Goal: Task Accomplishment & Management: Manage account settings

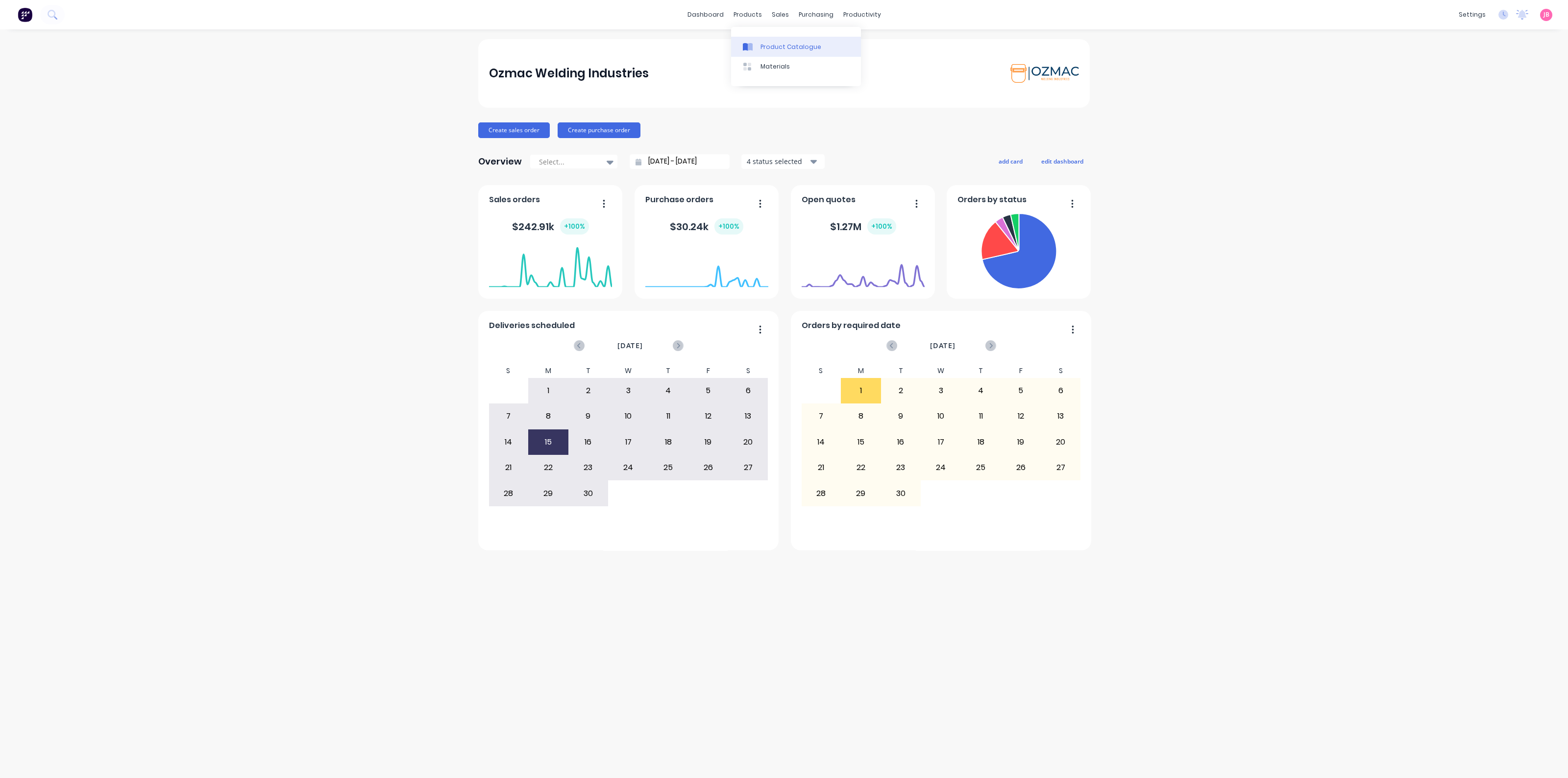
click at [755, 46] on div at bounding box center [750, 47] width 14 height 9
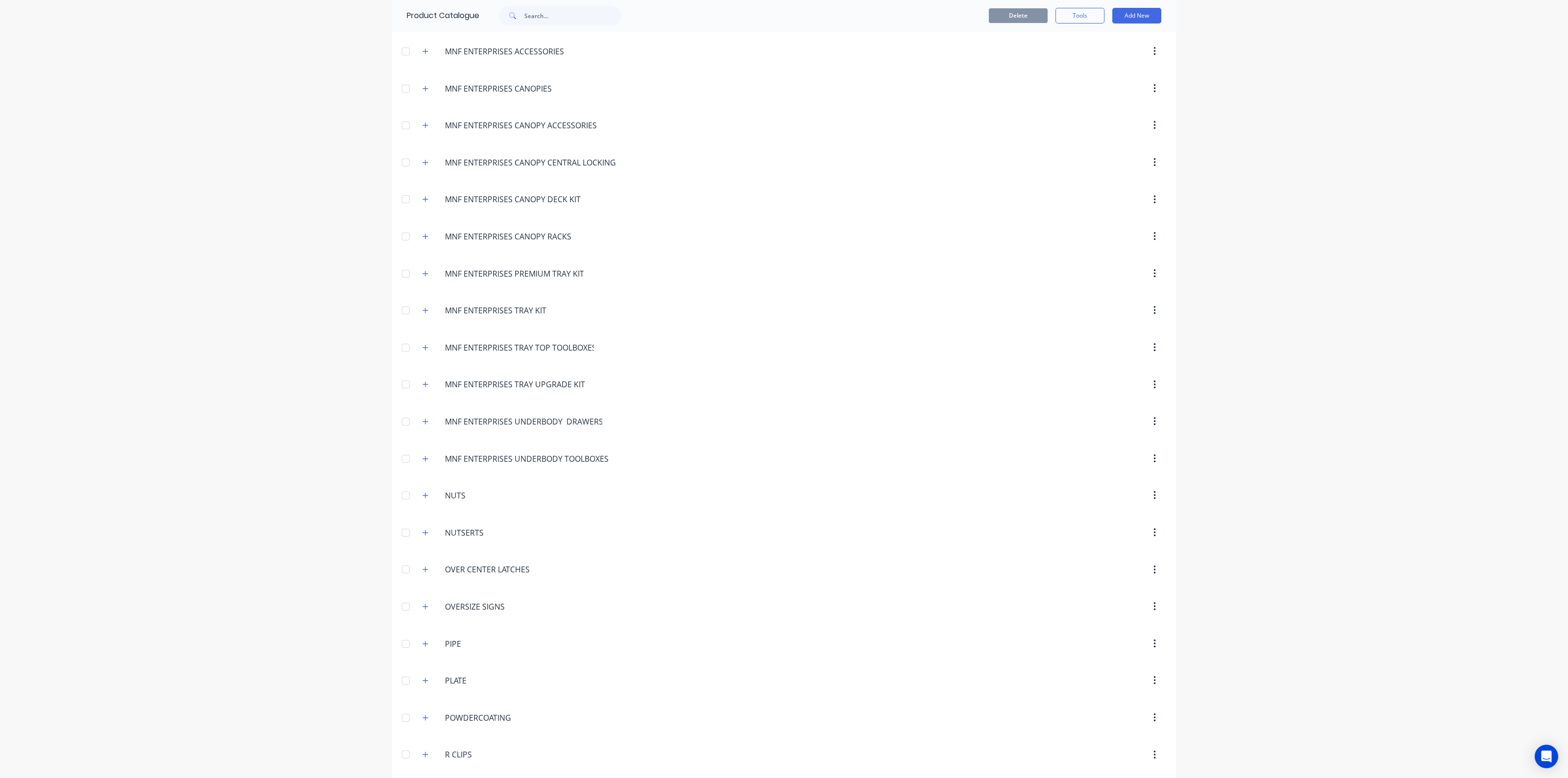
scroll to position [2020, 0]
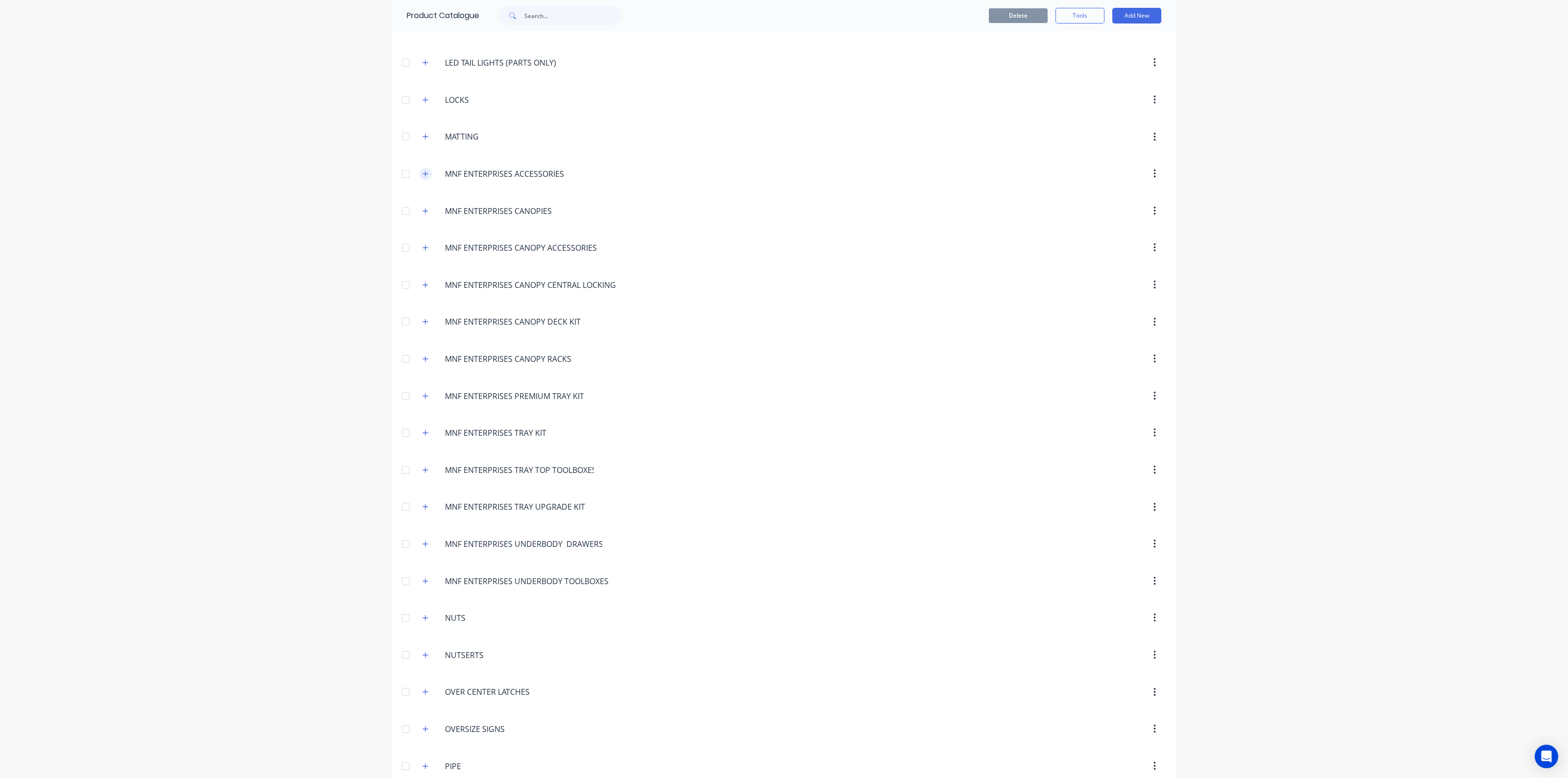
click at [422, 170] on icon "button" at bounding box center [425, 174] width 6 height 7
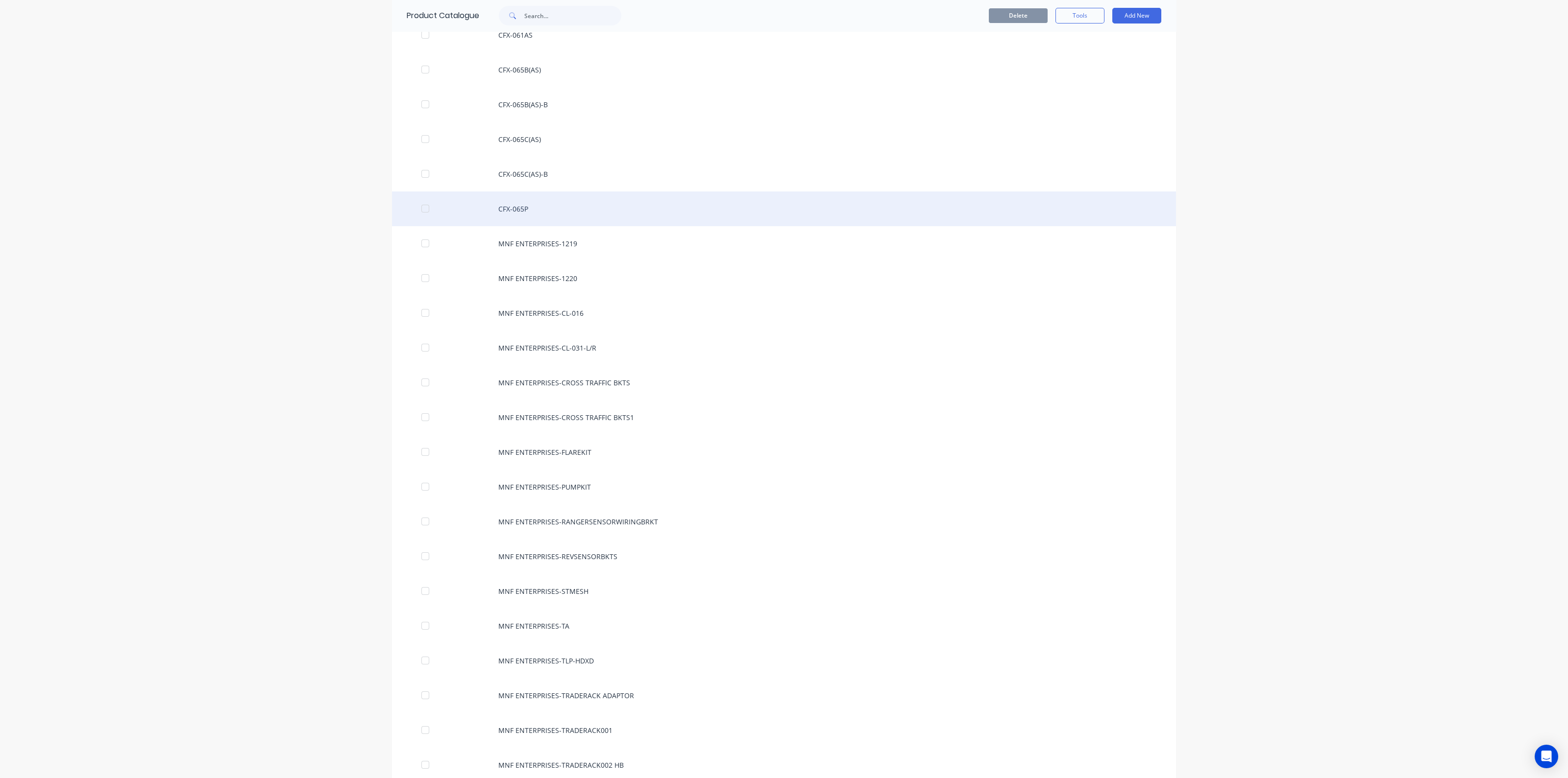
scroll to position [2204, 0]
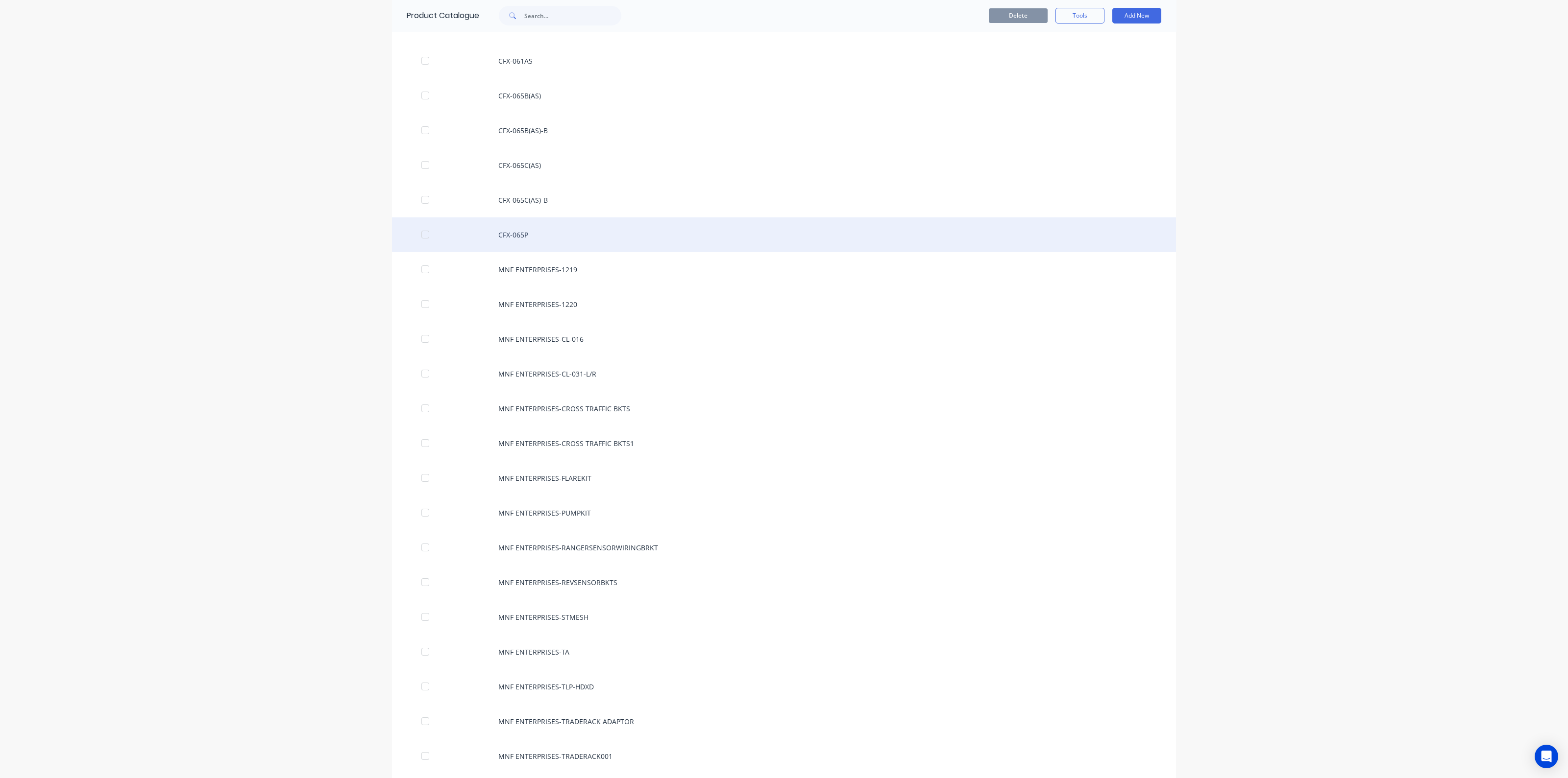
click at [509, 227] on div "CFX-065P" at bounding box center [784, 235] width 784 height 34
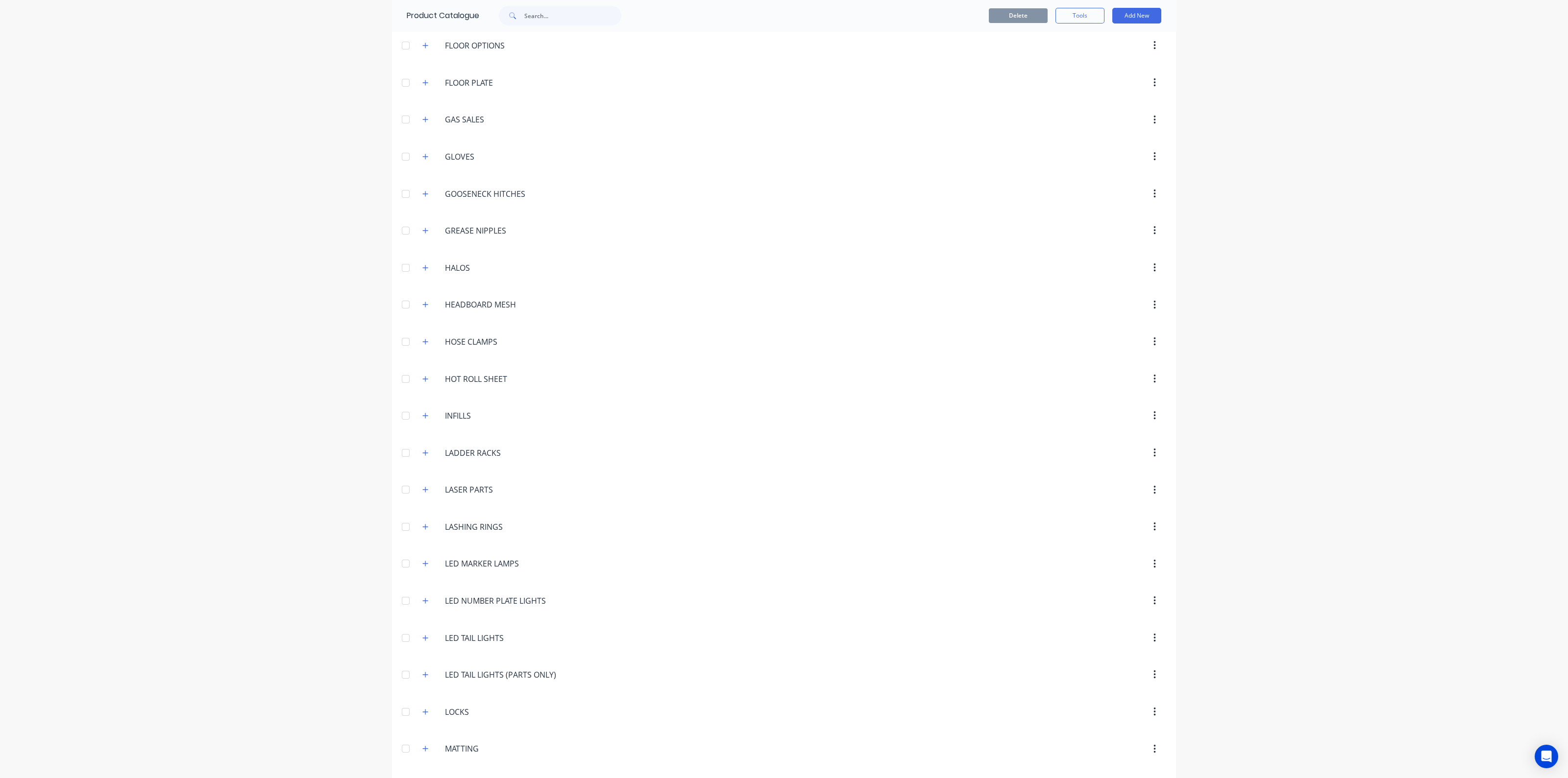
scroll to position [1775, 0]
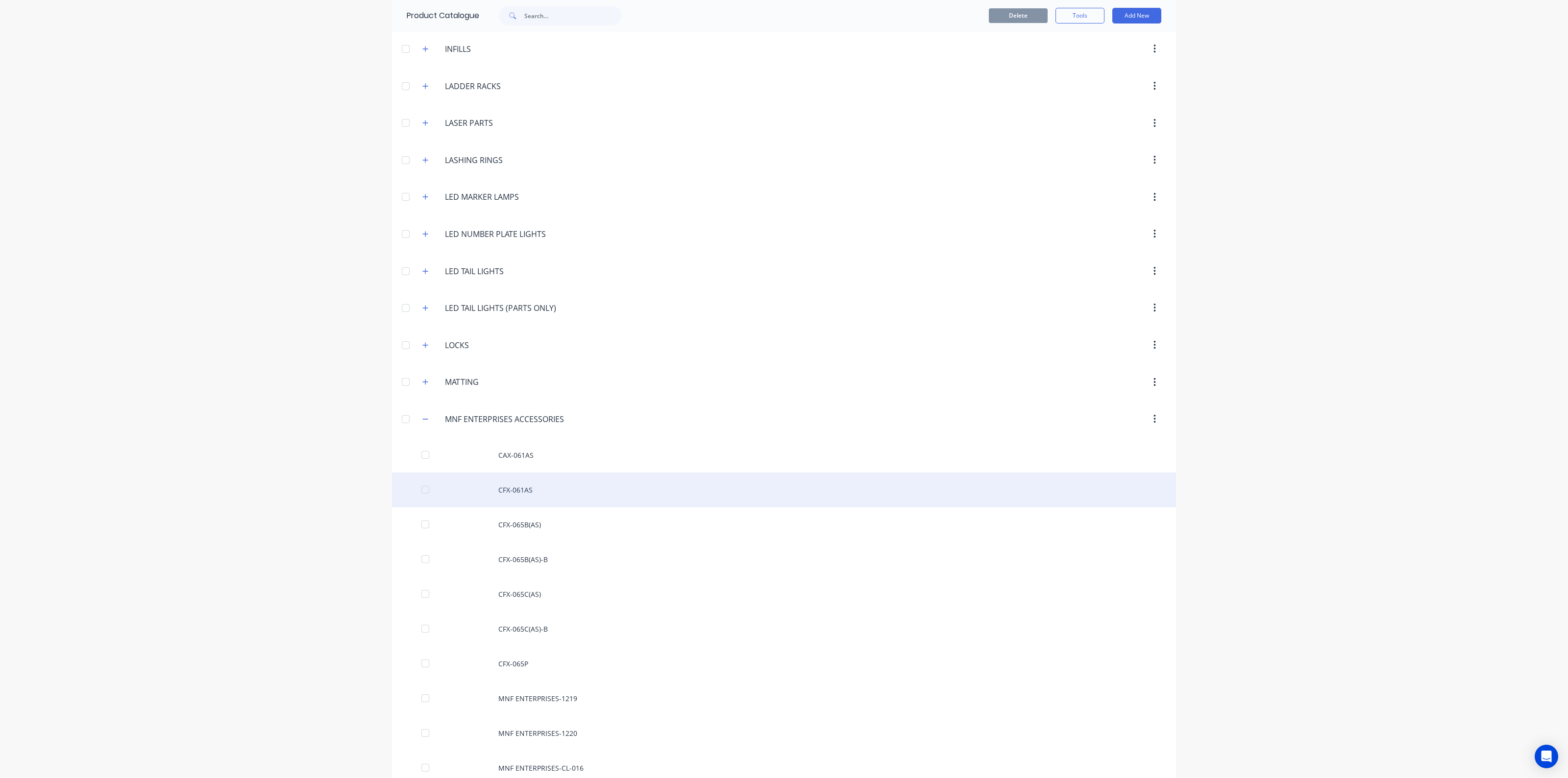
click at [504, 483] on div "CFX-061AS" at bounding box center [784, 490] width 784 height 34
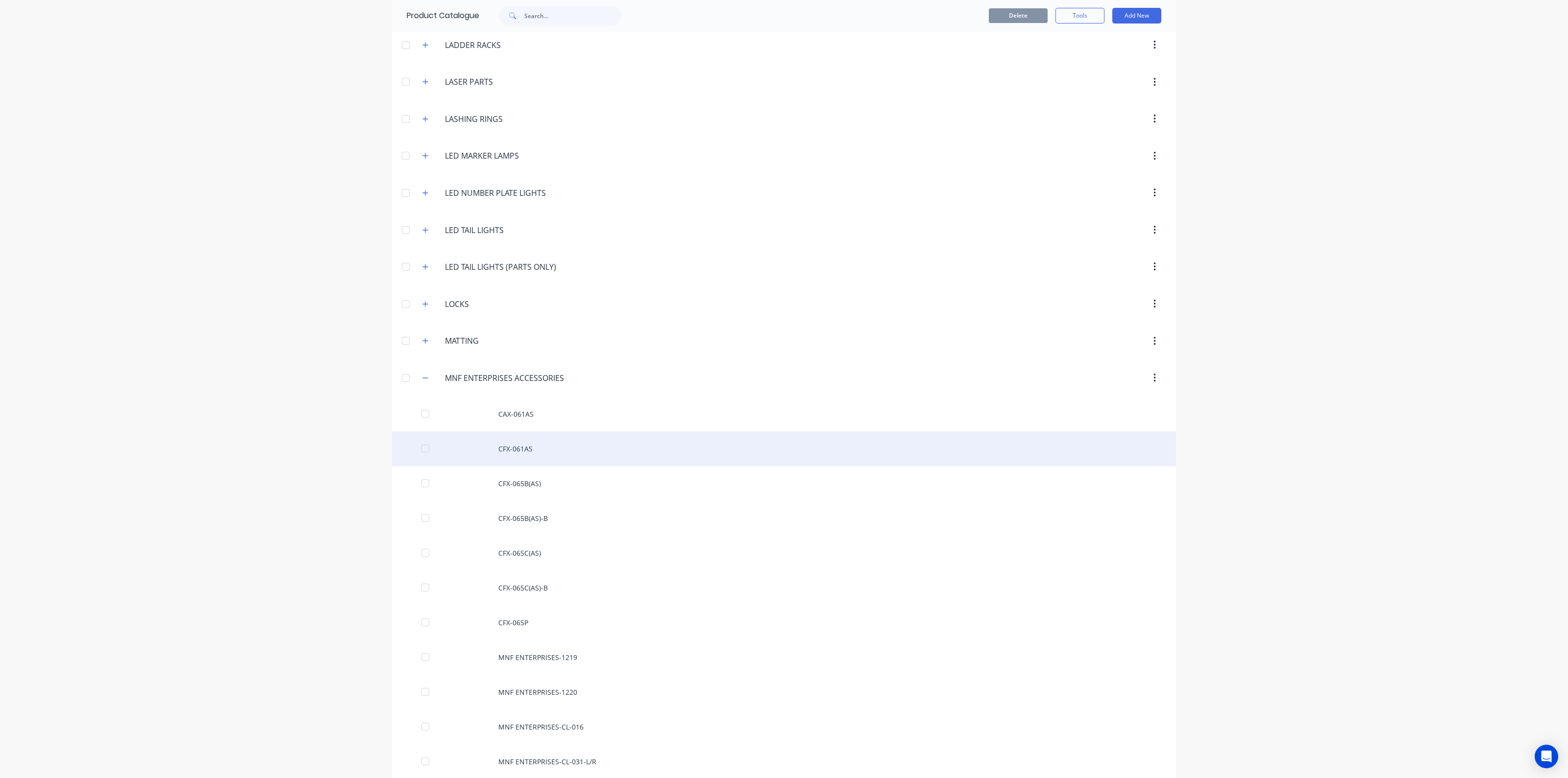
scroll to position [1959, 0]
click at [491, 442] on div "CFX-065C(AS)-B" at bounding box center [784, 446] width 784 height 34
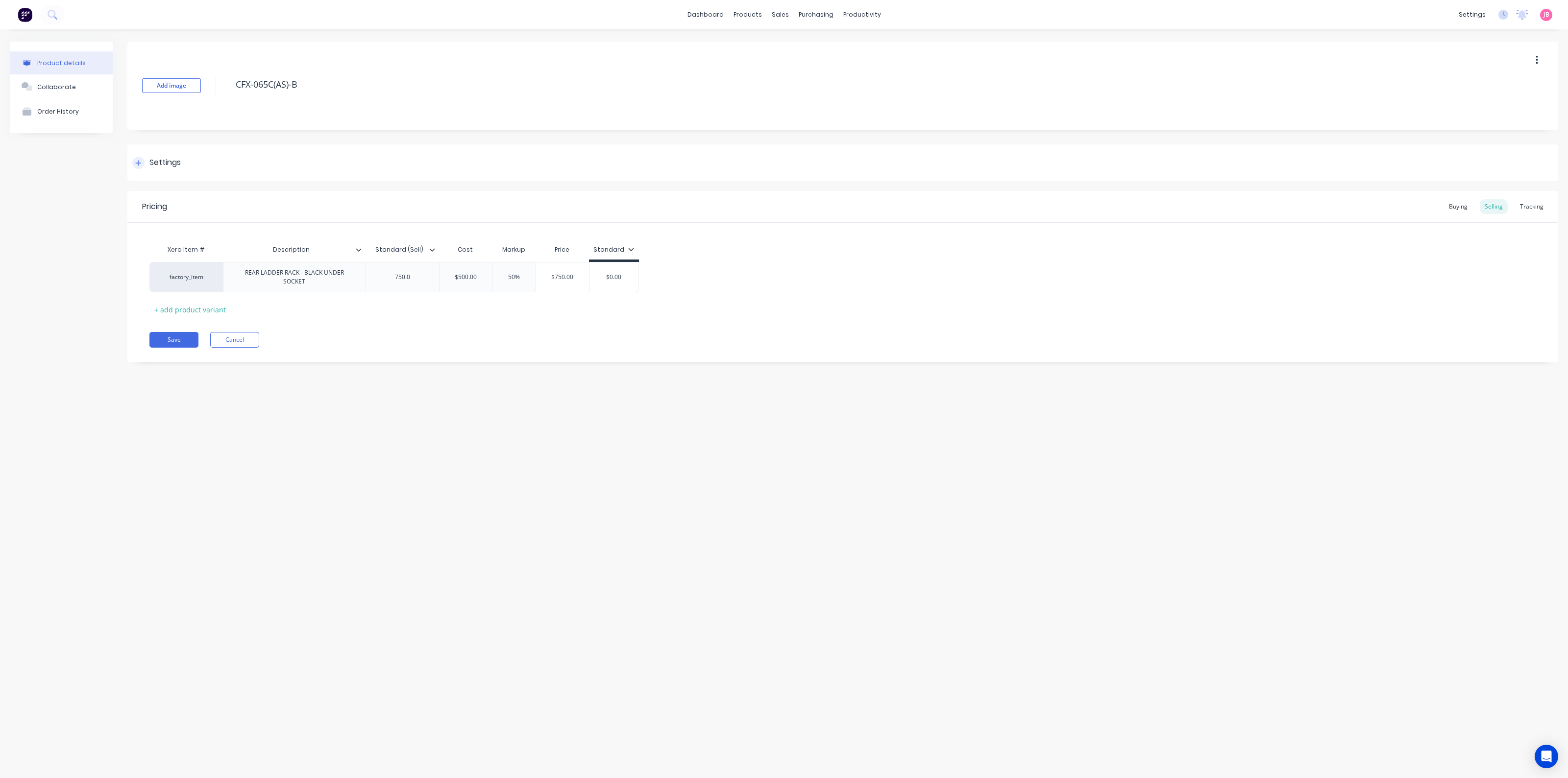
click at [163, 156] on div "Settings" at bounding box center [843, 162] width 1431 height 37
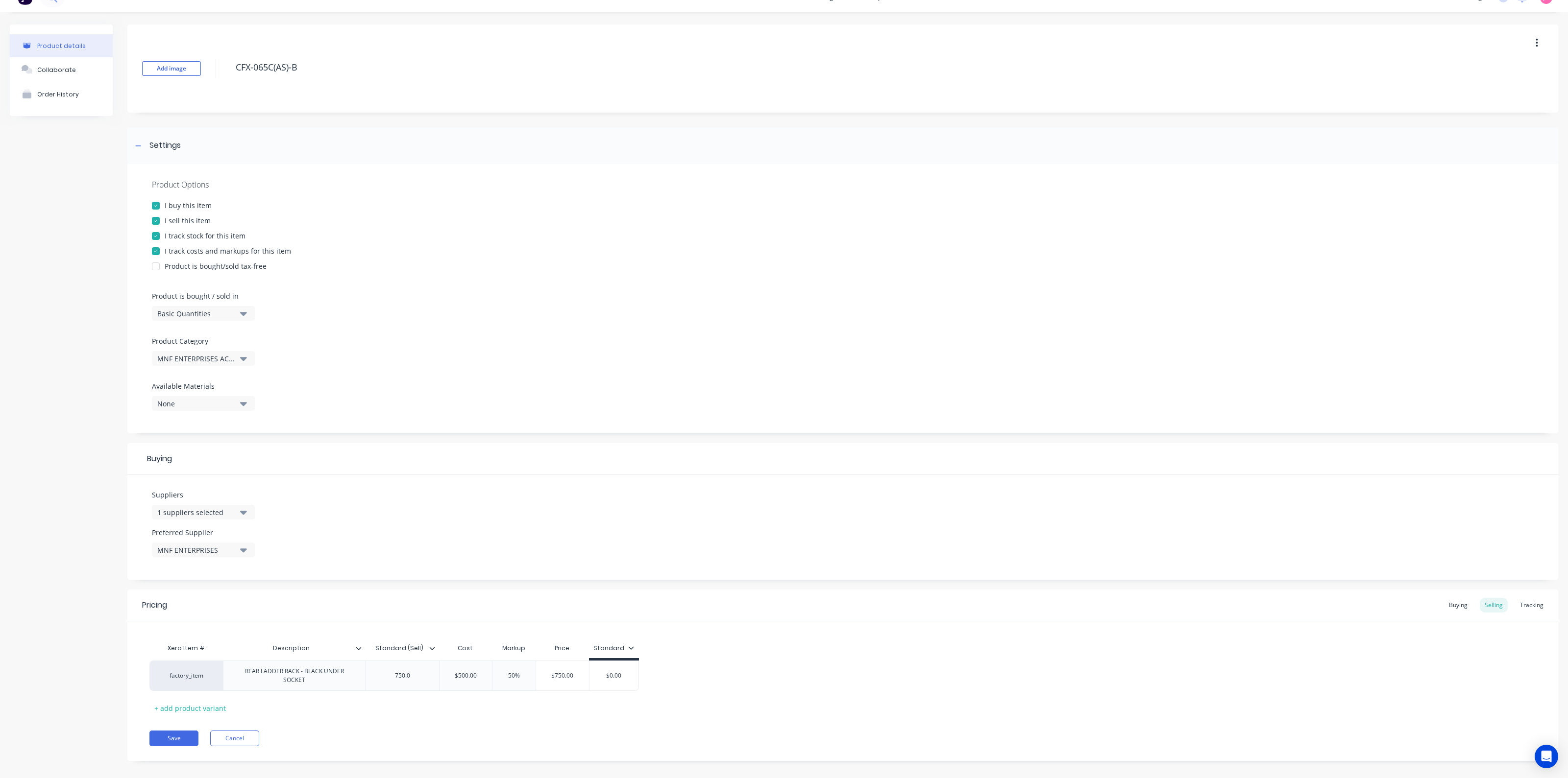
scroll to position [26, 0]
drag, startPoint x: 339, startPoint y: 676, endPoint x: 296, endPoint y: 665, distance: 44.4
click at [296, 665] on div "REAR LADDER RACK - BLACK UNDER SOCKET" at bounding box center [294, 666] width 135 height 21
click at [324, 673] on div "REAR LADDER RACK - BLACK UNDER SOCKET" at bounding box center [294, 666] width 135 height 21
click at [326, 678] on div "REAR LADDER RACK - BLACK UNDER SOCKET" at bounding box center [294, 666] width 143 height 30
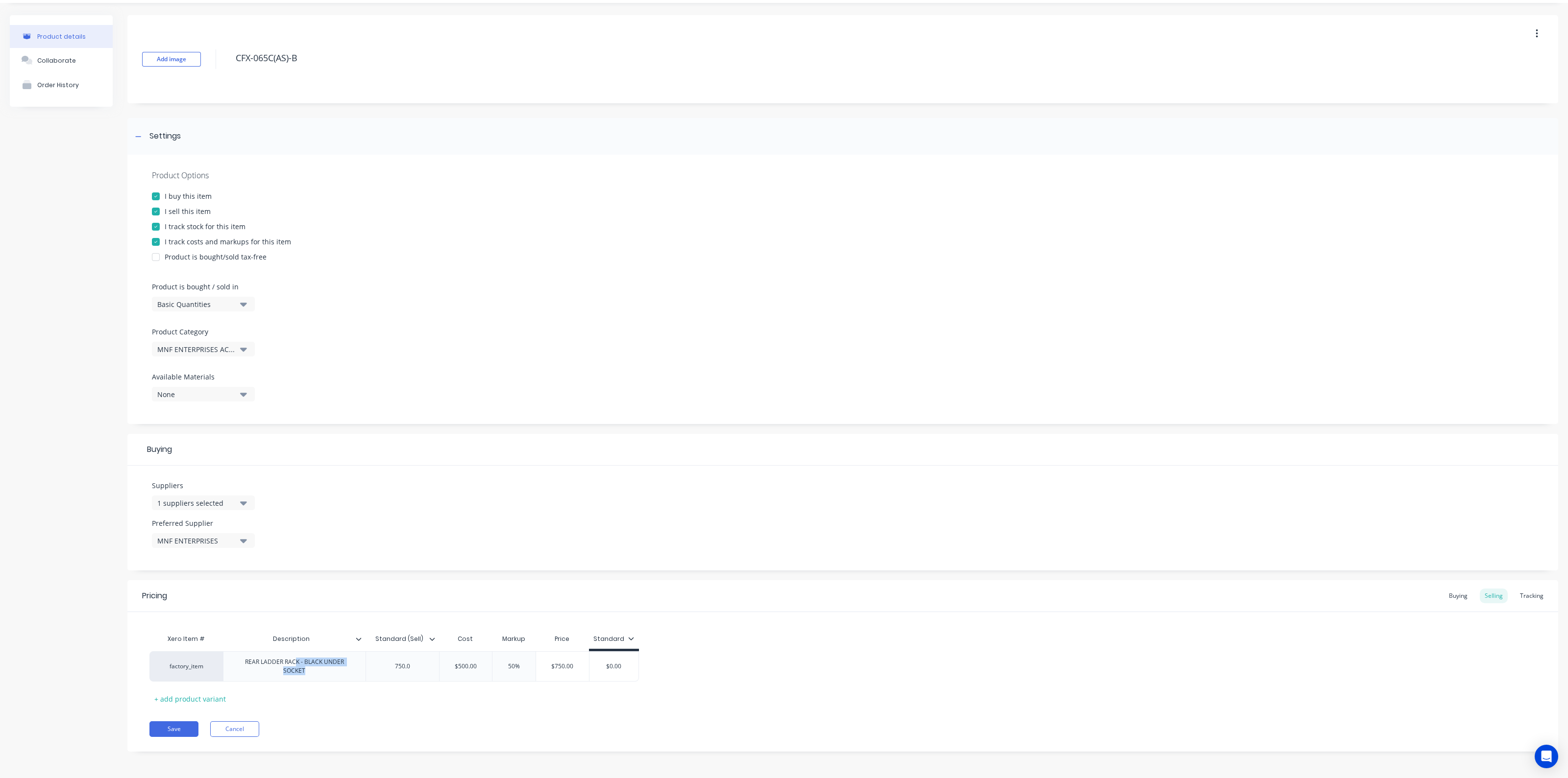
type textarea "x"
click at [381, 615] on div "Xero Item # Description Standard (Sell) Cost Markup Price Standard factory_item…" at bounding box center [843, 659] width 1431 height 94
click at [280, 121] on div "Settings" at bounding box center [843, 136] width 1431 height 37
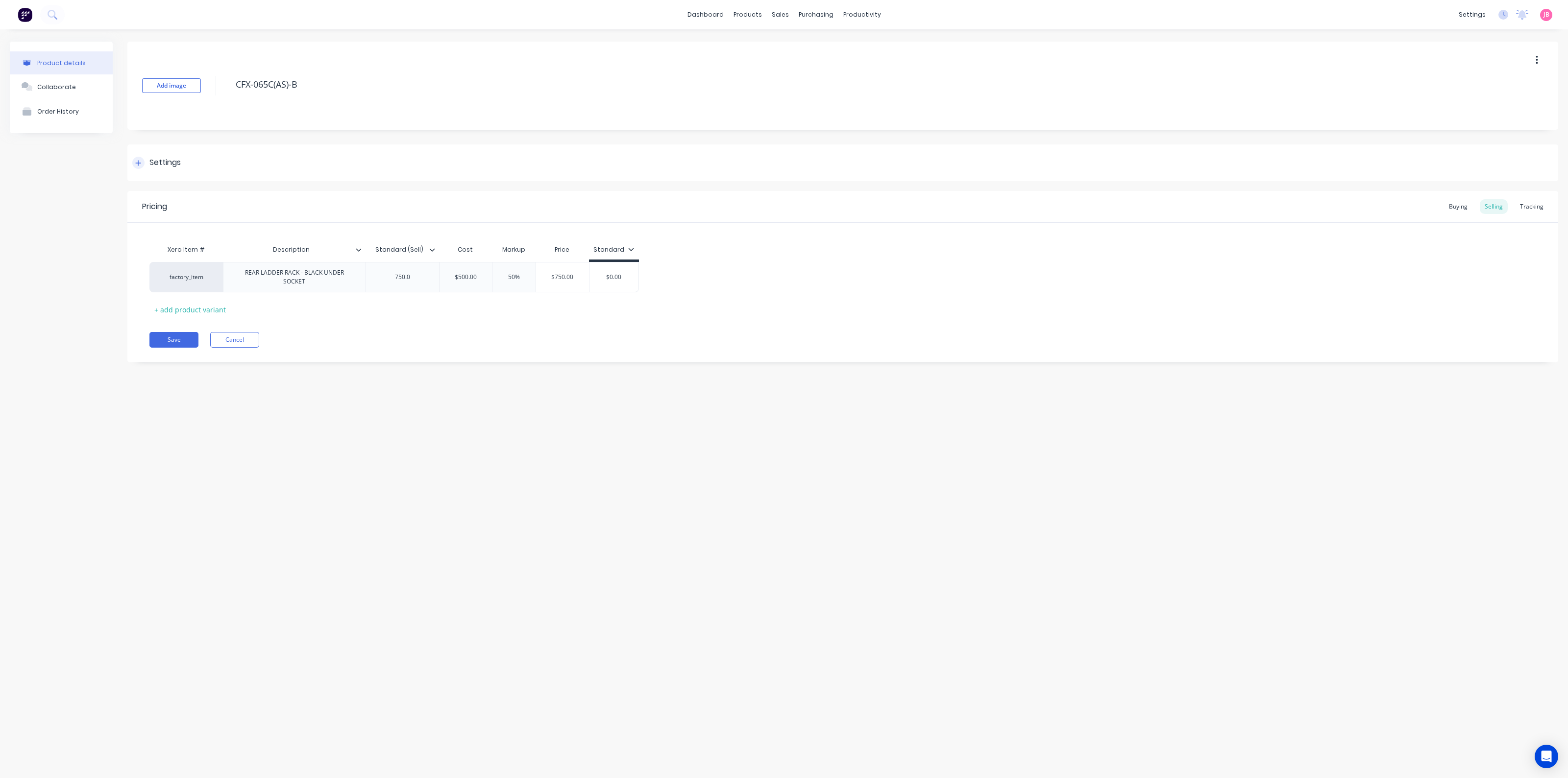
scroll to position [0, 0]
click at [765, 46] on div "Product Catalogue" at bounding box center [791, 47] width 61 height 9
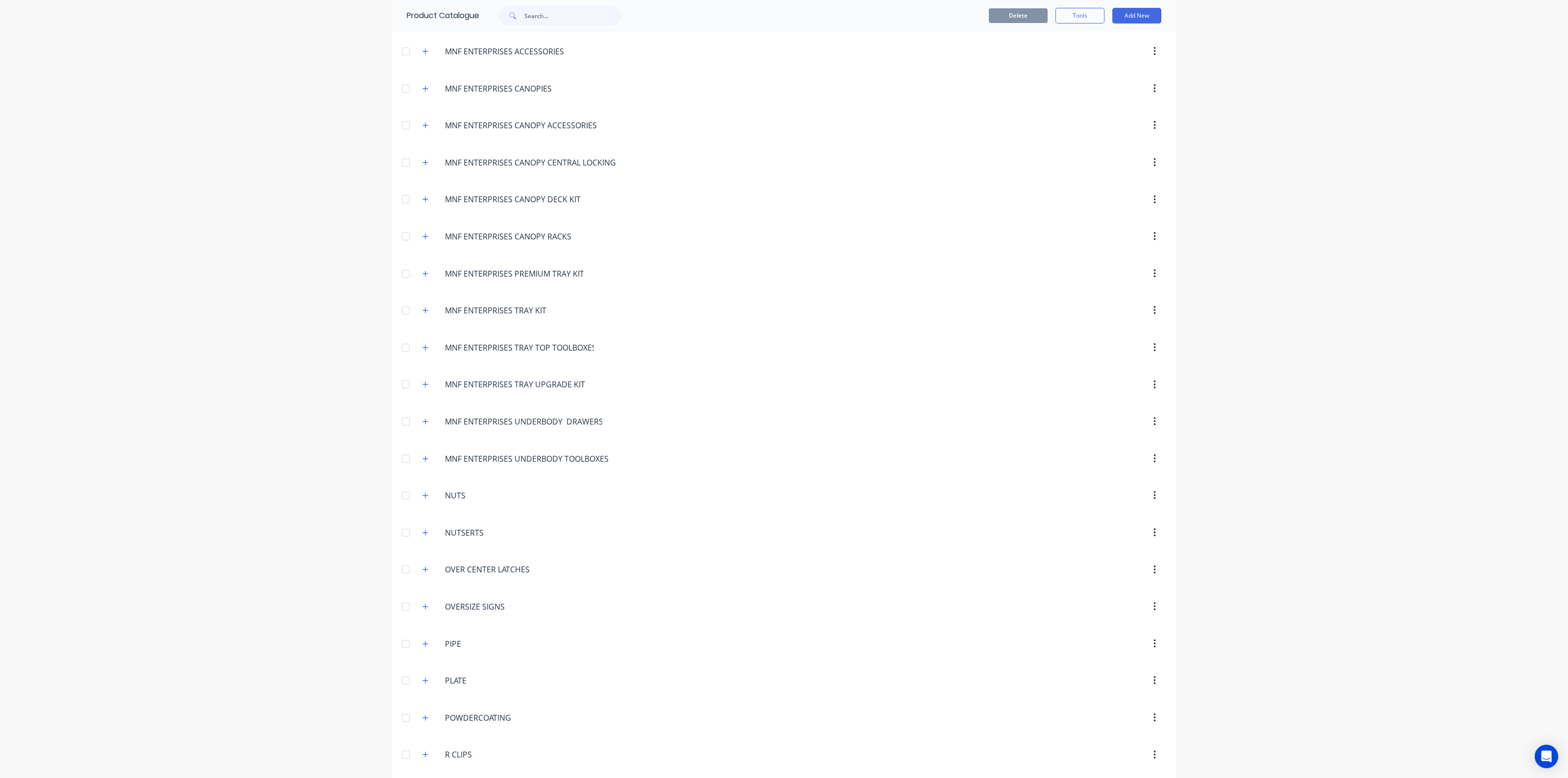
scroll to position [1959, 0]
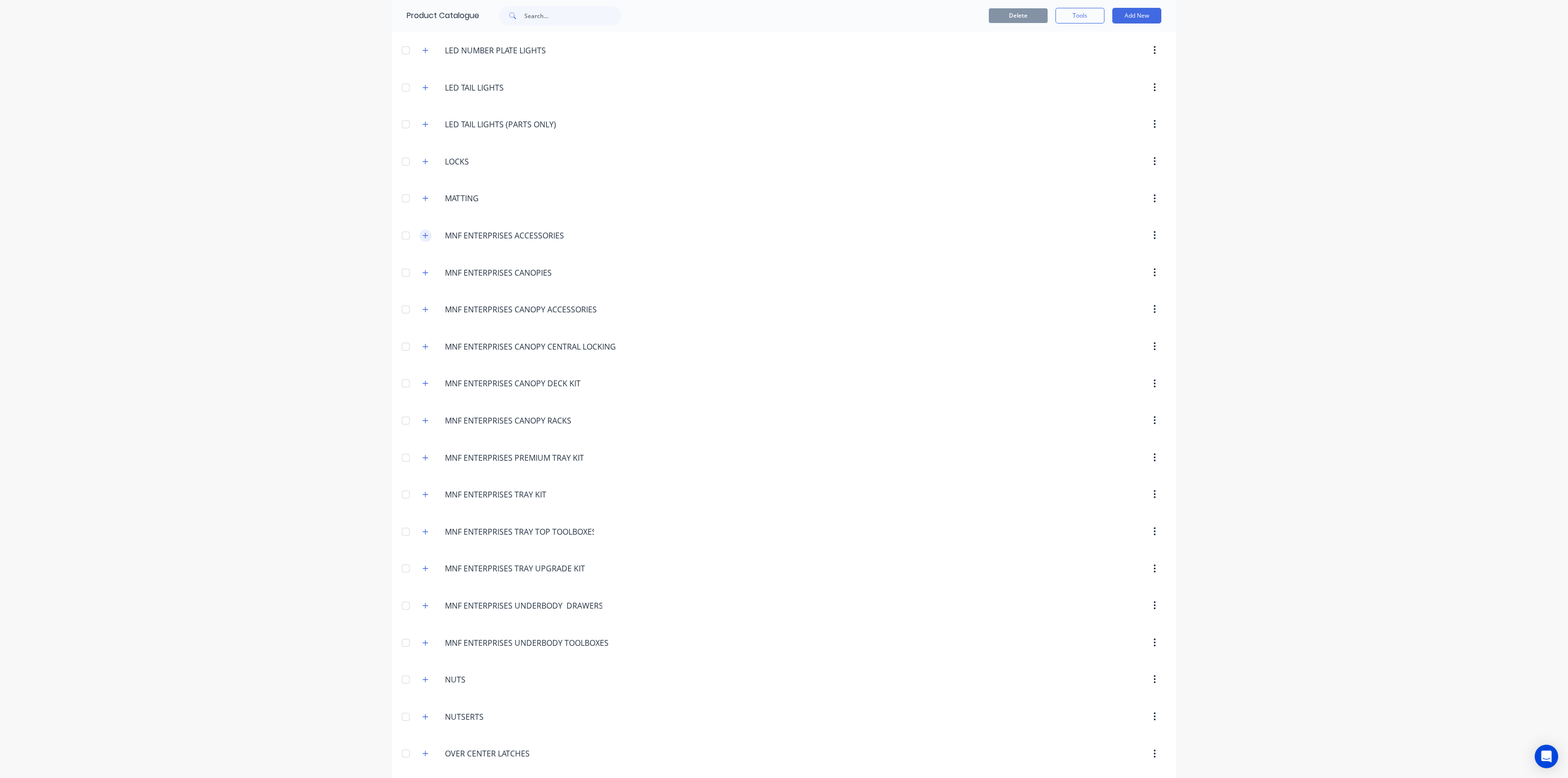
click at [420, 230] on button "button" at bounding box center [426, 236] width 12 height 12
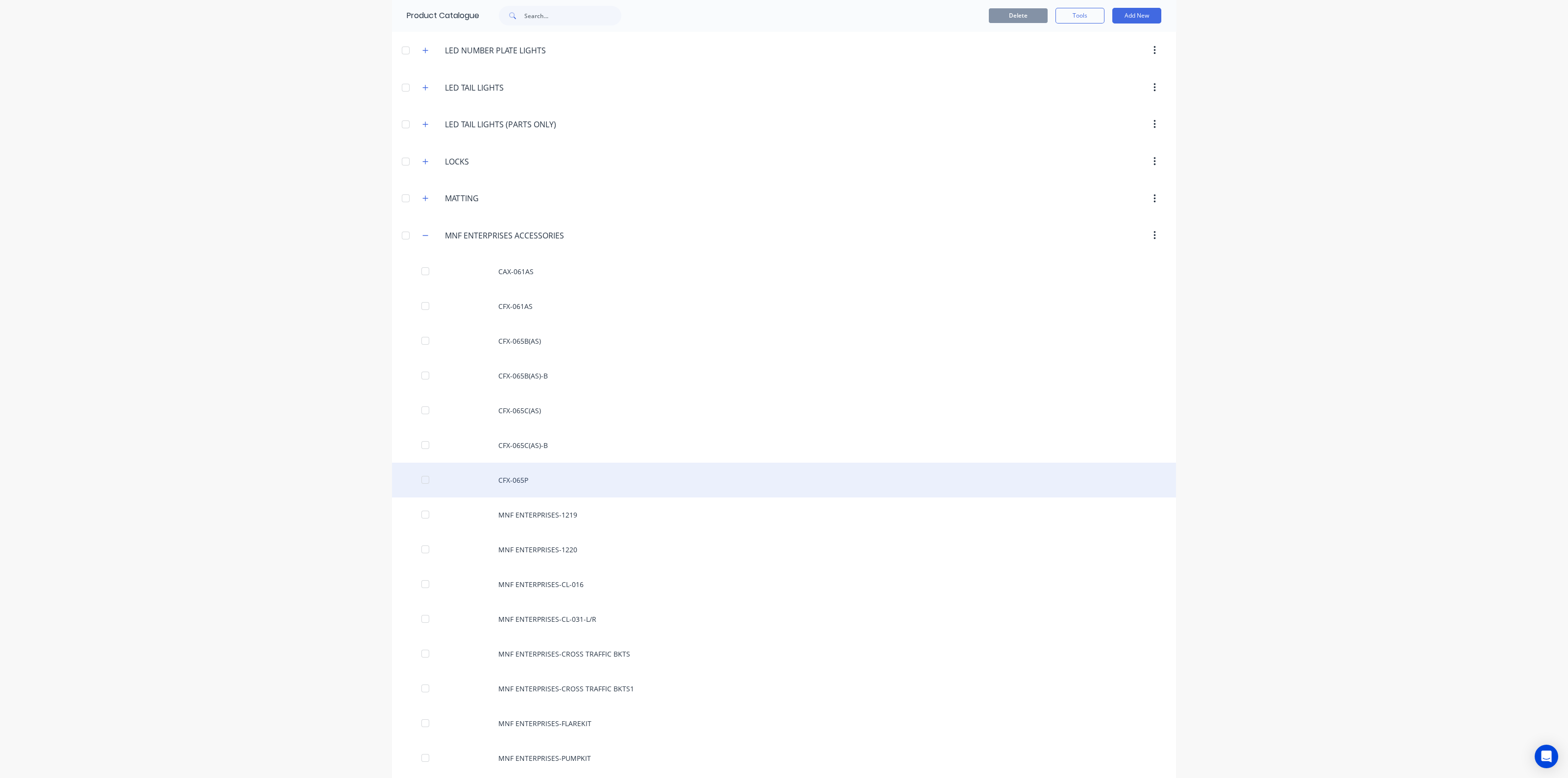
click at [520, 476] on div "CFX-065P" at bounding box center [784, 480] width 784 height 34
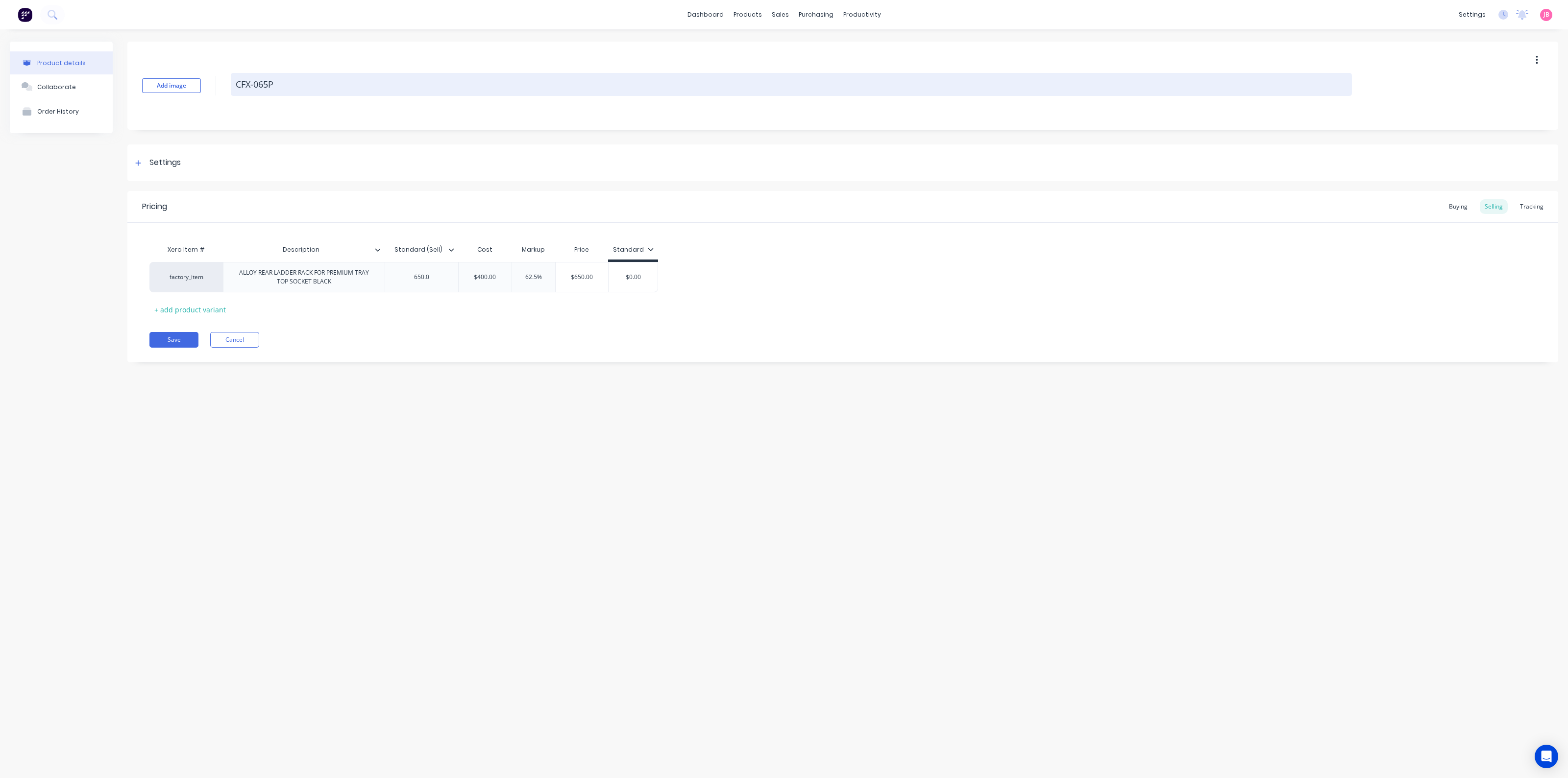
click at [286, 88] on textarea "CFX-065P" at bounding box center [791, 84] width 1121 height 23
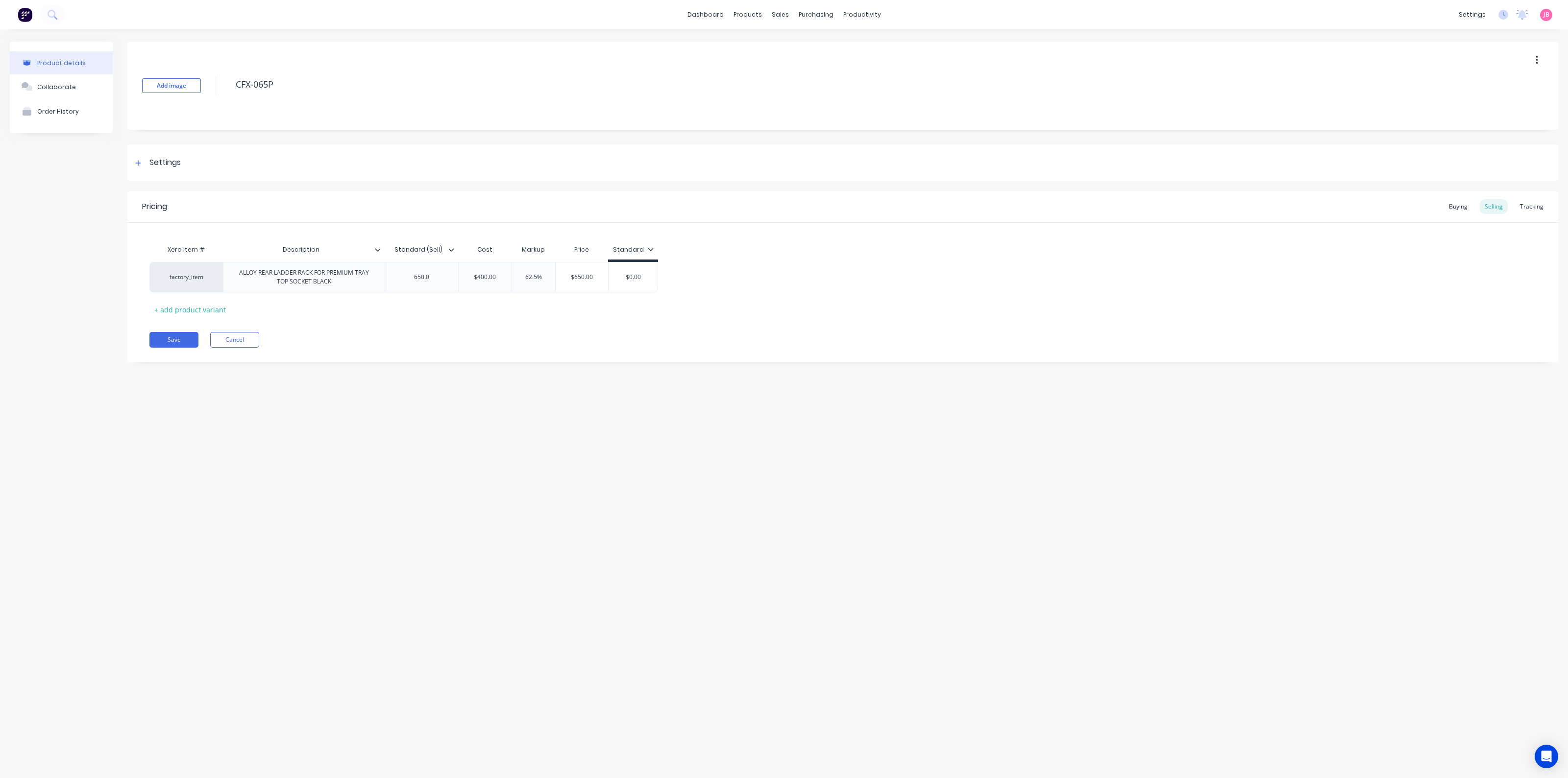
drag, startPoint x: 286, startPoint y: 88, endPoint x: 231, endPoint y: 83, distance: 55.2
click at [231, 84] on textarea "CFX-065P" at bounding box center [791, 84] width 1121 height 23
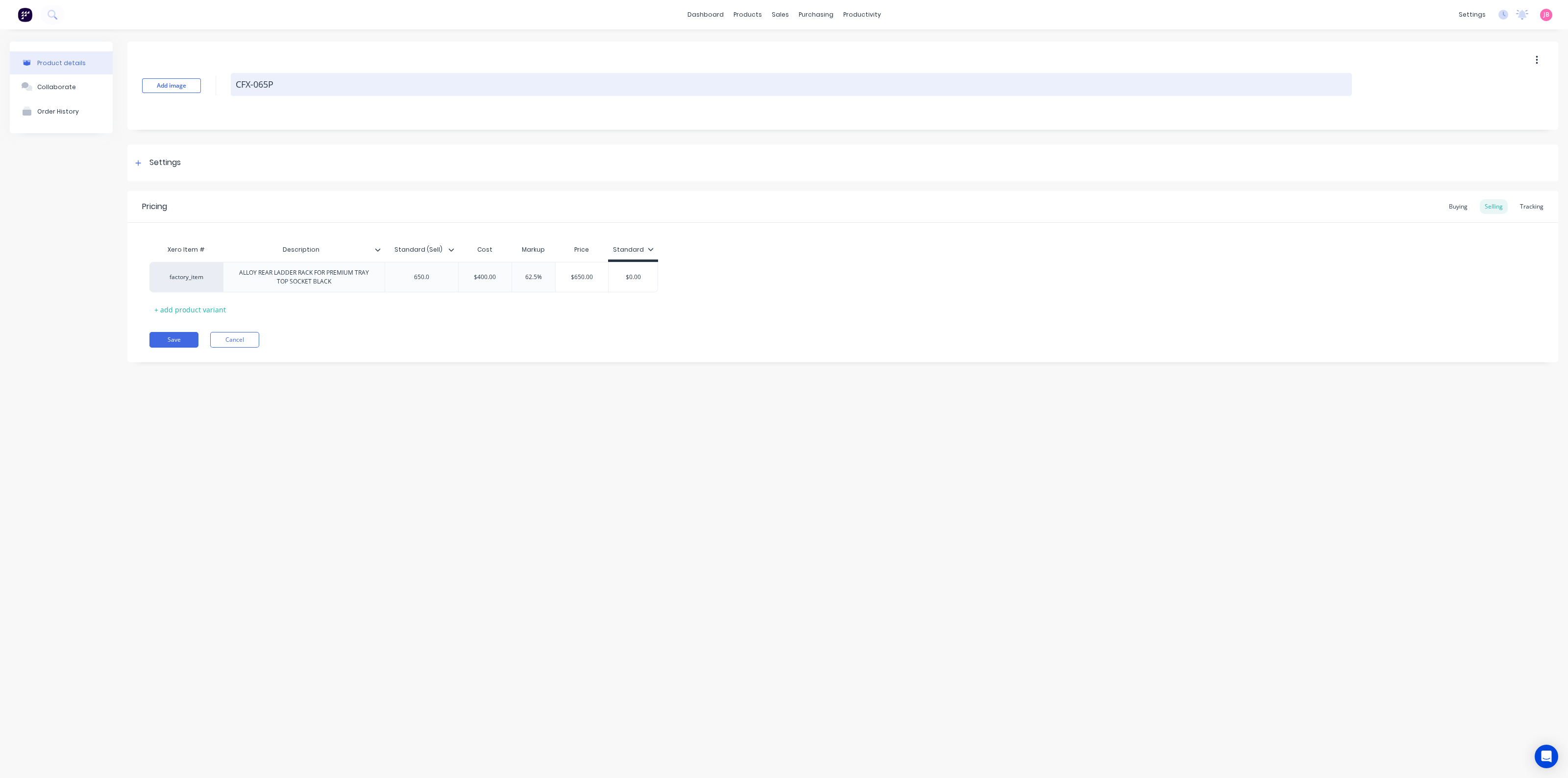
paste textarea "ALLOY REAR LADDER RACK FOR PREMIUM TRAY TOP SOCKET BLACK"
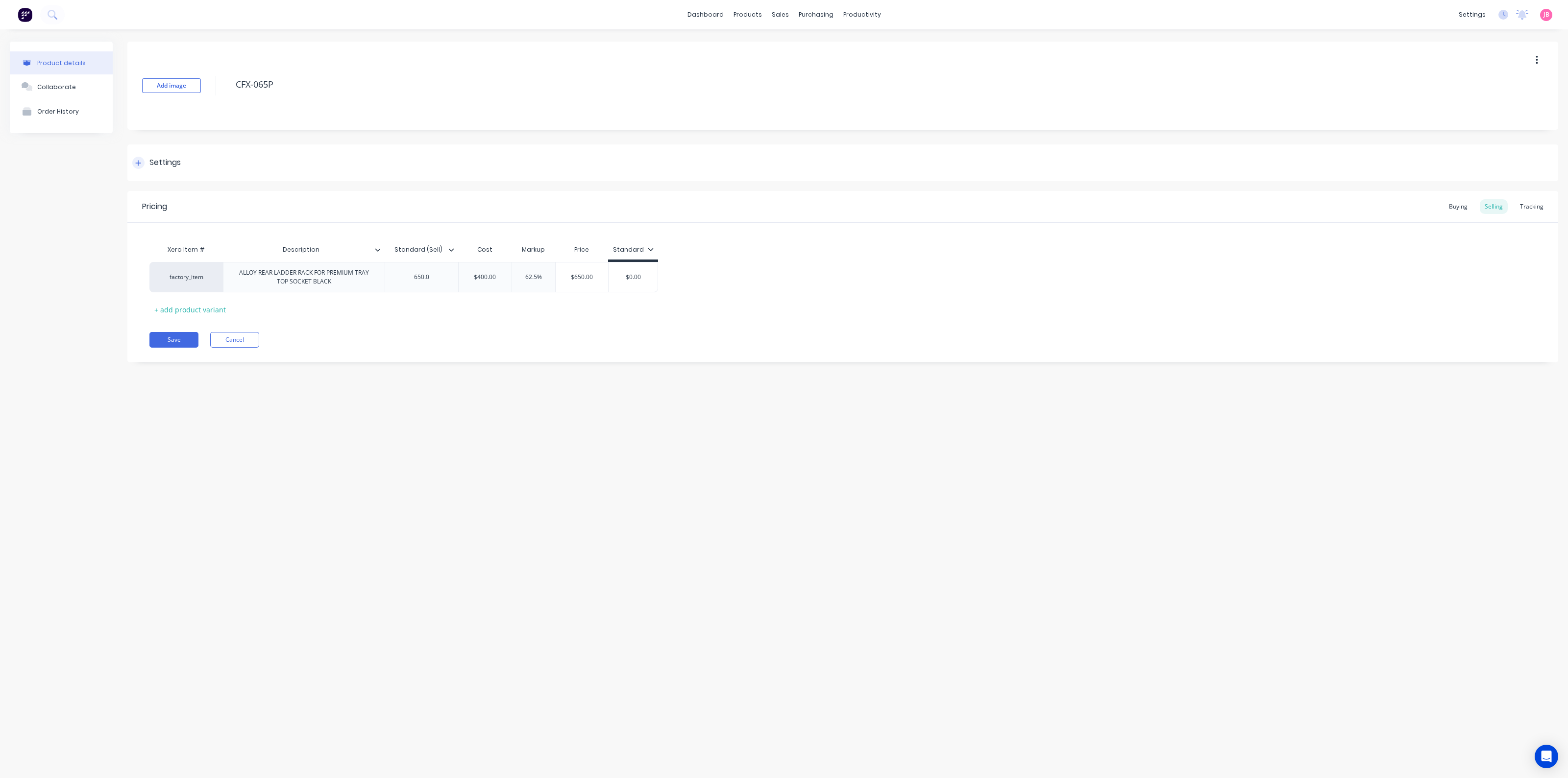
type textarea "x"
type textarea "ALLOY REAR LADDER RACK FOR PREMIUM TRAY TOP SOCKET BLACK"
type textarea "x"
type textarea "ALLOY REAR LADDER RACK FOR PREMIUM TRAY TOP SOCKET BLACK"
click at [329, 279] on div "ALLOY REAR LADDER RACK FOR PREMIUM TRAY TOP SOCKET BLACK" at bounding box center [304, 277] width 153 height 21
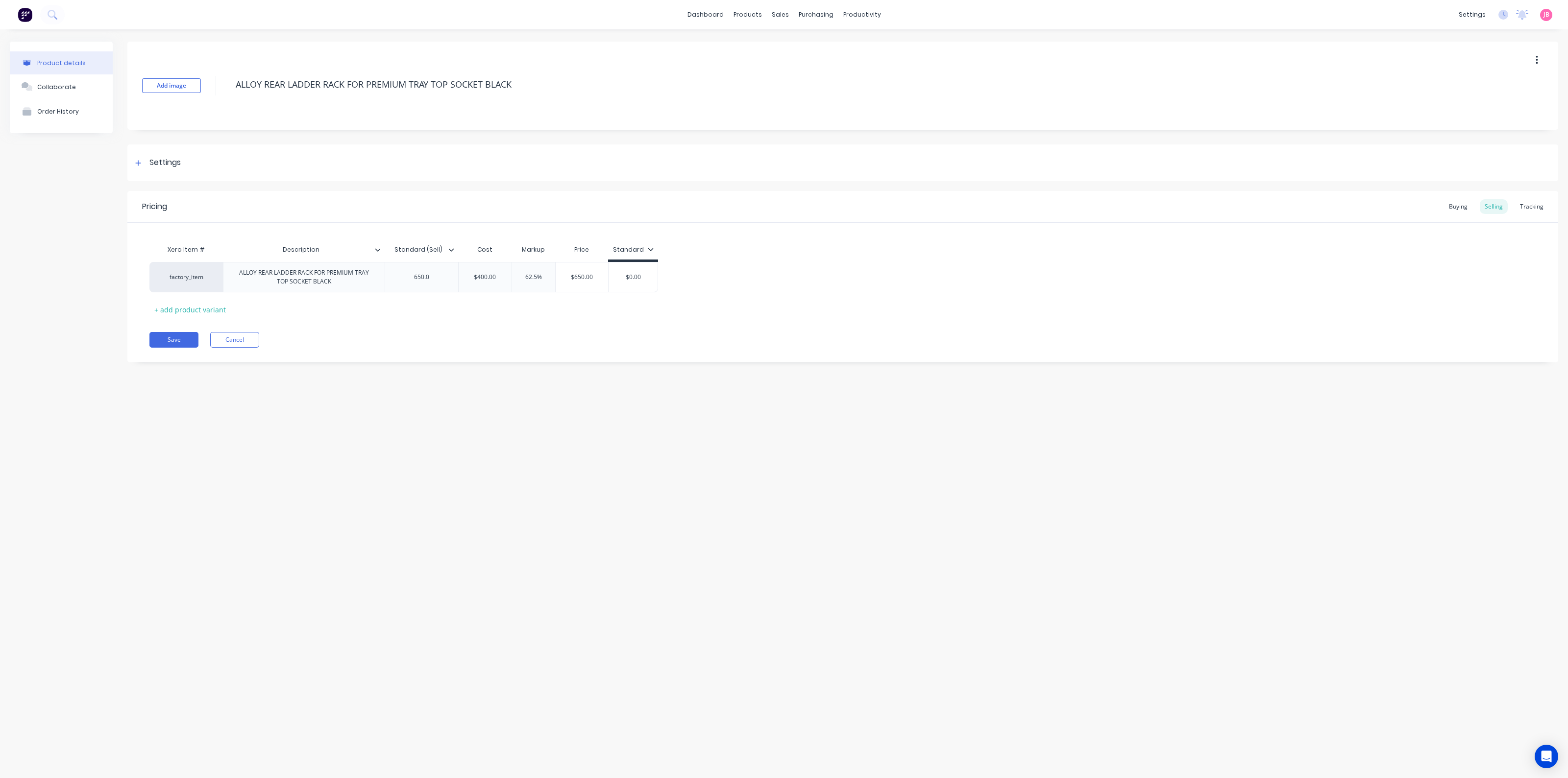
type textarea "x"
click at [325, 285] on div "ALLOY REAR LADDER RACK FOR PREMIUM TRAY TOP SOCKET BLACK" at bounding box center [304, 277] width 153 height 21
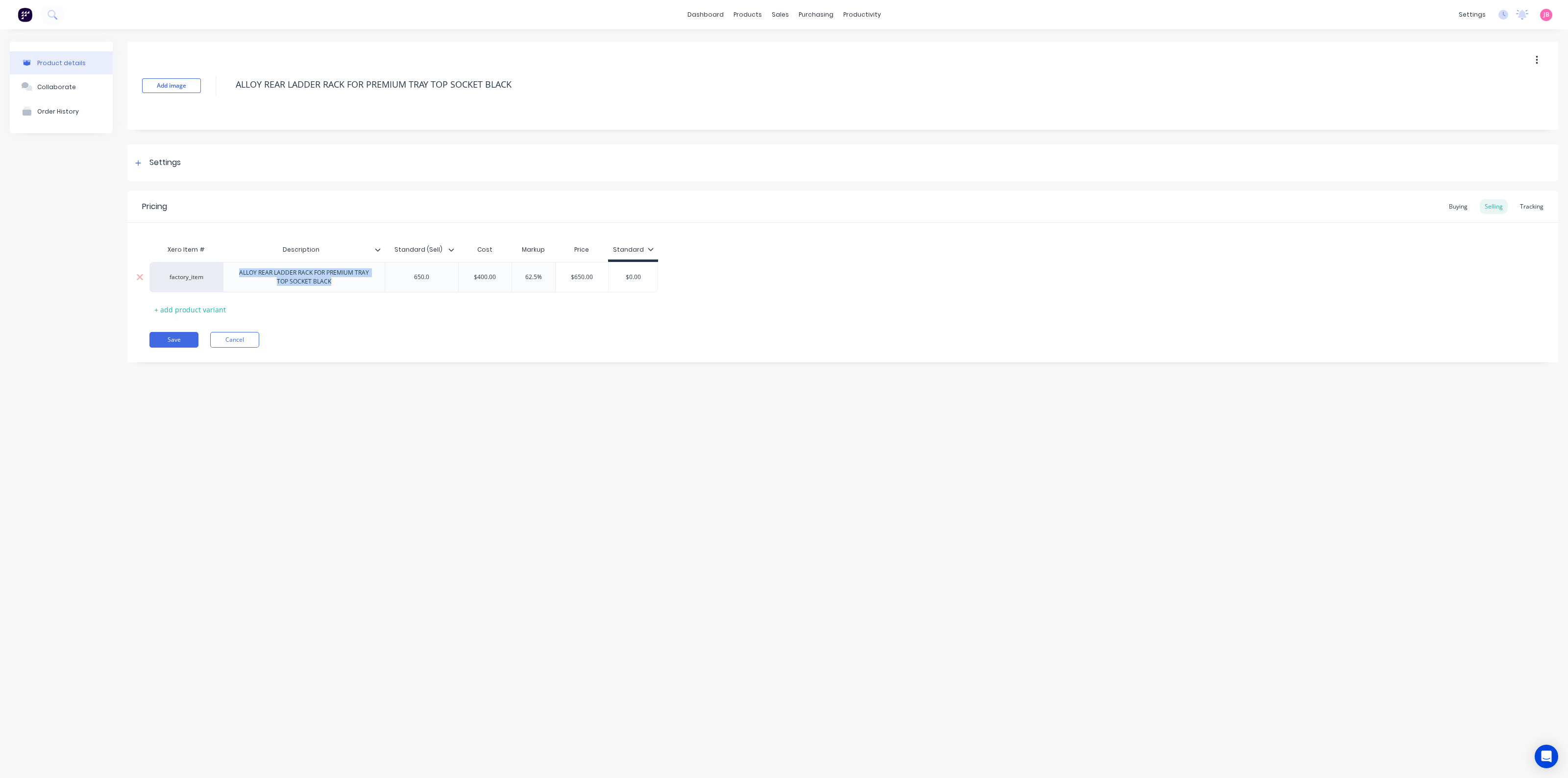
paste div
drag, startPoint x: 353, startPoint y: 279, endPoint x: 288, endPoint y: 278, distance: 65.0
click at [288, 278] on div "CFX-065P&nbsp;&nbsp;&nbsp;" at bounding box center [304, 275] width 99 height 12
click at [181, 327] on button "Save" at bounding box center [174, 335] width 49 height 16
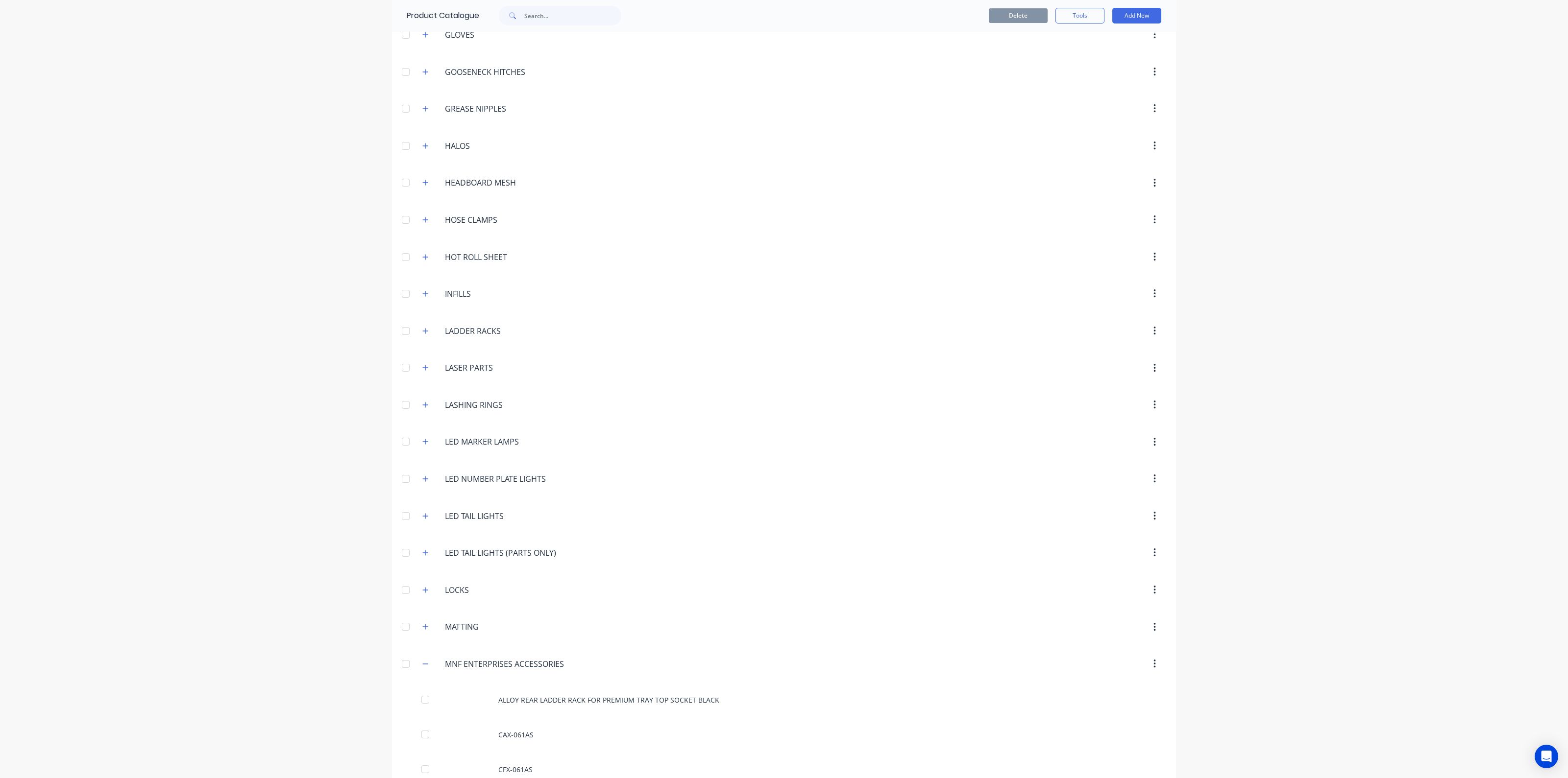
scroll to position [1775, 0]
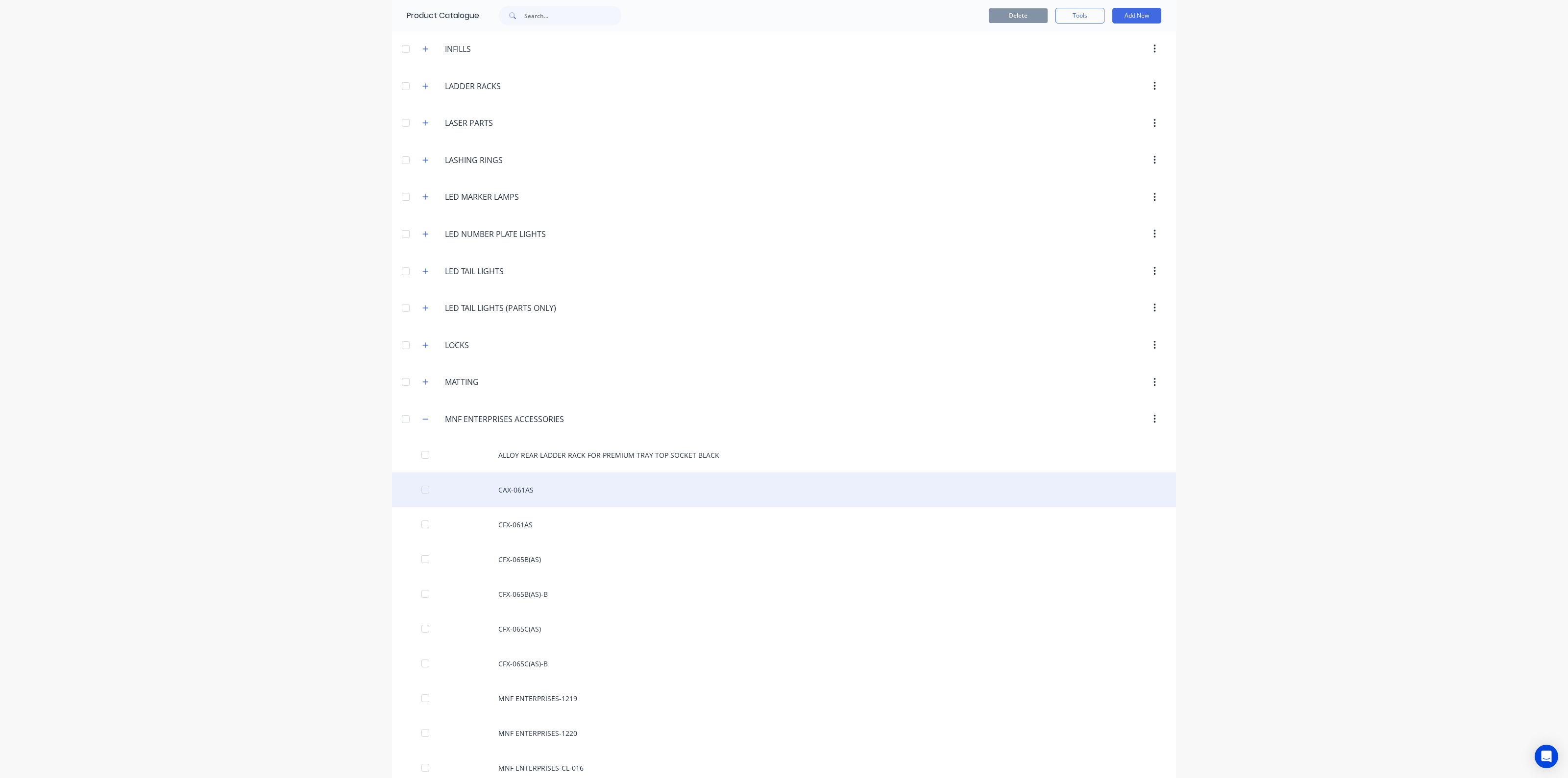
click at [532, 481] on div "CAX-061AS" at bounding box center [784, 490] width 784 height 34
type textarea "x"
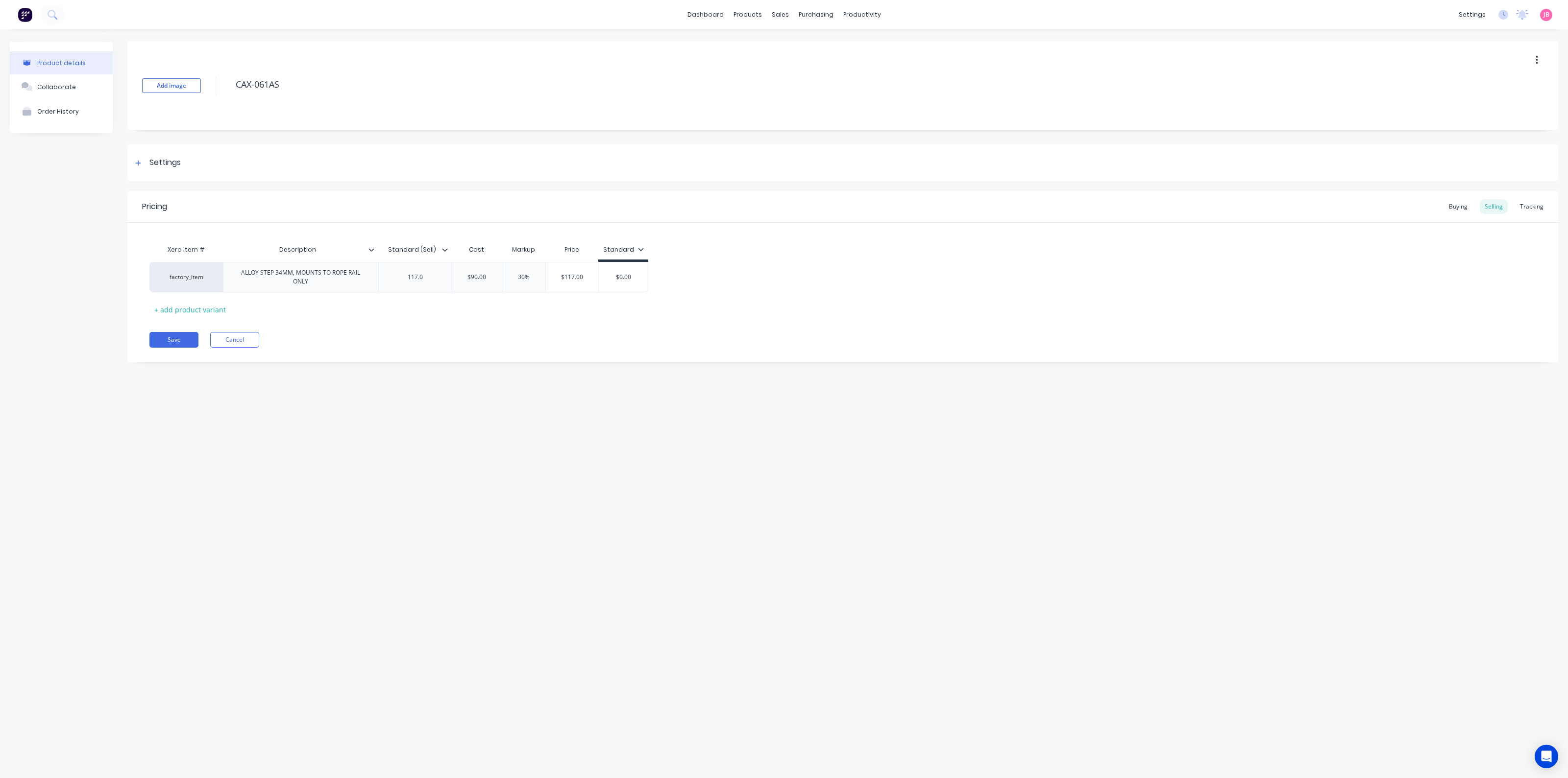
click at [27, 12] on img at bounding box center [25, 14] width 14 height 14
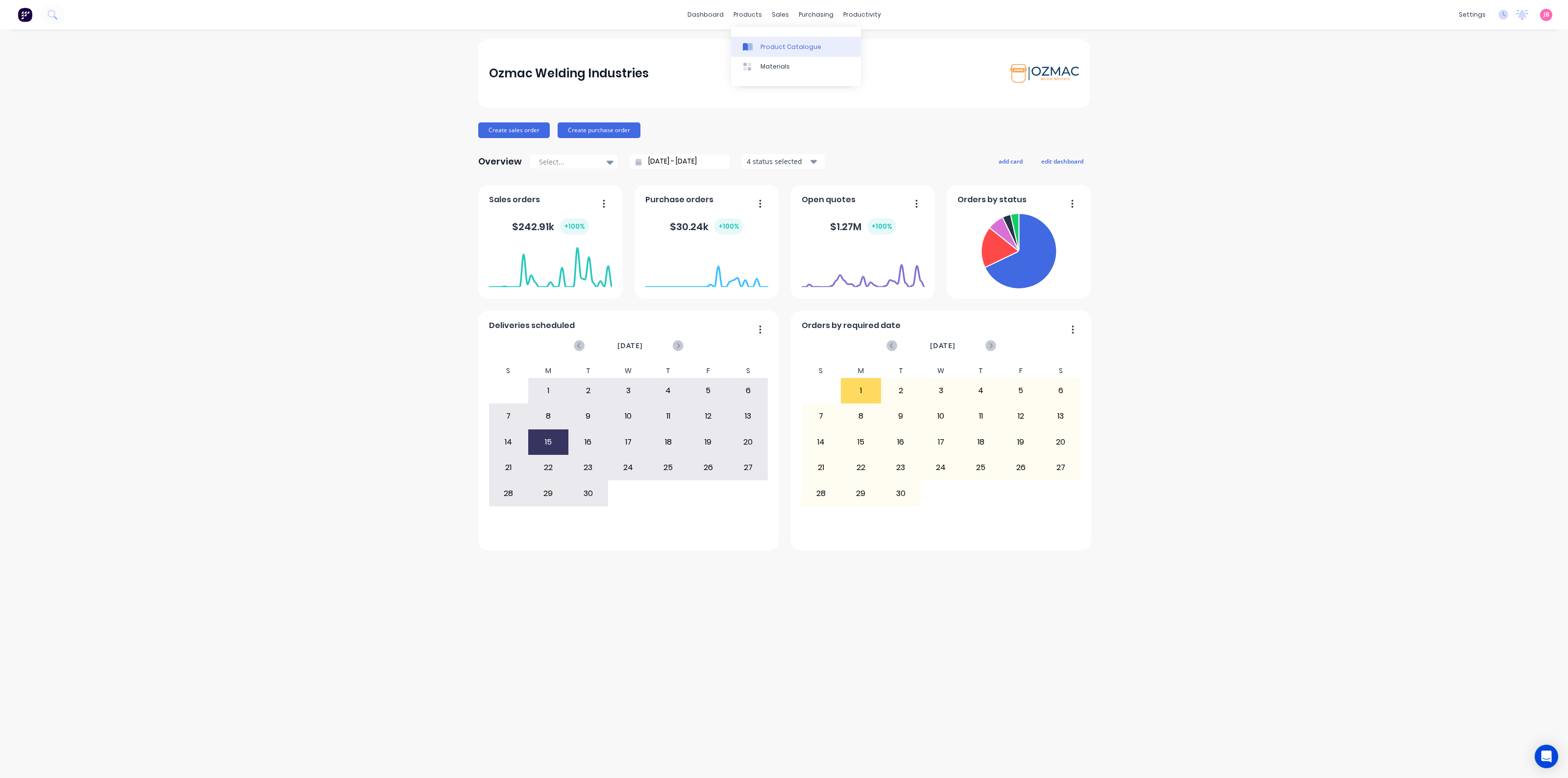
click at [766, 49] on div "Product Catalogue" at bounding box center [791, 47] width 61 height 9
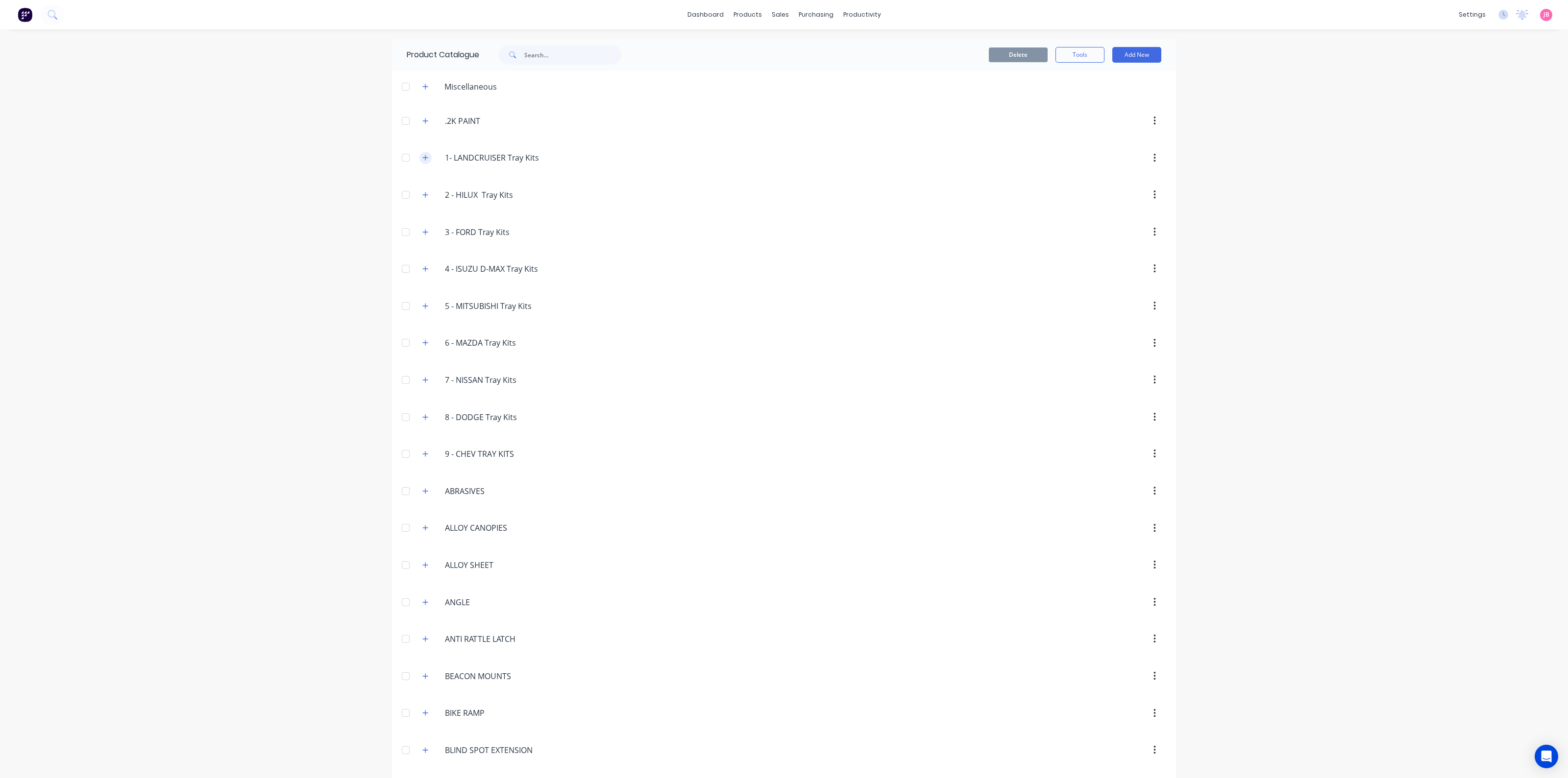
click at [422, 162] on button "button" at bounding box center [426, 158] width 12 height 12
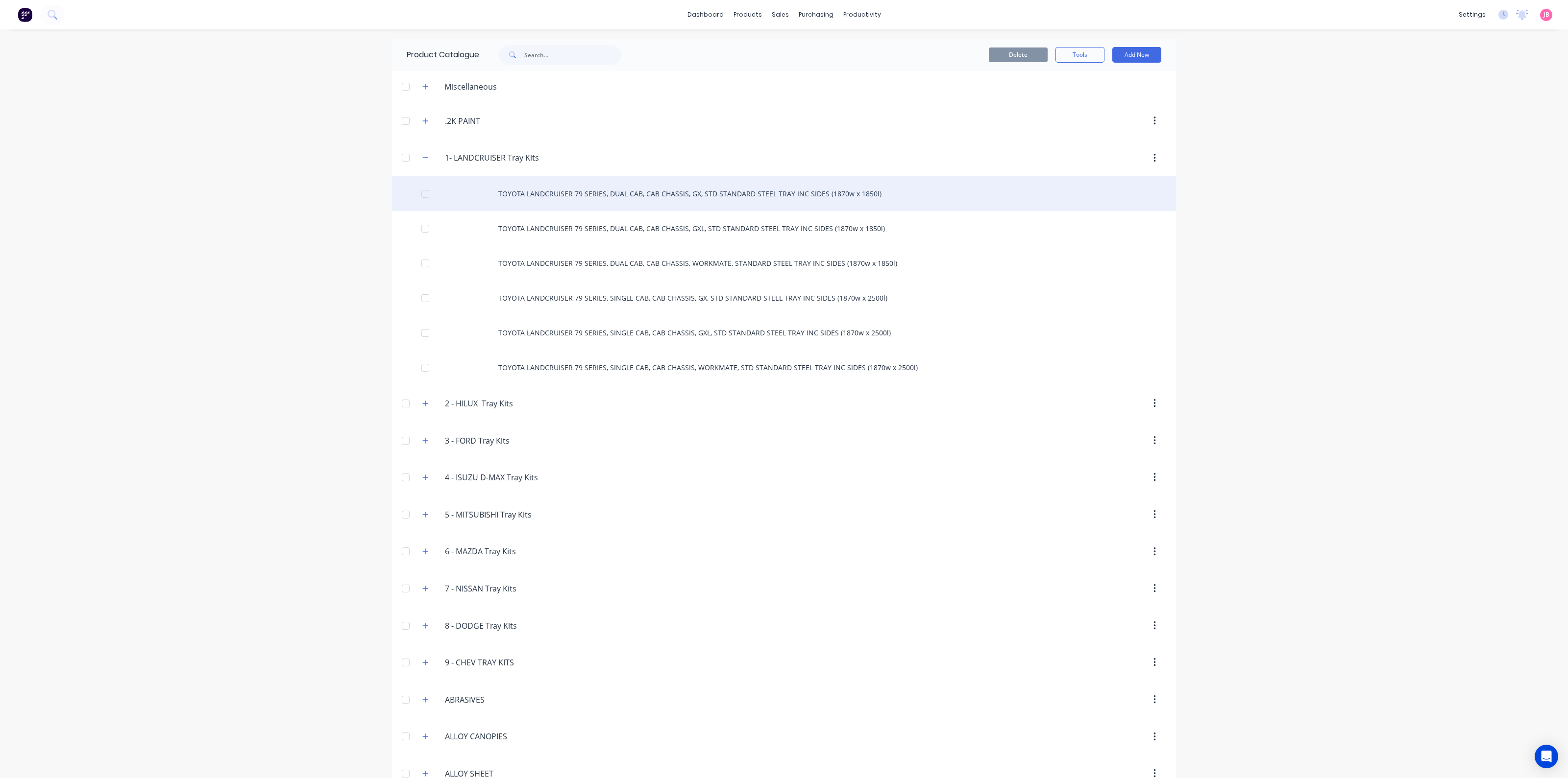
click at [645, 190] on div "TOYOTA LANDCRUISER 79 SERIES, DUAL CAB, CAB CHASSIS, GX, STD STANDARD STEEL TRA…" at bounding box center [784, 194] width 784 height 34
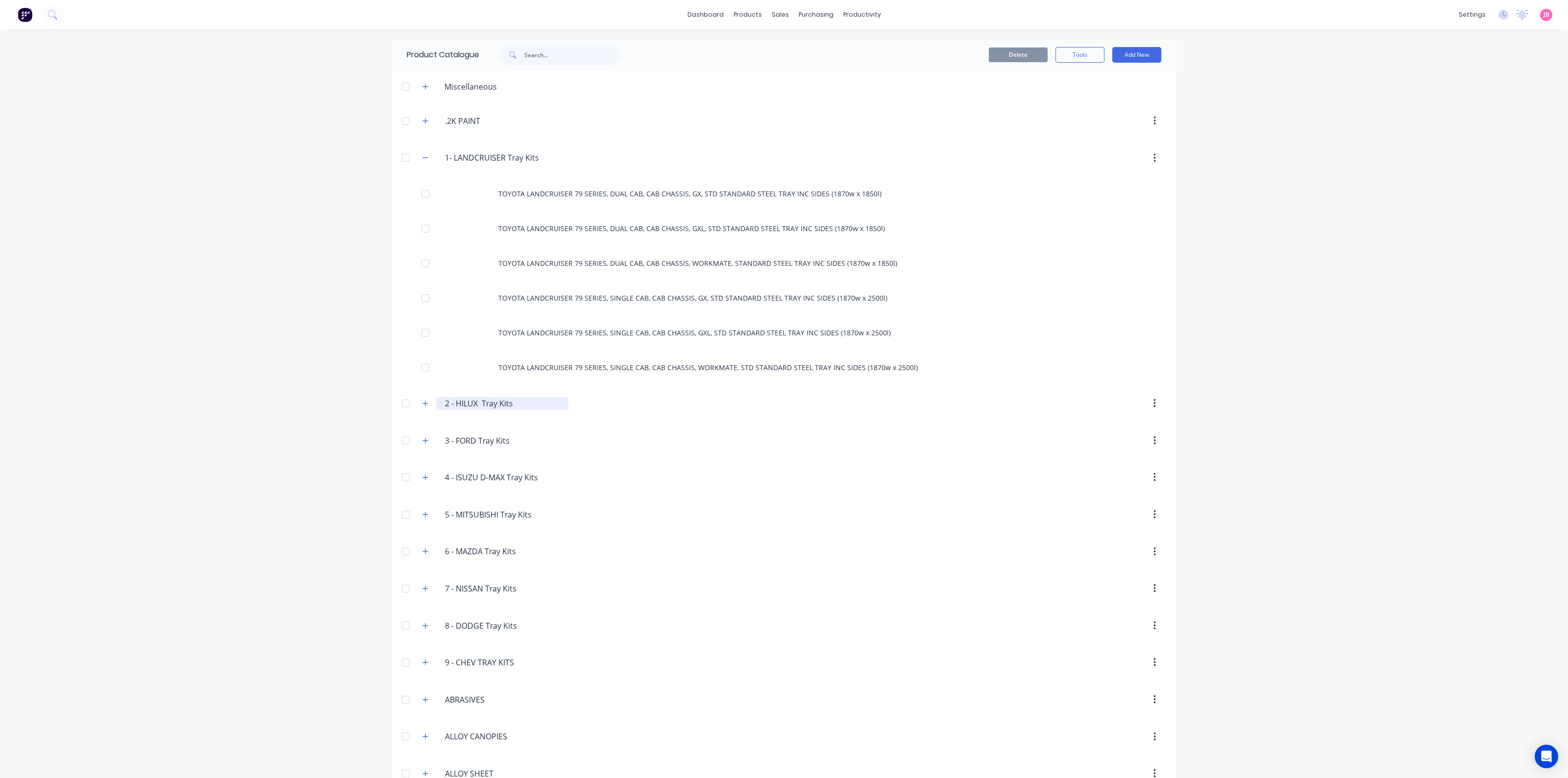
click at [464, 406] on input "2 - HILUX Tray Kits" at bounding box center [503, 403] width 116 height 12
click at [422, 402] on icon "button" at bounding box center [425, 403] width 6 height 7
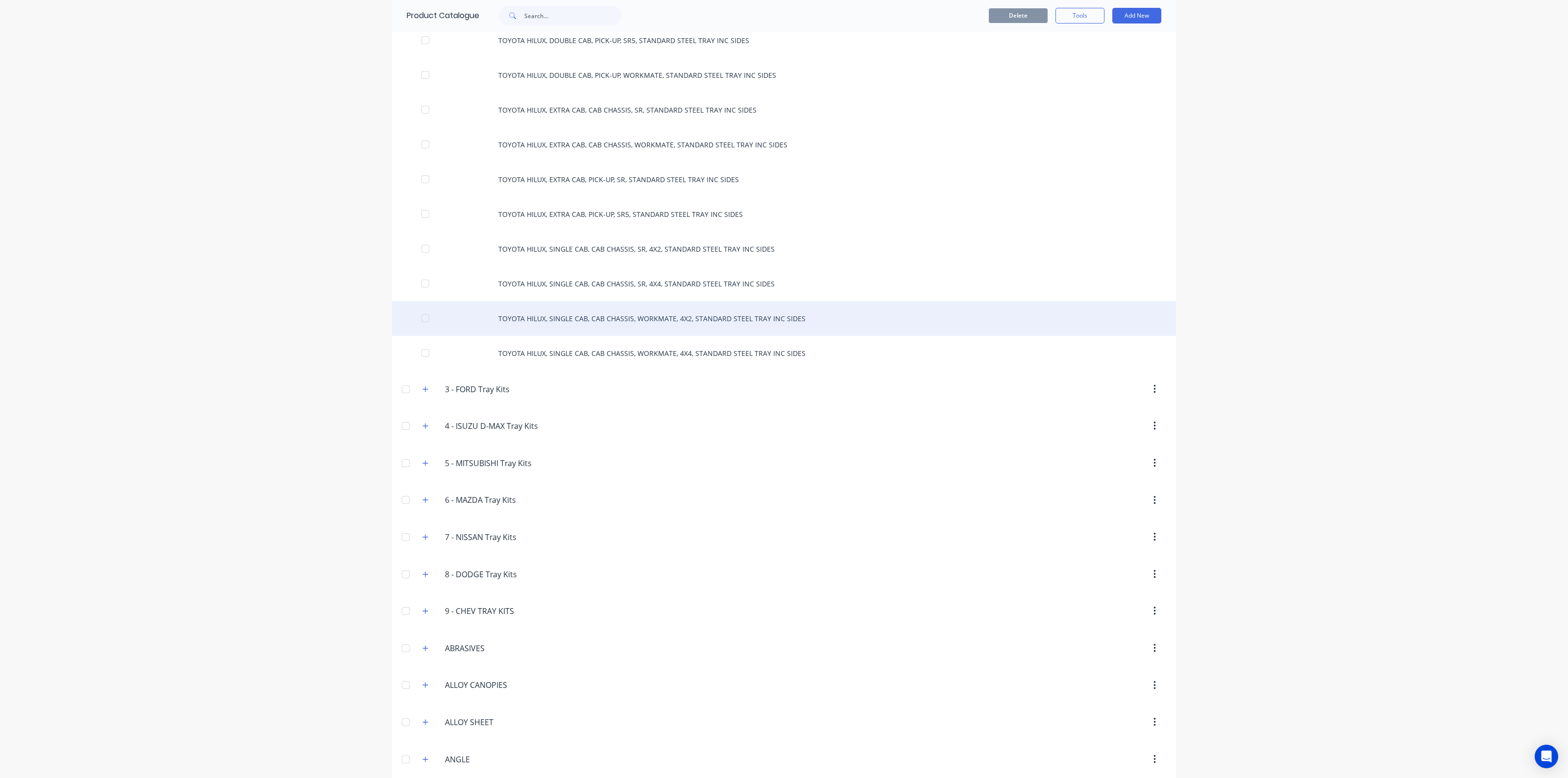
scroll to position [551, 0]
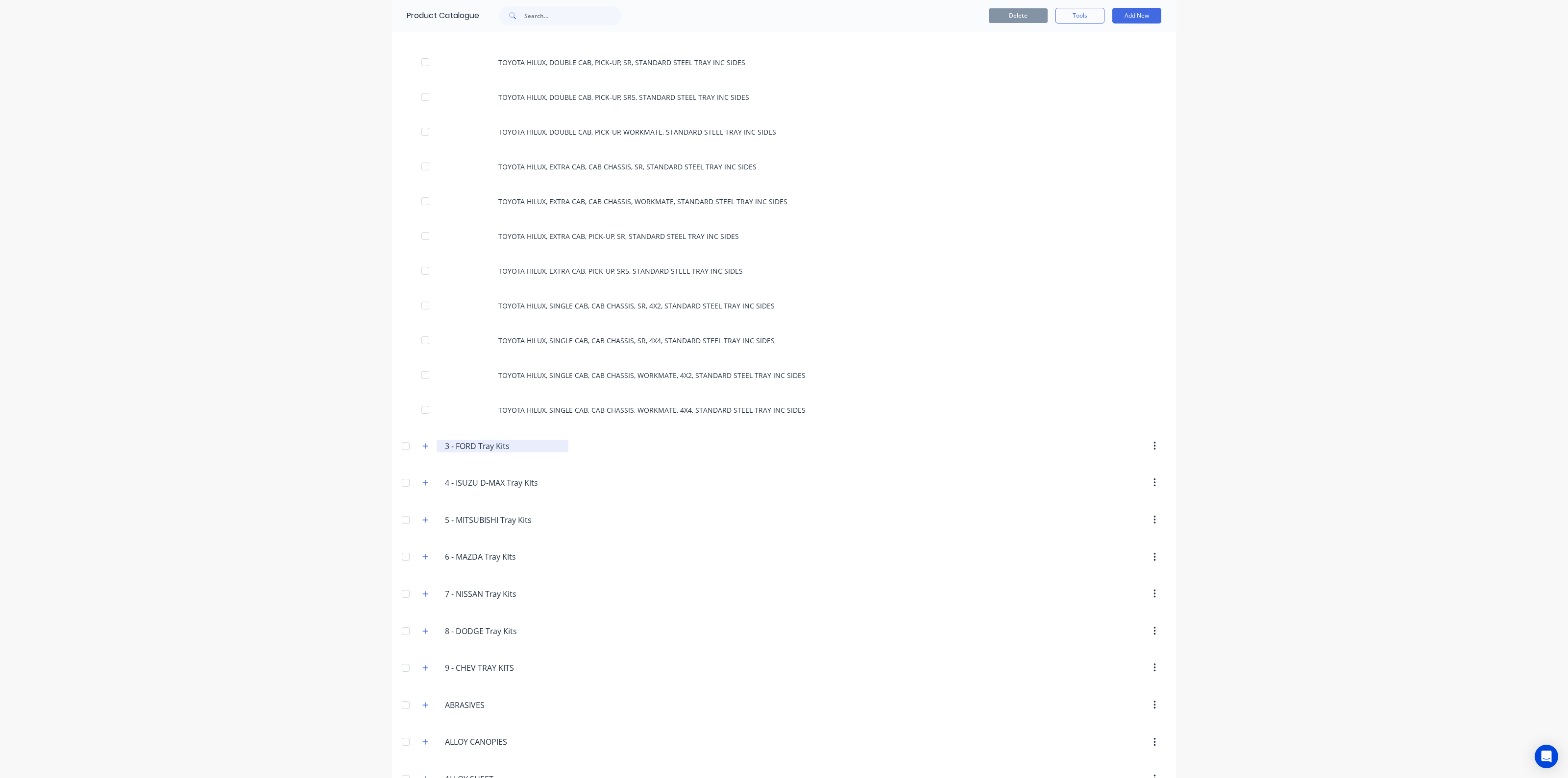
click at [476, 444] on input "3 - FORD Tray Kits" at bounding box center [503, 446] width 116 height 12
click at [422, 444] on icon "button" at bounding box center [425, 446] width 6 height 7
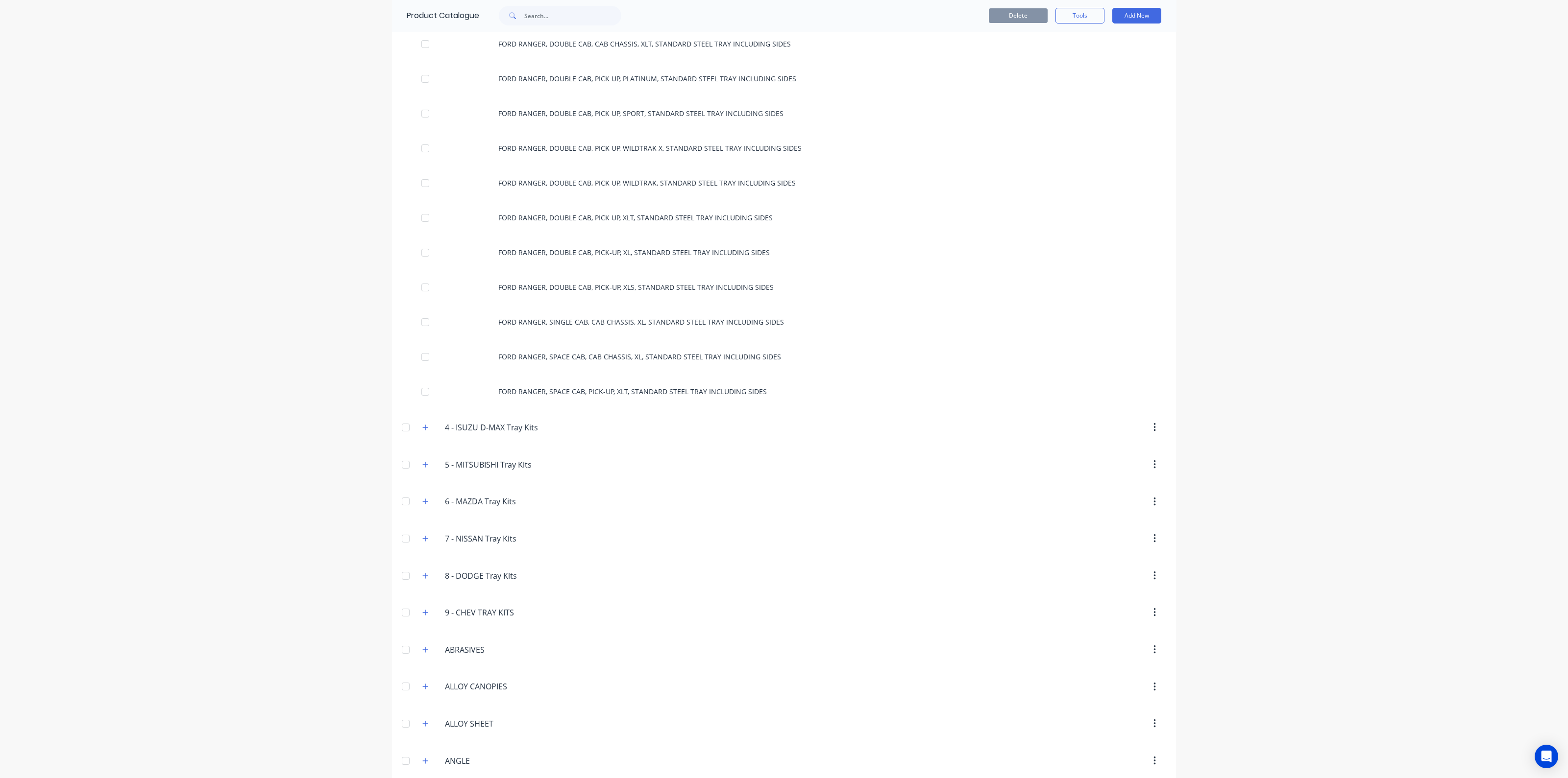
scroll to position [1041, 0]
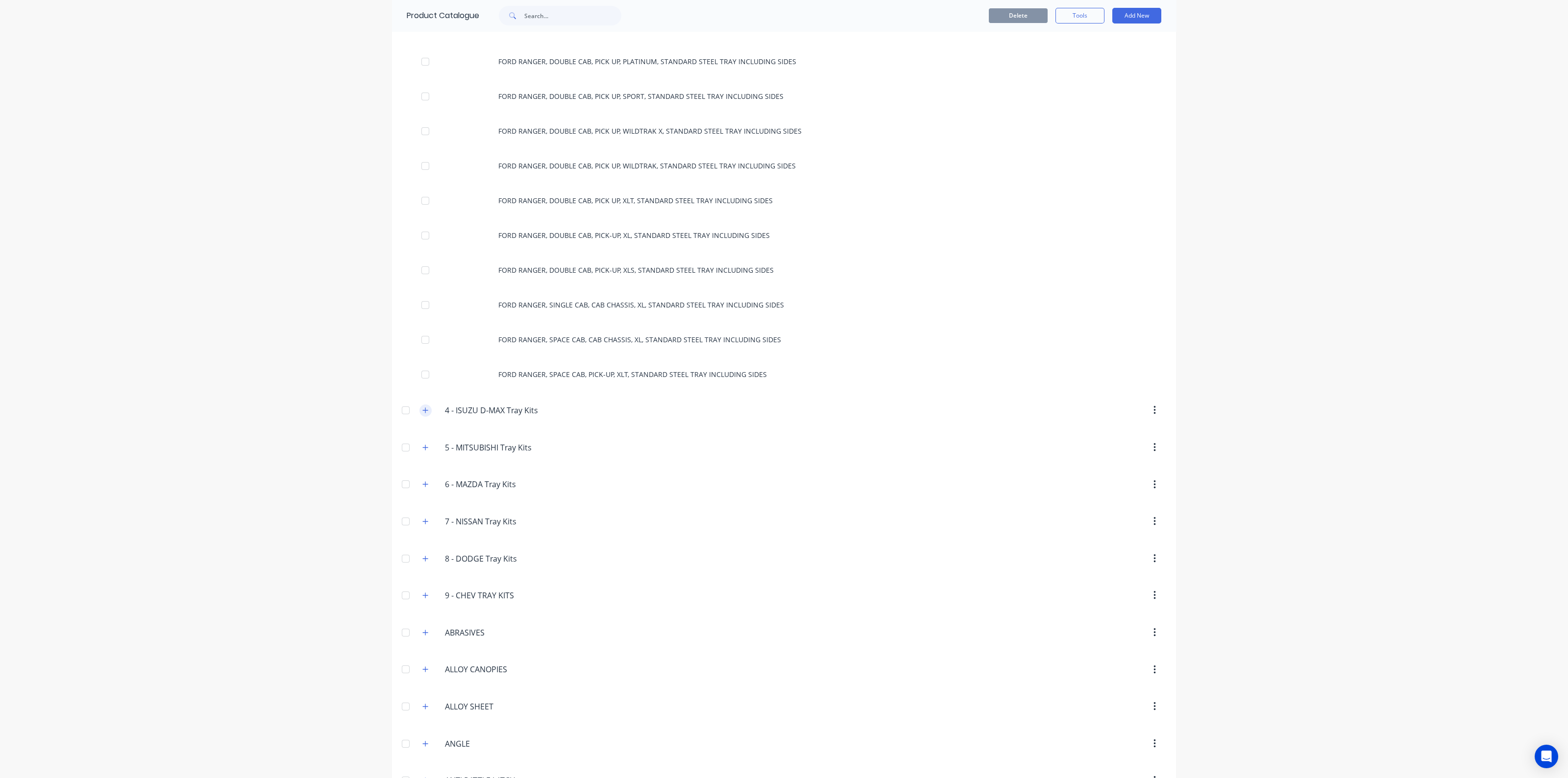
click at [422, 408] on icon "button" at bounding box center [425, 410] width 6 height 7
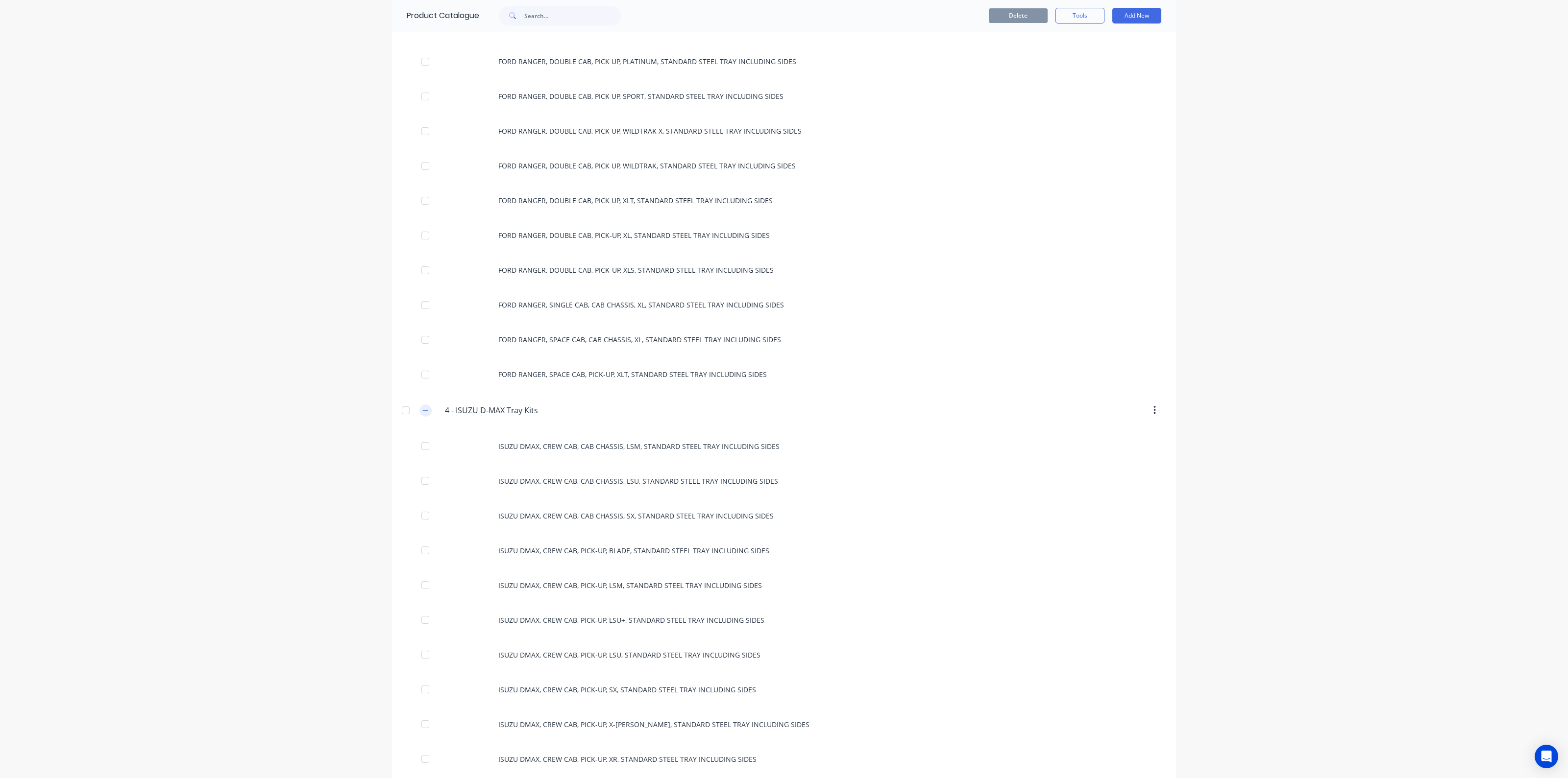
click at [424, 410] on icon "button" at bounding box center [425, 410] width 6 height 7
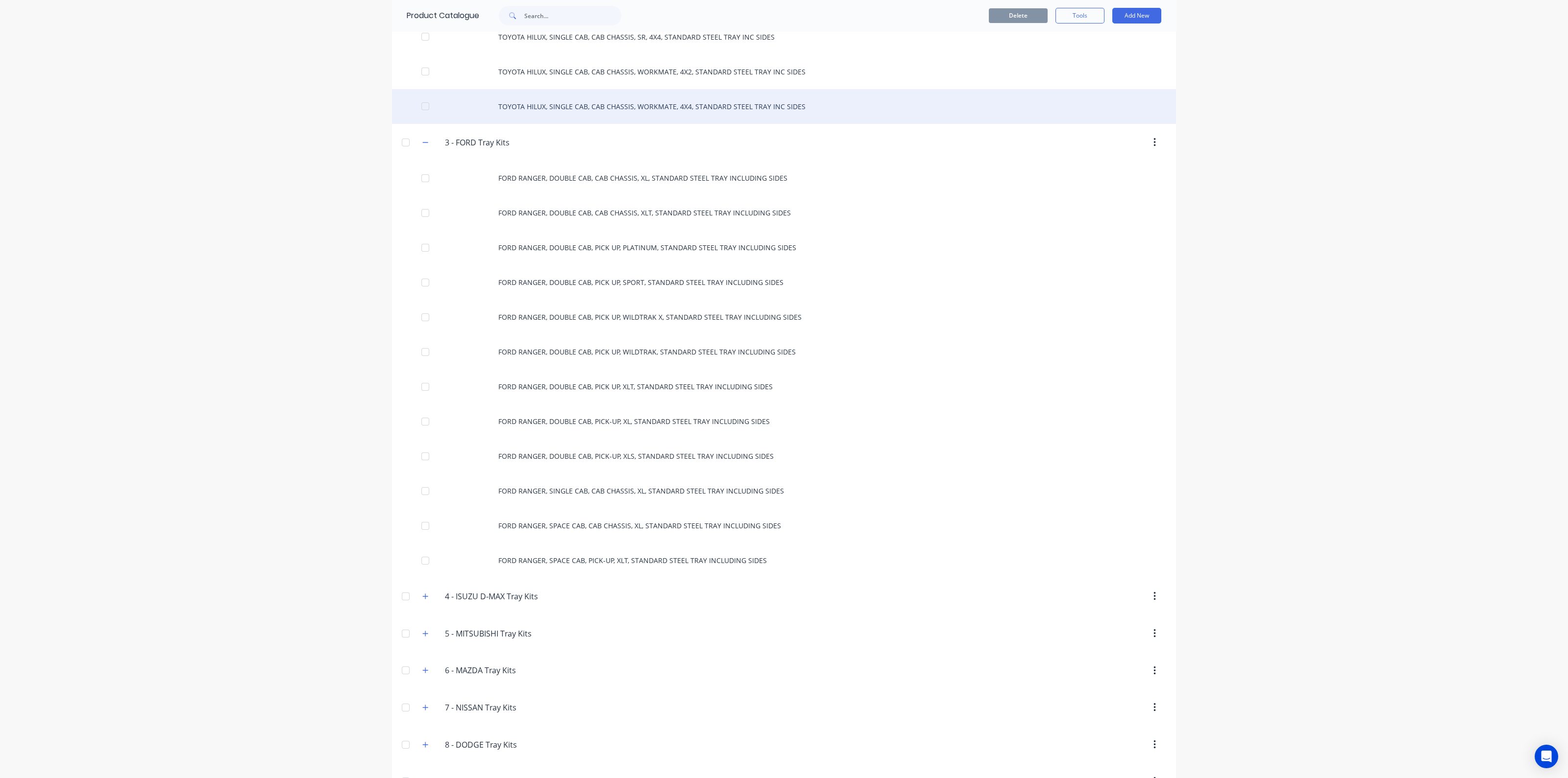
scroll to position [673, 0]
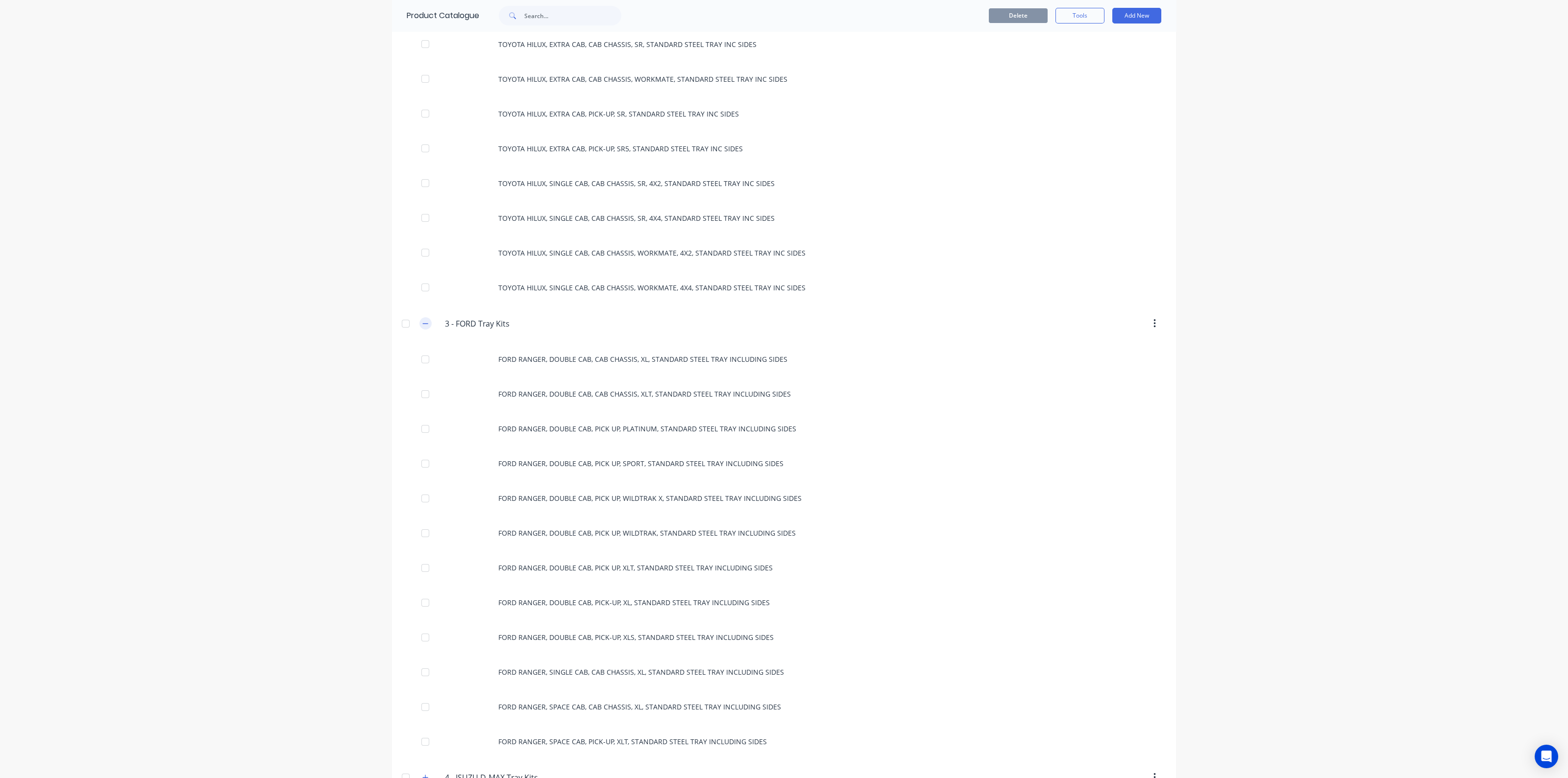
click at [425, 323] on button "button" at bounding box center [426, 323] width 12 height 12
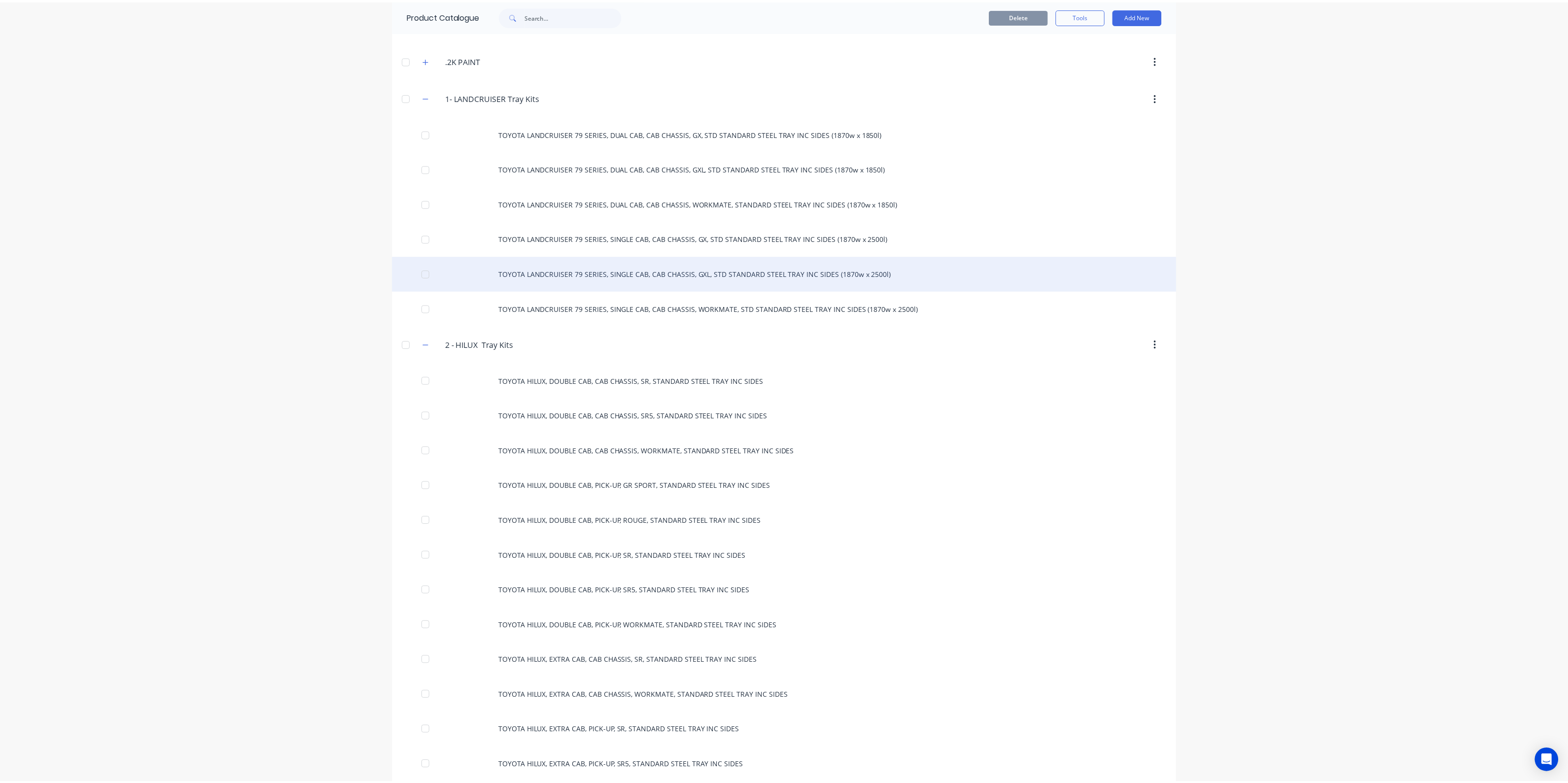
scroll to position [61, 0]
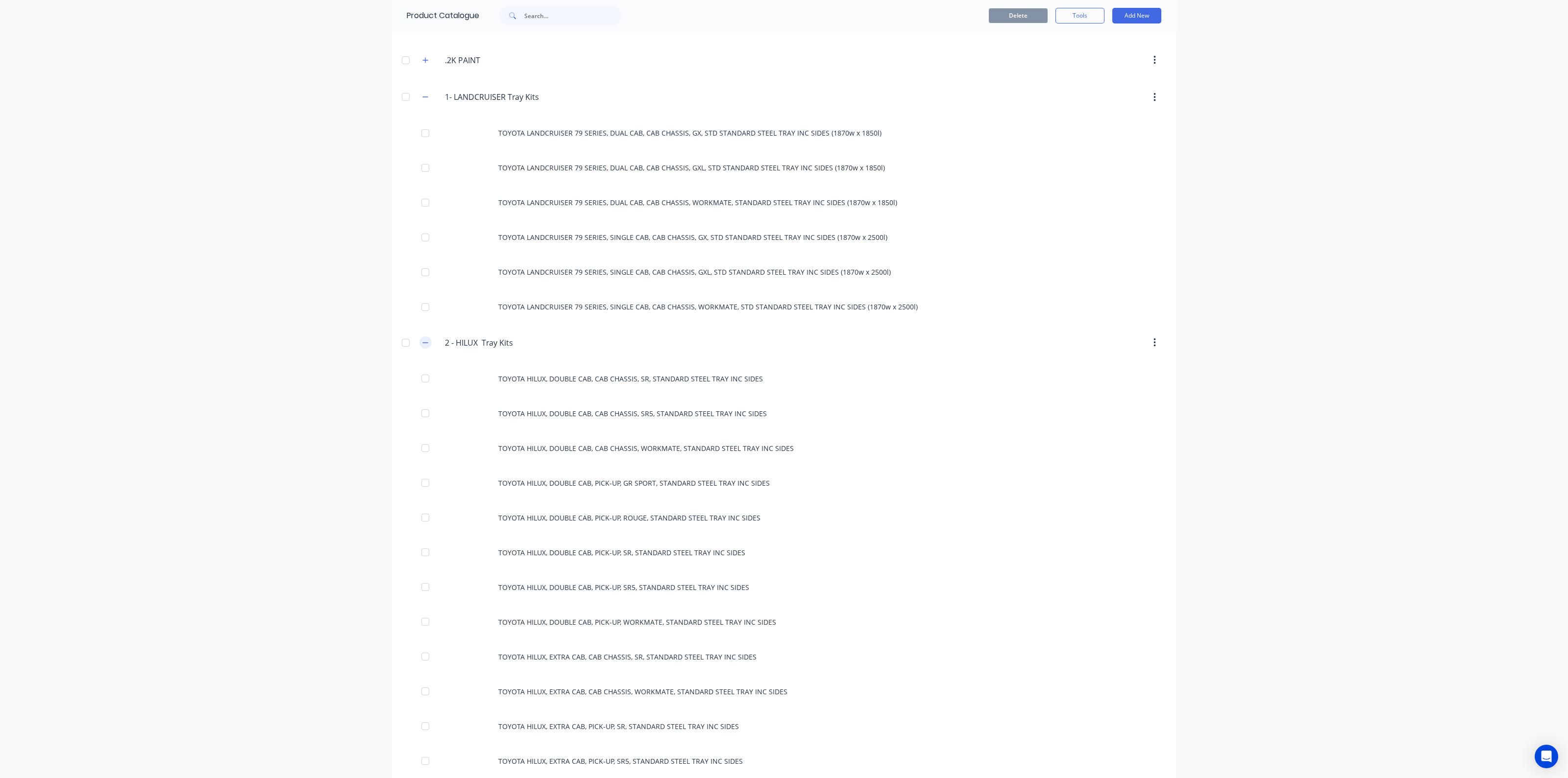
click at [420, 346] on button "button" at bounding box center [426, 343] width 12 height 12
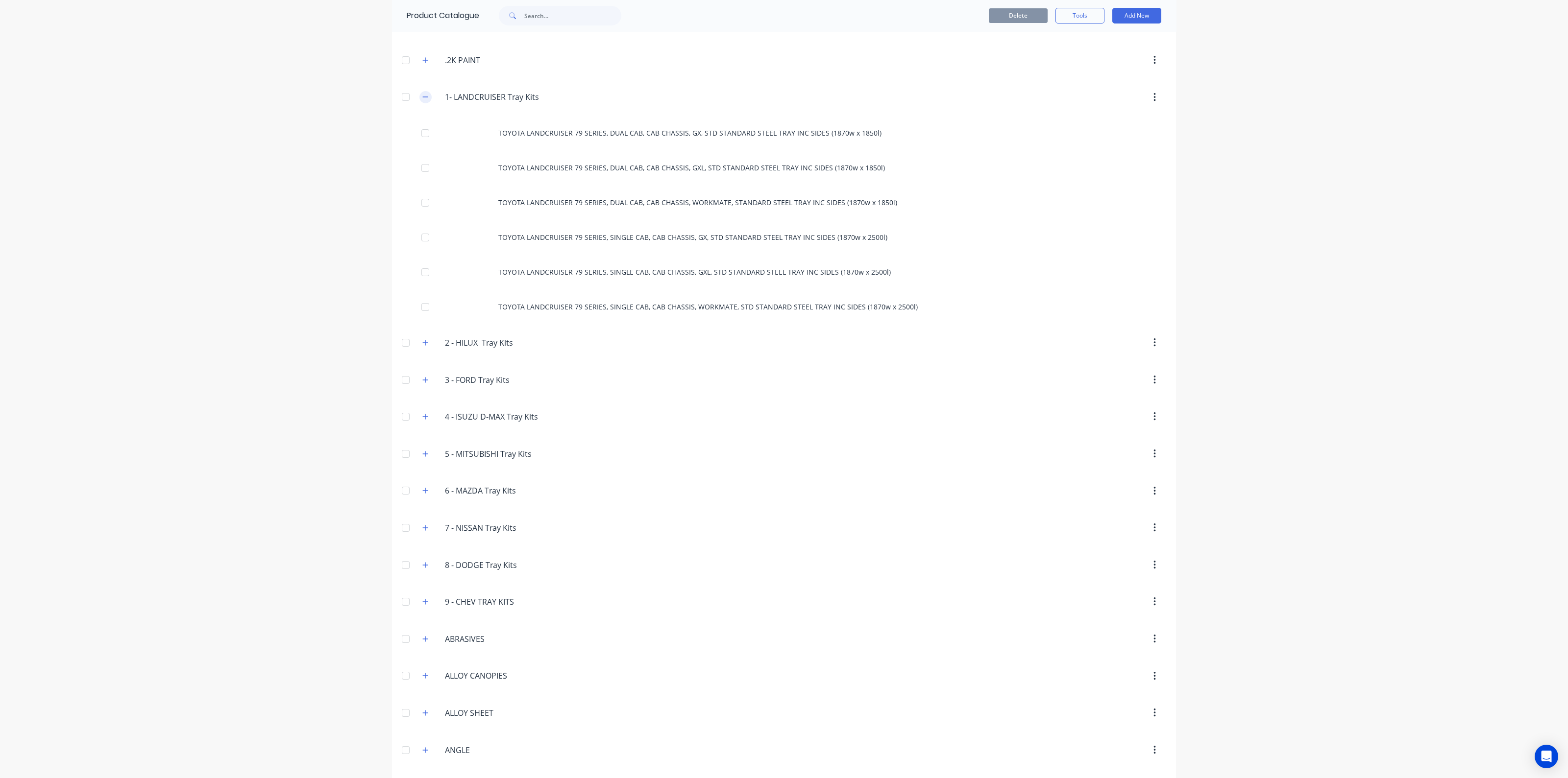
click at [420, 99] on button "button" at bounding box center [426, 97] width 12 height 12
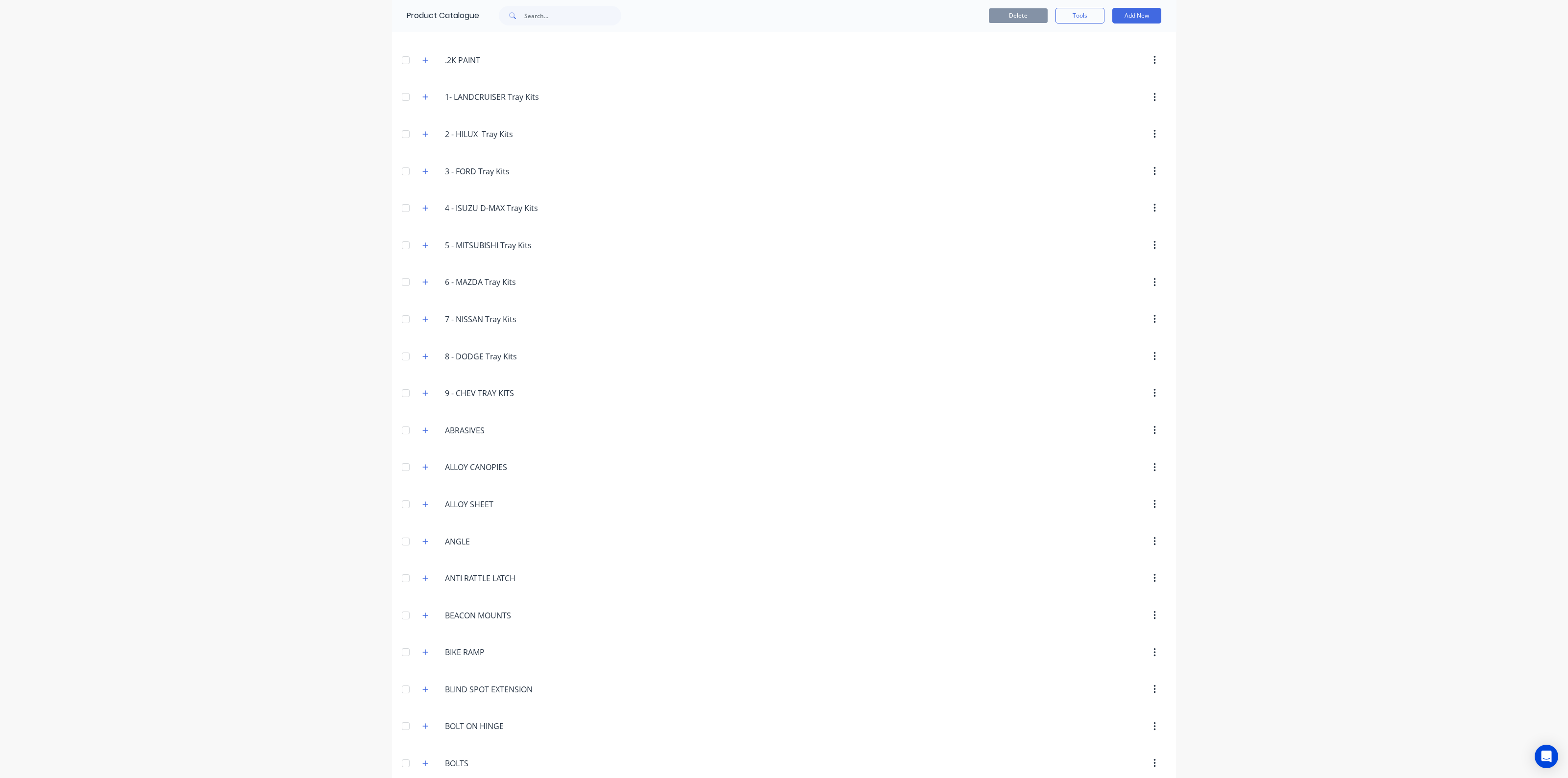
click at [705, 289] on div at bounding box center [868, 283] width 598 height 18
drag, startPoint x: 40, startPoint y: 160, endPoint x: 100, endPoint y: 157, distance: 60.1
click at [40, 160] on div "dashboard products sales purchasing productivity dashboard products Product Cat…" at bounding box center [784, 389] width 1568 height 778
click at [420, 97] on button "button" at bounding box center [426, 97] width 12 height 12
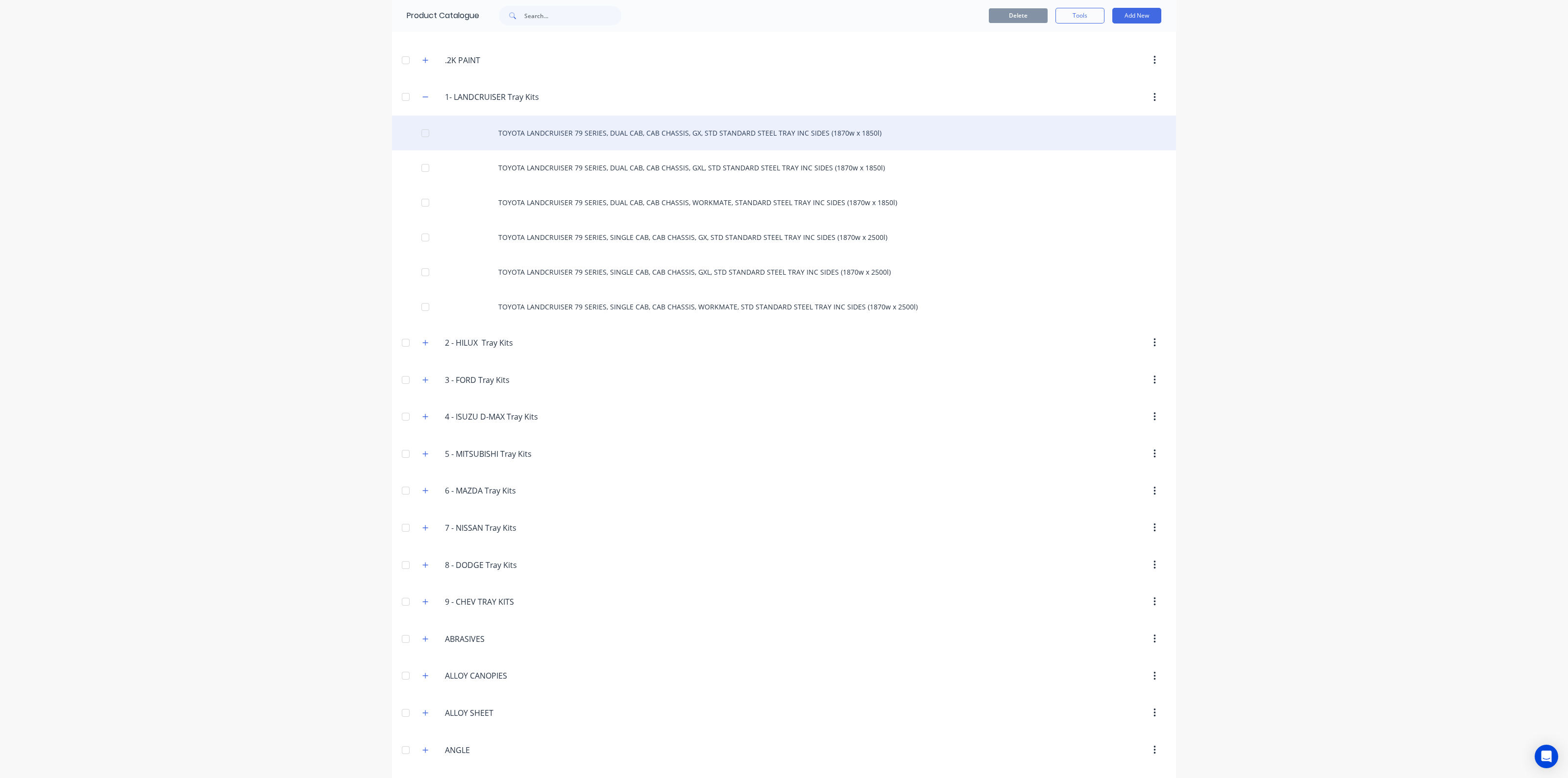
click at [613, 131] on div "TOYOTA LANDCRUISER 79 SERIES, DUAL CAB, CAB CHASSIS, GX, STD STANDARD STEEL TRA…" at bounding box center [784, 133] width 784 height 34
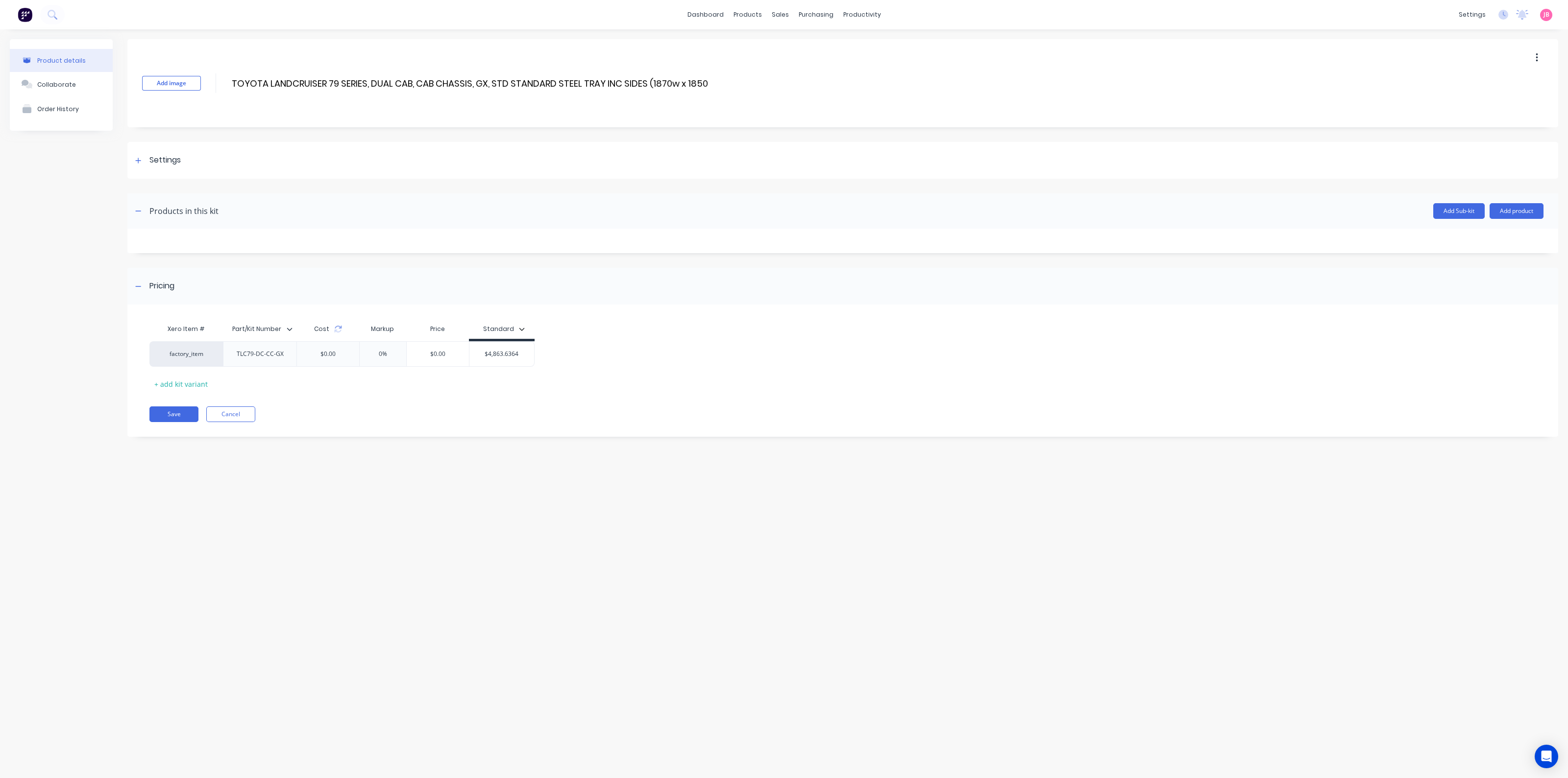
click at [144, 214] on div "Products in this kit" at bounding box center [175, 211] width 86 height 16
click at [138, 209] on icon "button" at bounding box center [138, 211] width 6 height 7
click at [142, 213] on button "button" at bounding box center [139, 212] width 12 height 12
click at [1522, 213] on button "Add product" at bounding box center [1517, 211] width 54 height 16
click at [1476, 241] on div "Product catalogue" at bounding box center [1497, 236] width 75 height 14
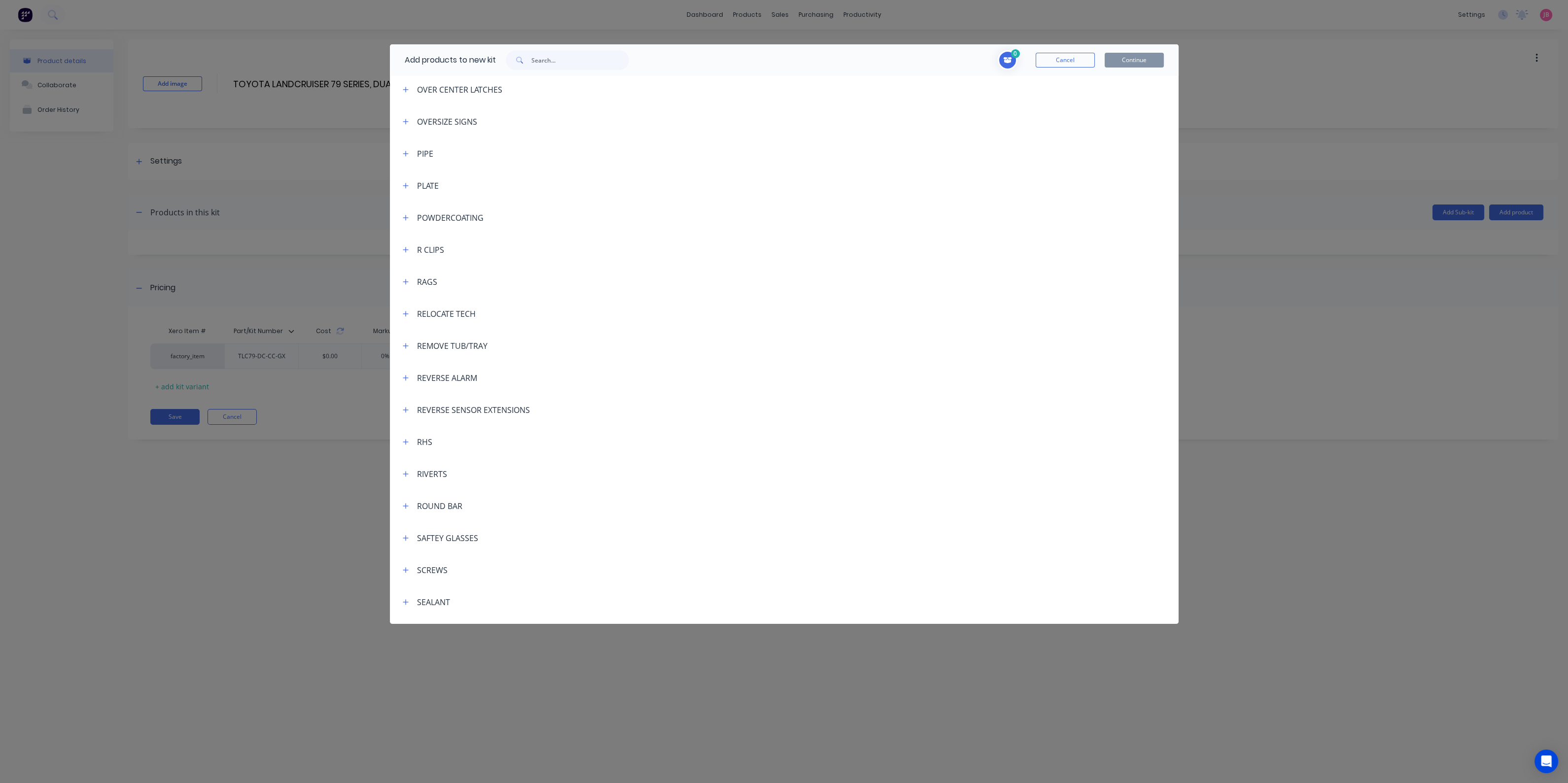
scroll to position [2280, 0]
click at [407, 441] on icon "button" at bounding box center [405, 439] width 6 height 7
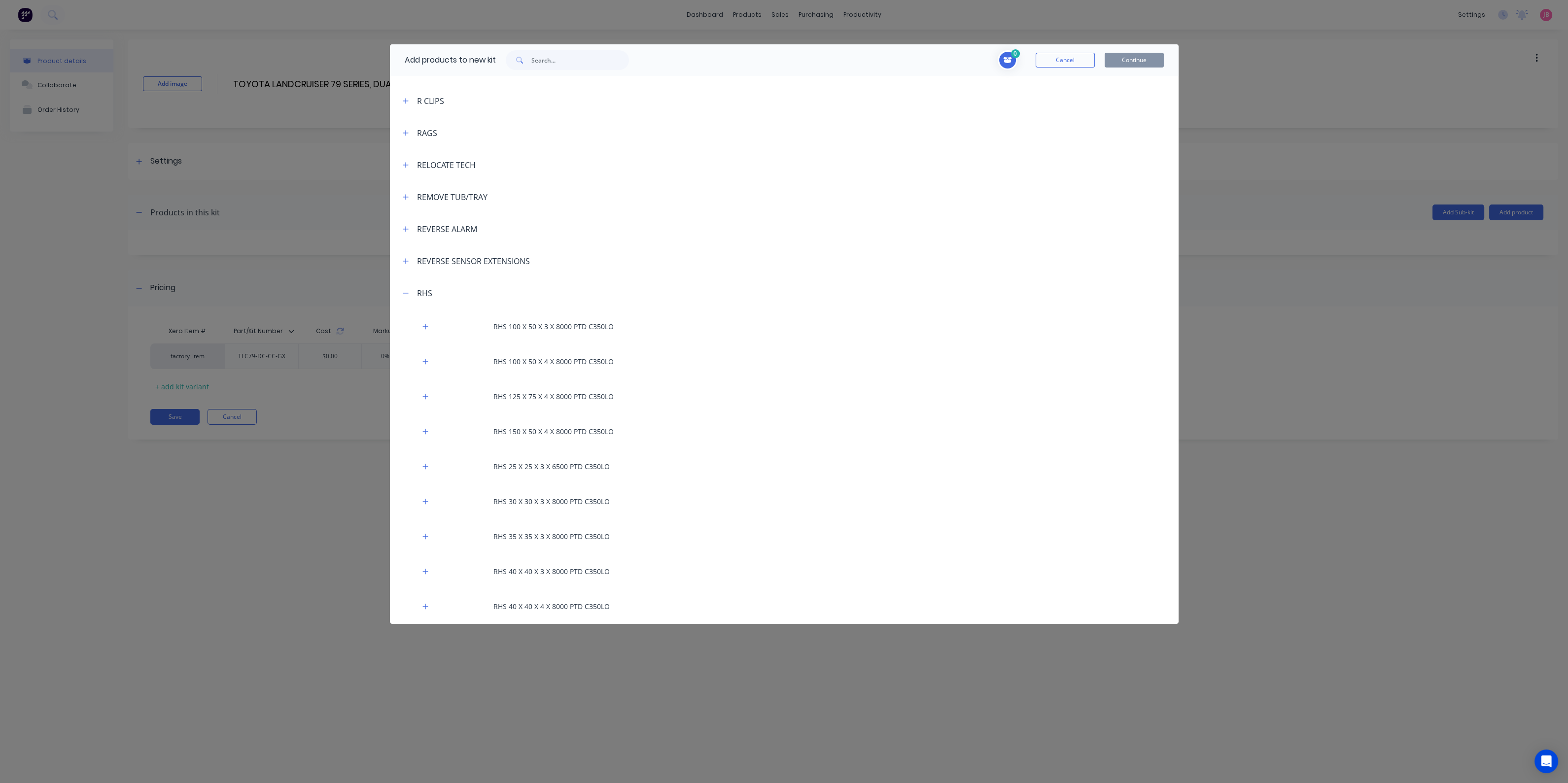
scroll to position [2588, 0]
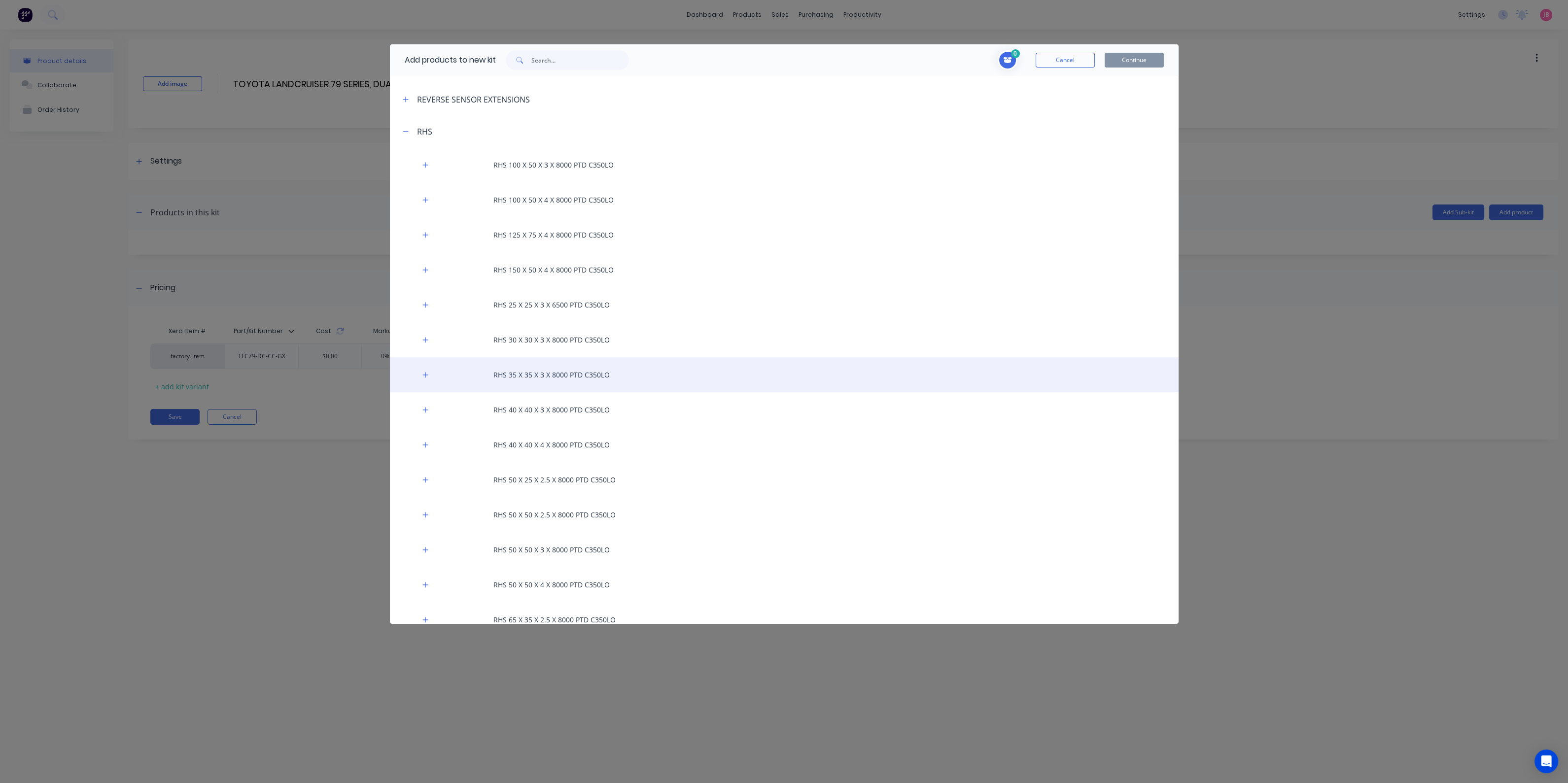
click at [559, 380] on div "RHS 35 X 35 X 3 X 8000 PTD C350LO" at bounding box center [784, 375] width 789 height 35
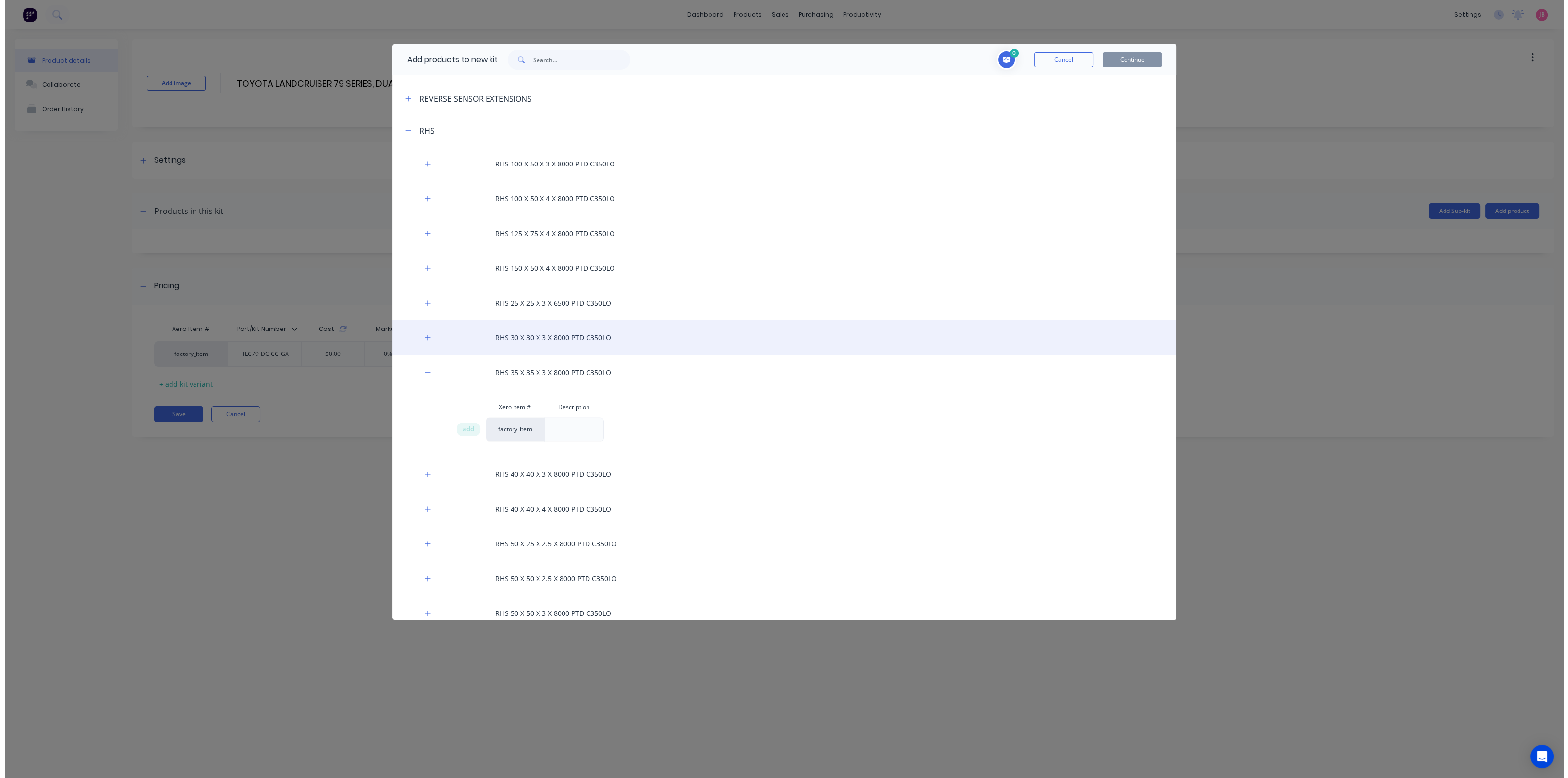
scroll to position [2694, 0]
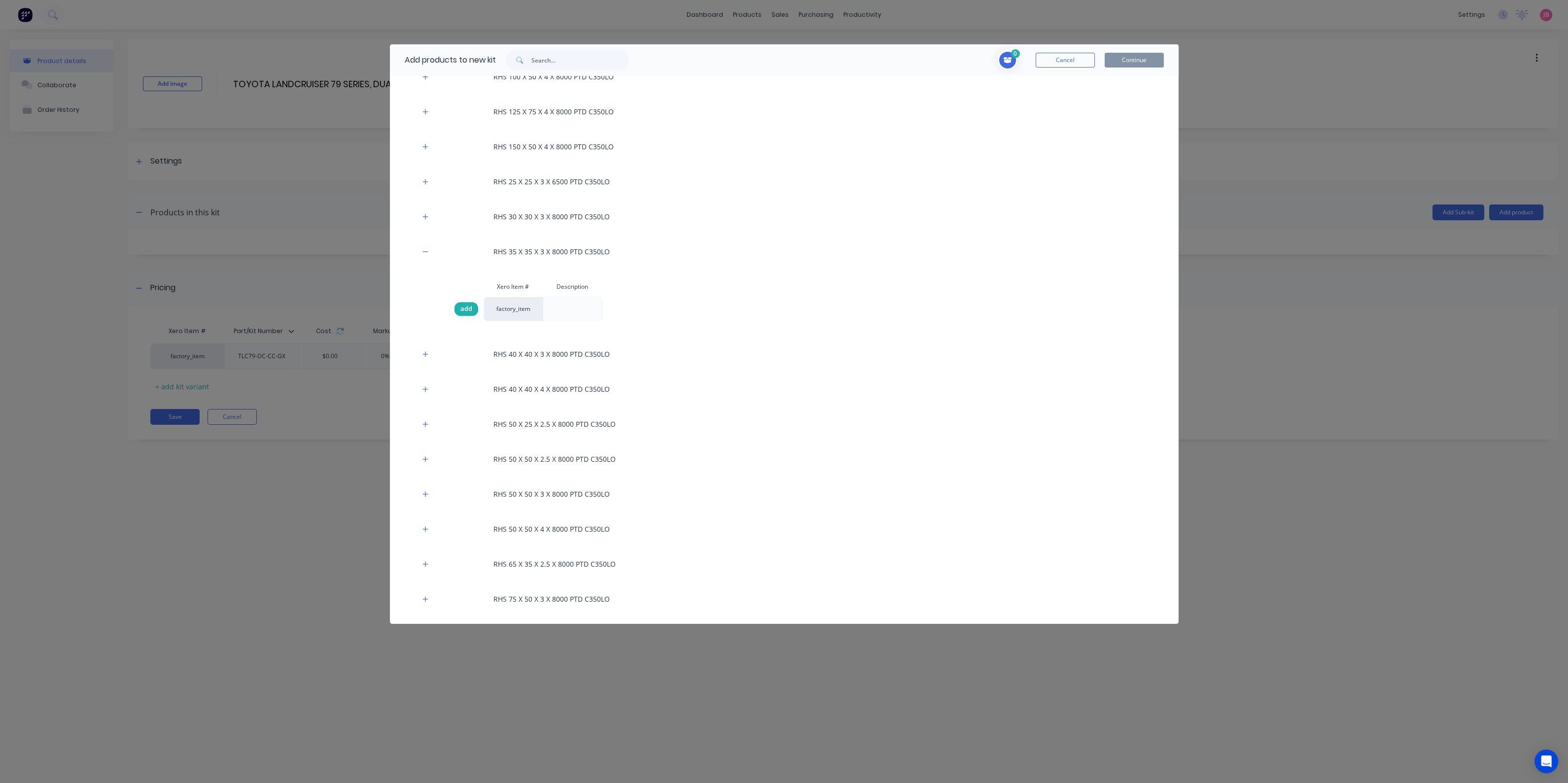
click at [466, 308] on span "add" at bounding box center [466, 309] width 12 height 10
click at [1065, 61] on button "Cancel" at bounding box center [1065, 60] width 59 height 15
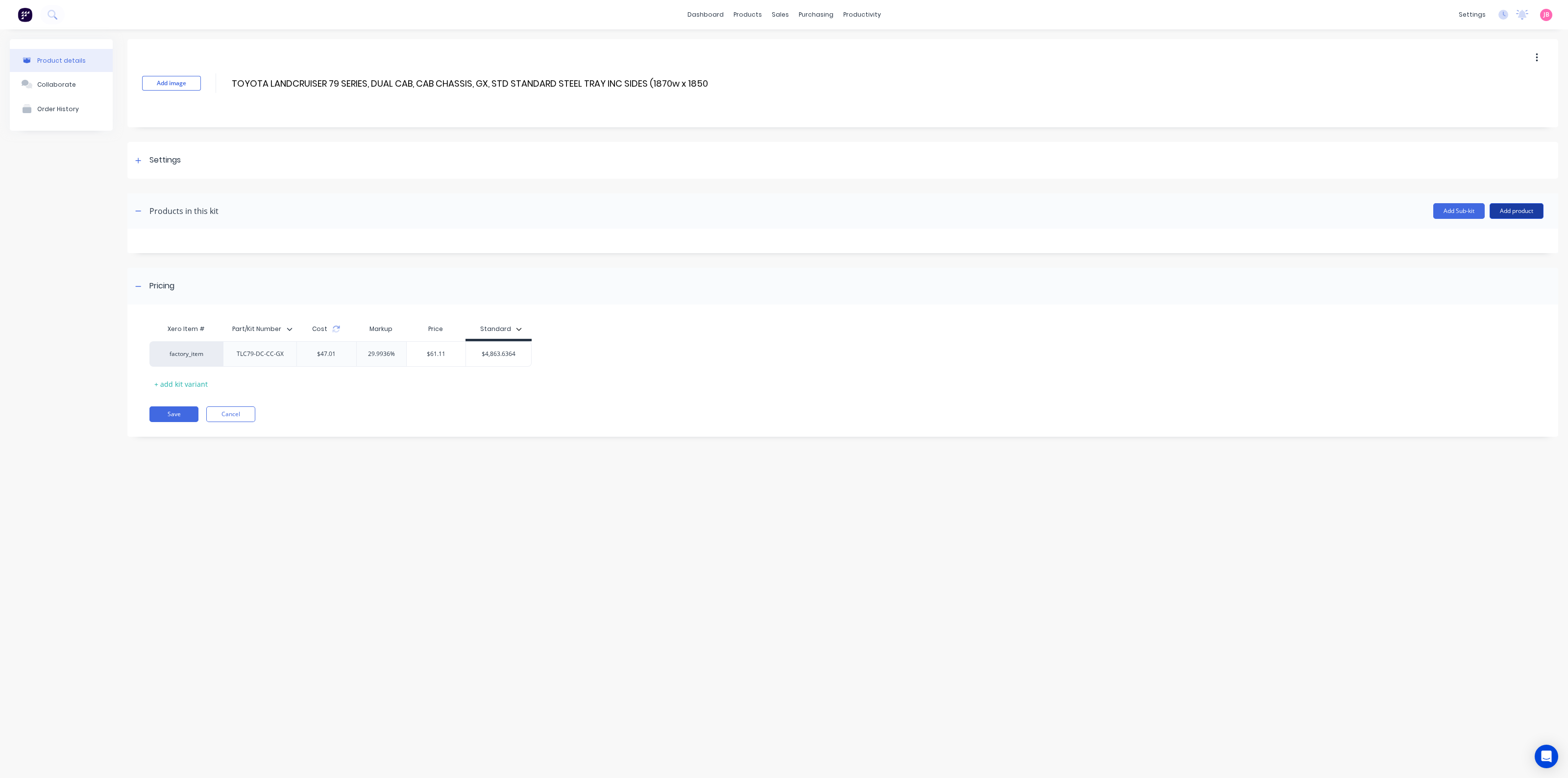
click at [1529, 212] on button "Add product" at bounding box center [1517, 211] width 54 height 16
click at [971, 221] on header "Products in this kit Add Sub-kit Add product" at bounding box center [843, 210] width 1431 height 35
click at [1509, 210] on button "Add product" at bounding box center [1517, 211] width 54 height 16
click at [1143, 208] on div "Add Sub-kit Add product" at bounding box center [881, 211] width 1325 height 16
click at [26, 20] on img at bounding box center [25, 14] width 14 height 14
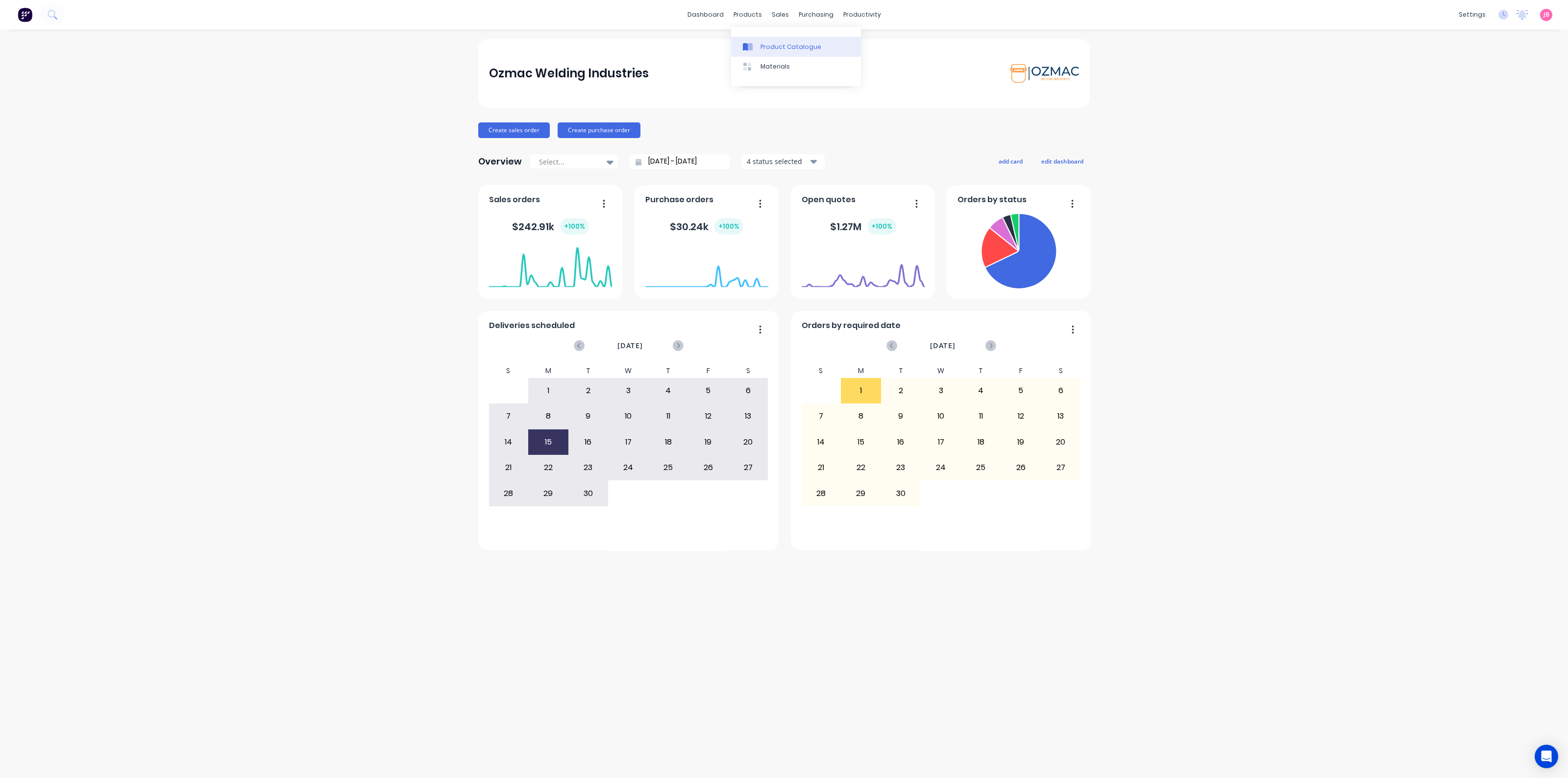
click at [759, 46] on link "Product Catalogue" at bounding box center [796, 46] width 130 height 19
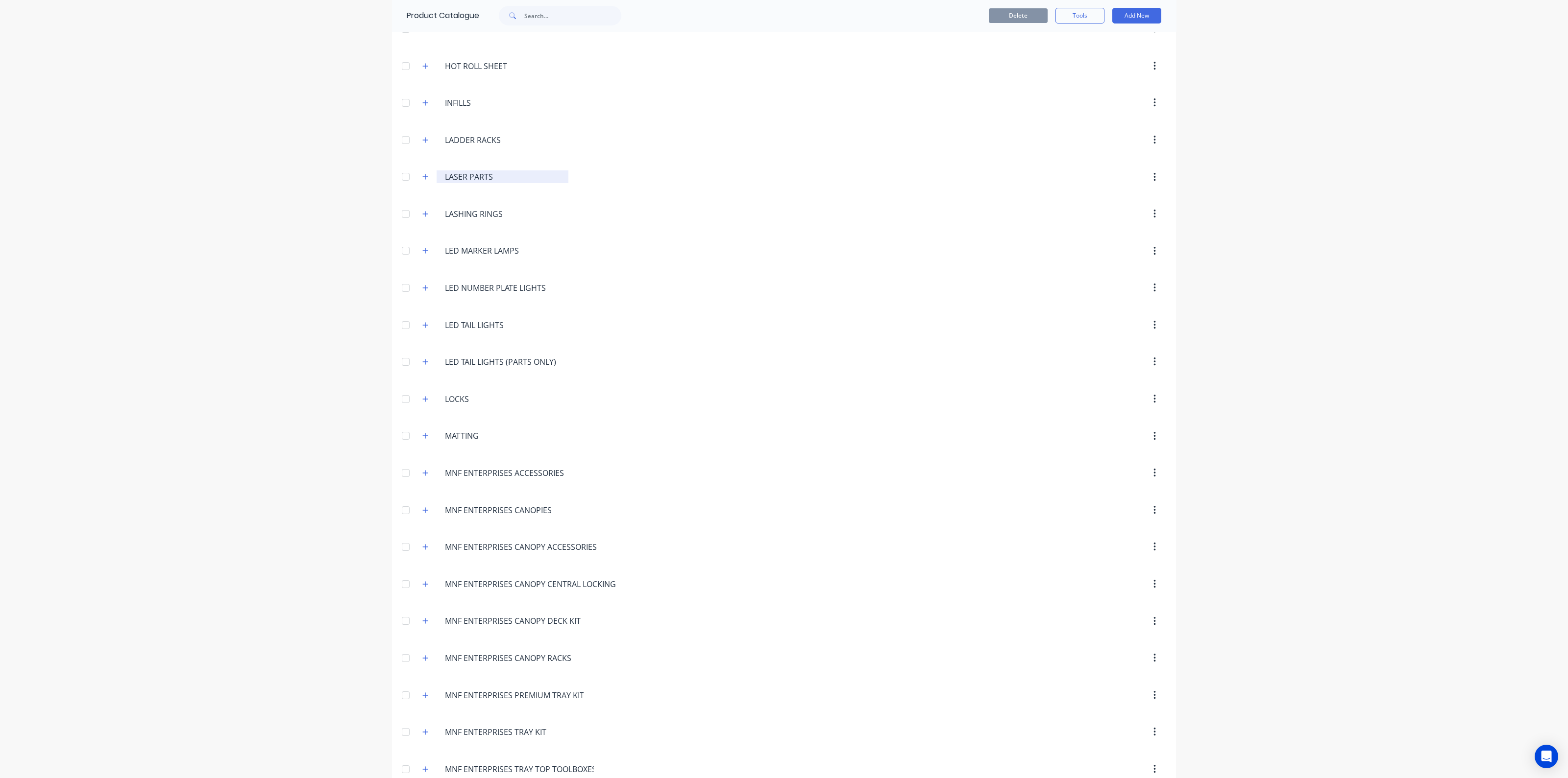
scroll to position [1591, 0]
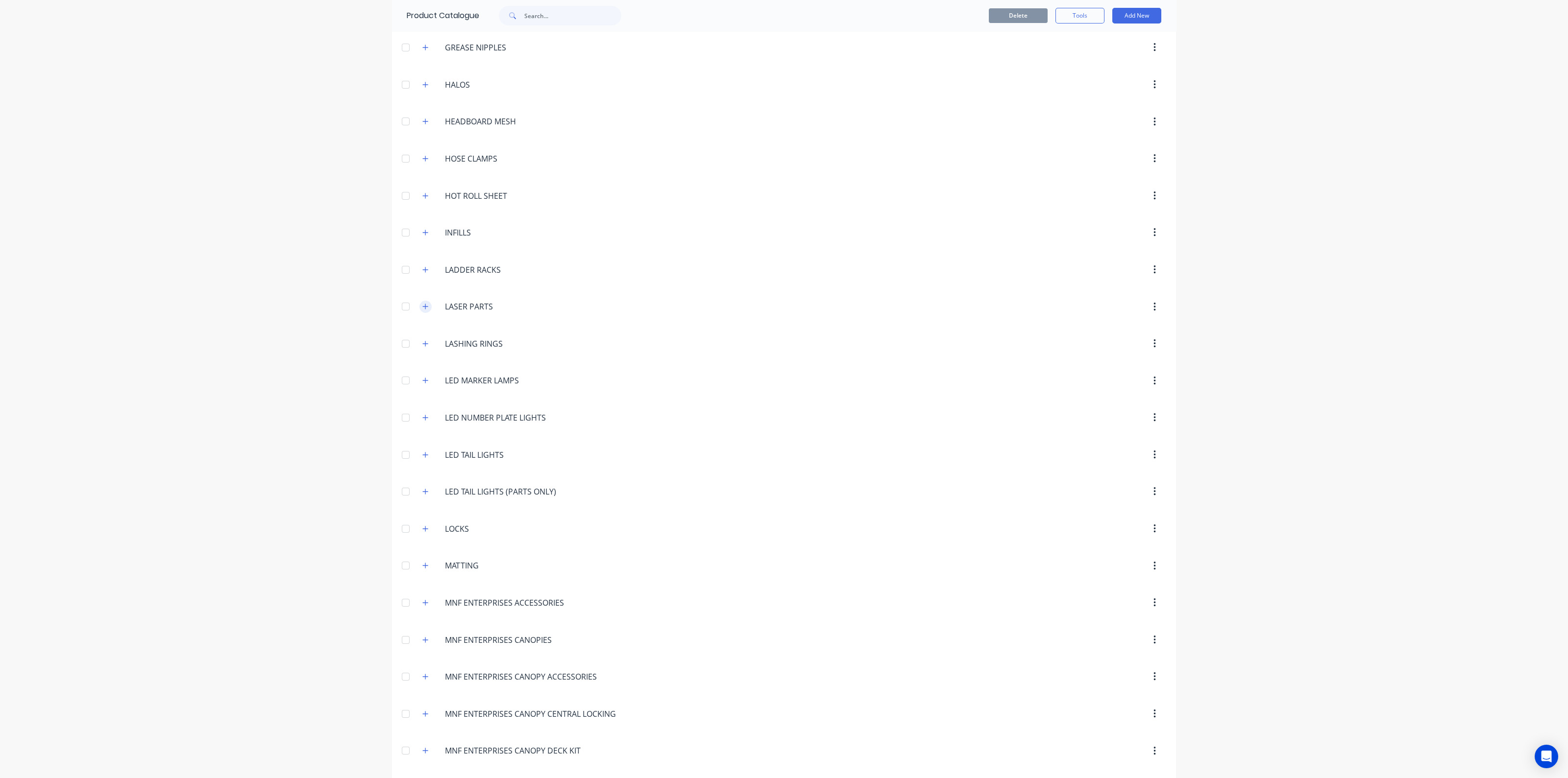
click at [423, 304] on icon "button" at bounding box center [426, 307] width 6 height 6
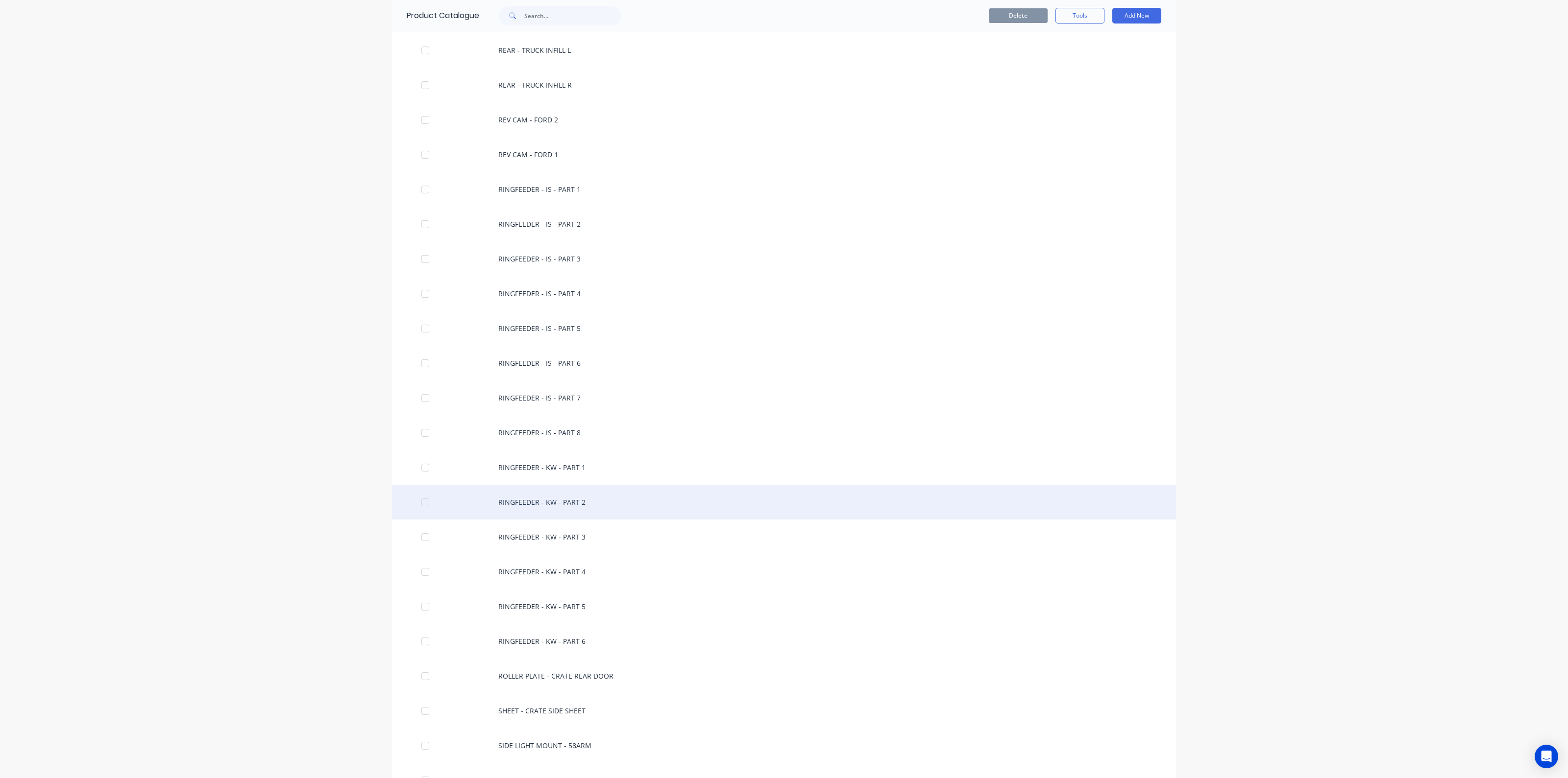
scroll to position [5816, 0]
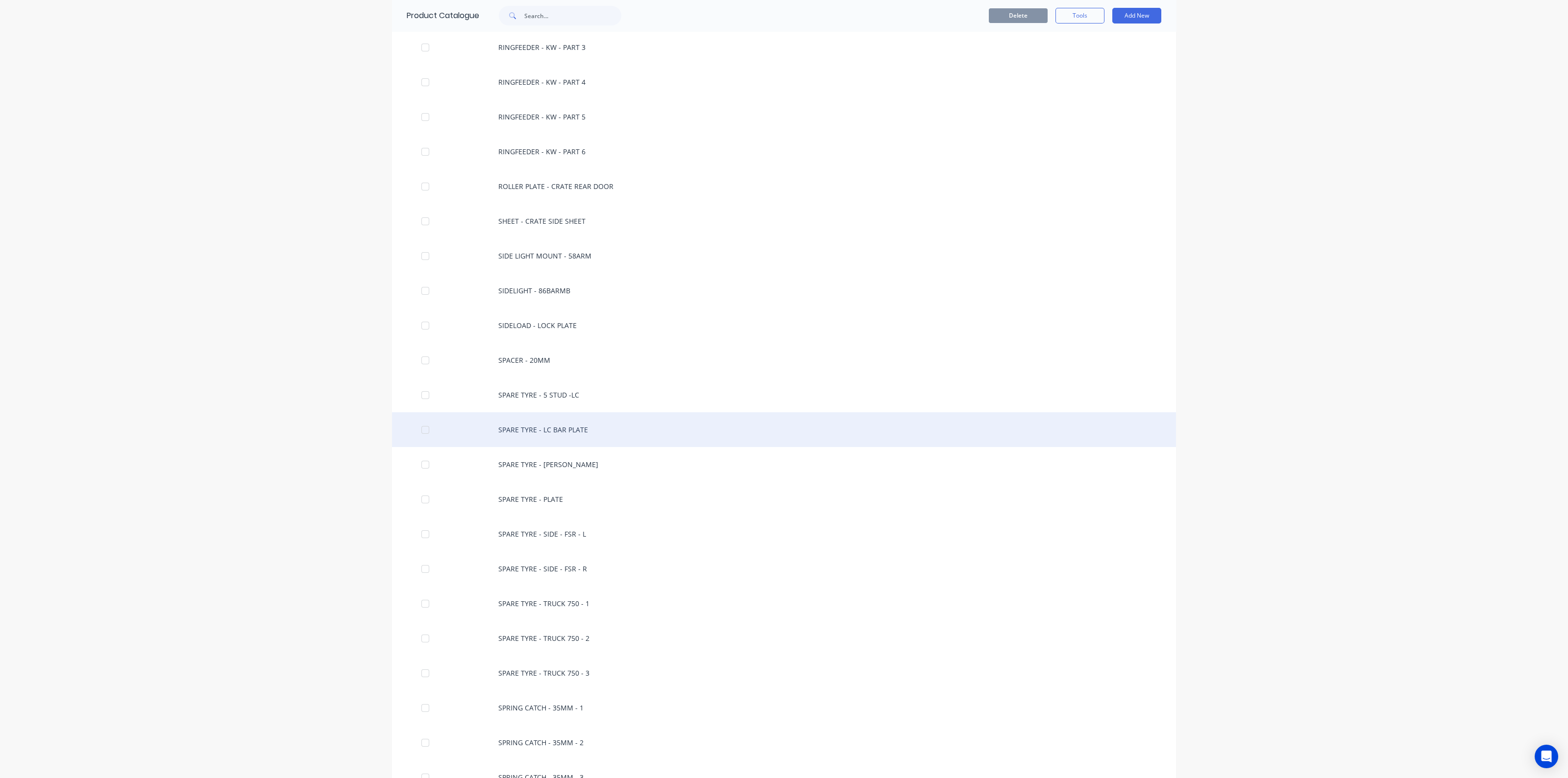
click at [605, 432] on div "SPARE TYRE - LC BAR PLATE" at bounding box center [784, 430] width 784 height 34
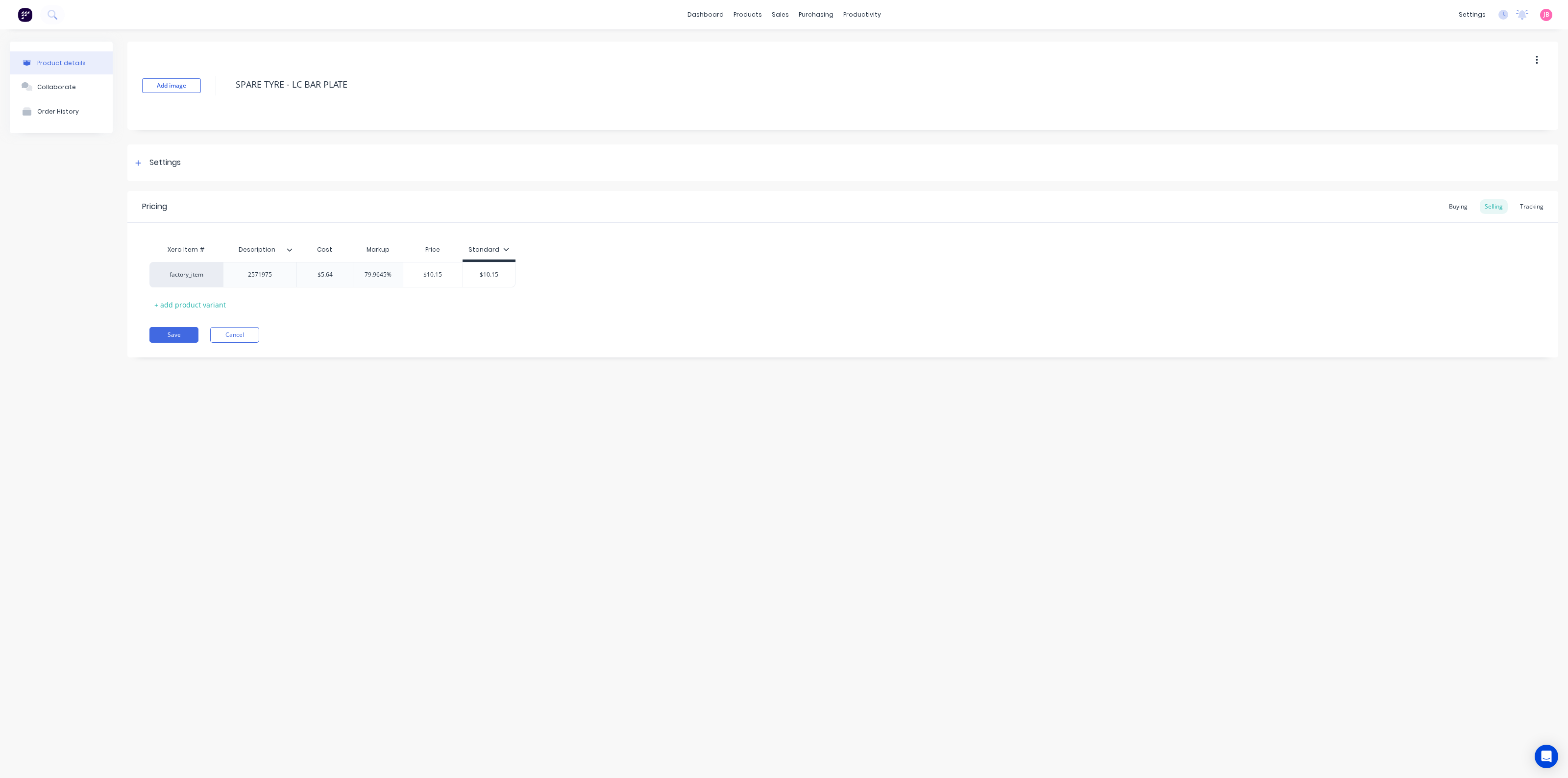
type textarea "x"
click at [835, 50] on div "Purchase Orders" at bounding box center [847, 47] width 52 height 9
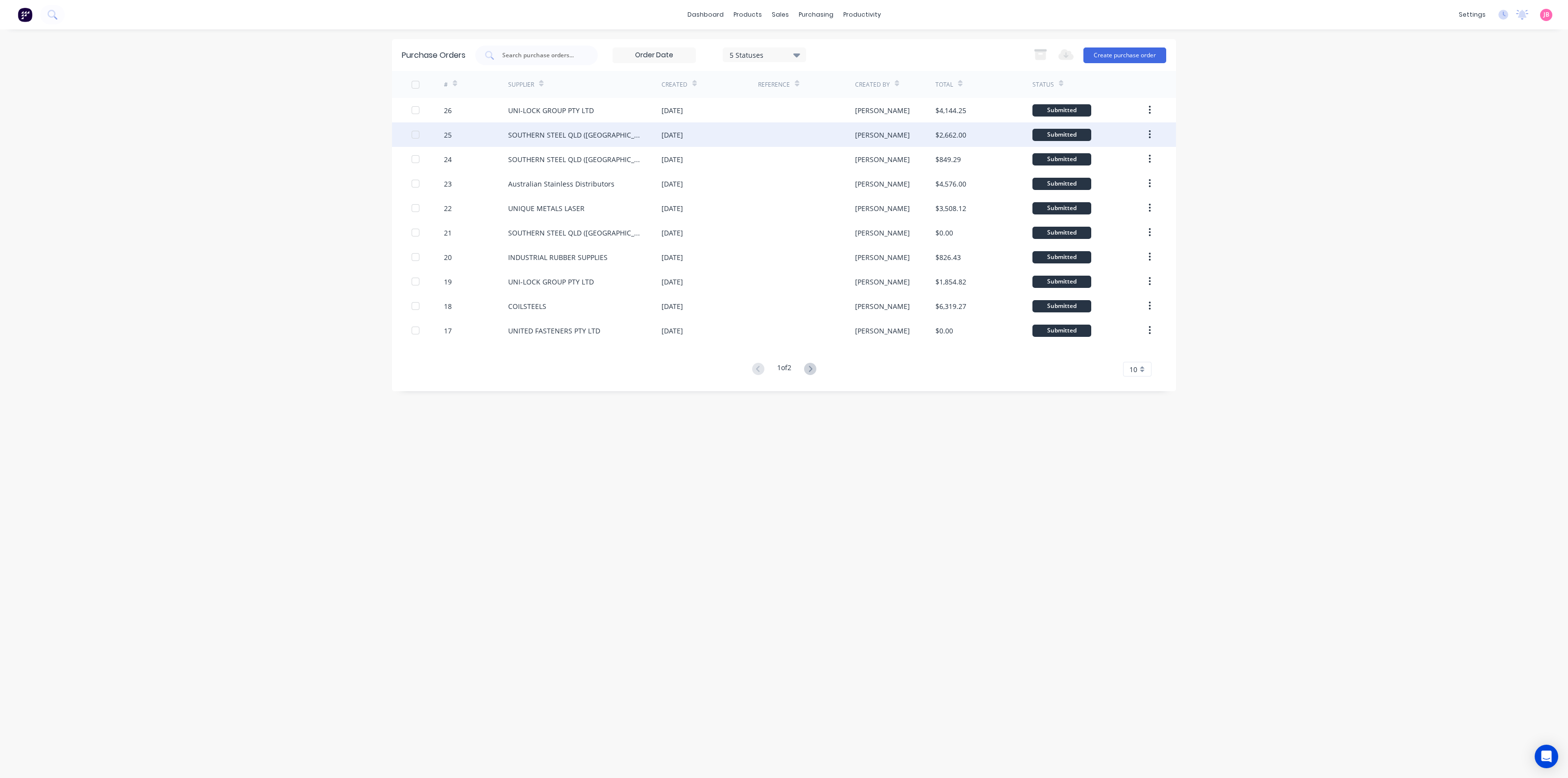
click at [810, 137] on div at bounding box center [807, 135] width 97 height 25
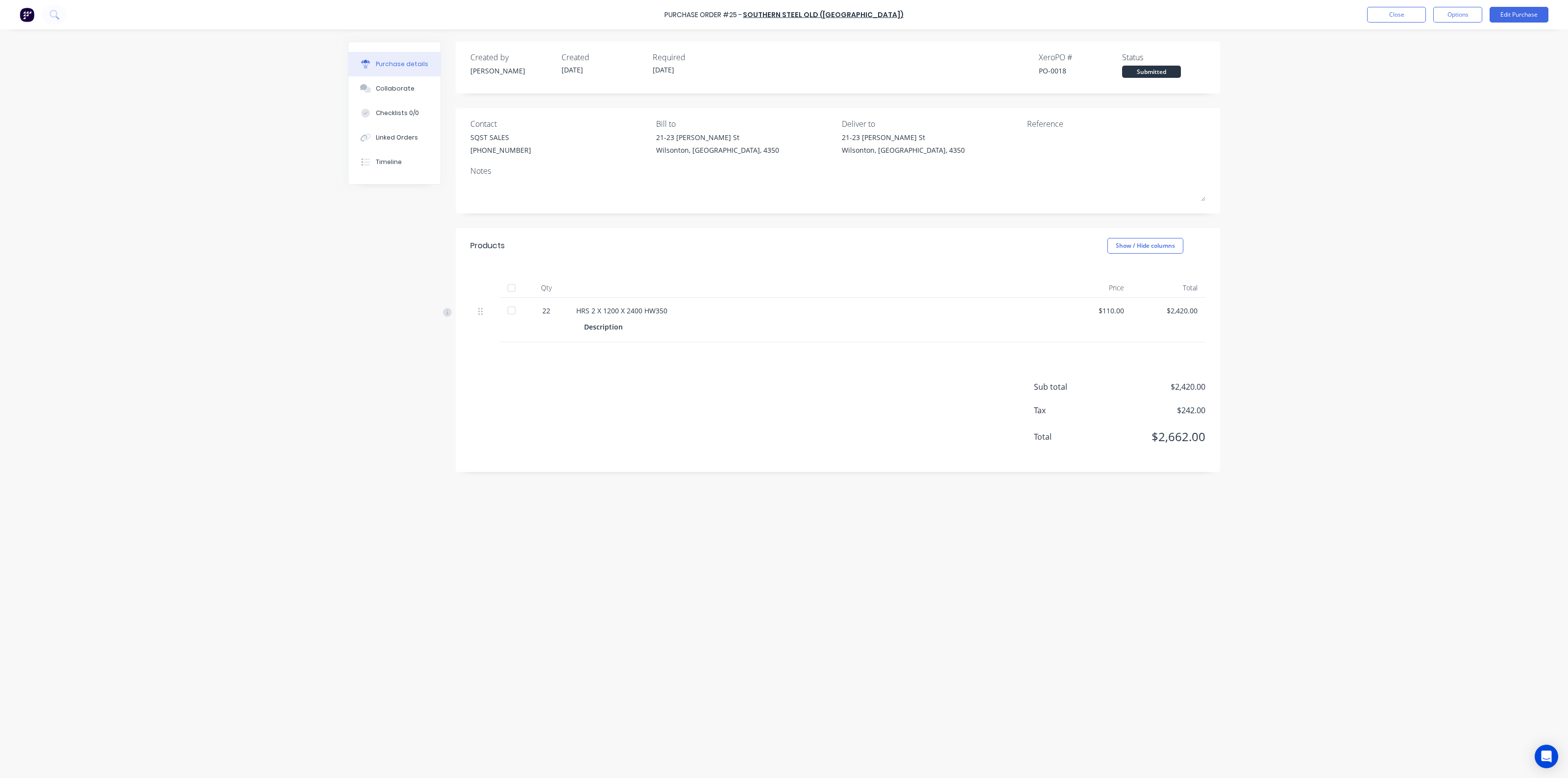
click at [1237, 190] on div "Purchase Order #25 - SOUTHERN STEEL QLD (TOOWOOMBA) Close Options Edit Purchase…" at bounding box center [784, 389] width 1568 height 778
click at [1299, 210] on div "Purchase Order #25 - SOUTHERN STEEL QLD (TOOWOOMBA) Close Options Edit Purchase…" at bounding box center [784, 389] width 1568 height 778
click at [1411, 6] on div "Purchase Order #25 - SOUTHERN STEEL QLD (TOOWOOMBA) Close Options Edit Purchase" at bounding box center [784, 14] width 1568 height 30
click at [1404, 11] on button "Close" at bounding box center [1396, 14] width 59 height 16
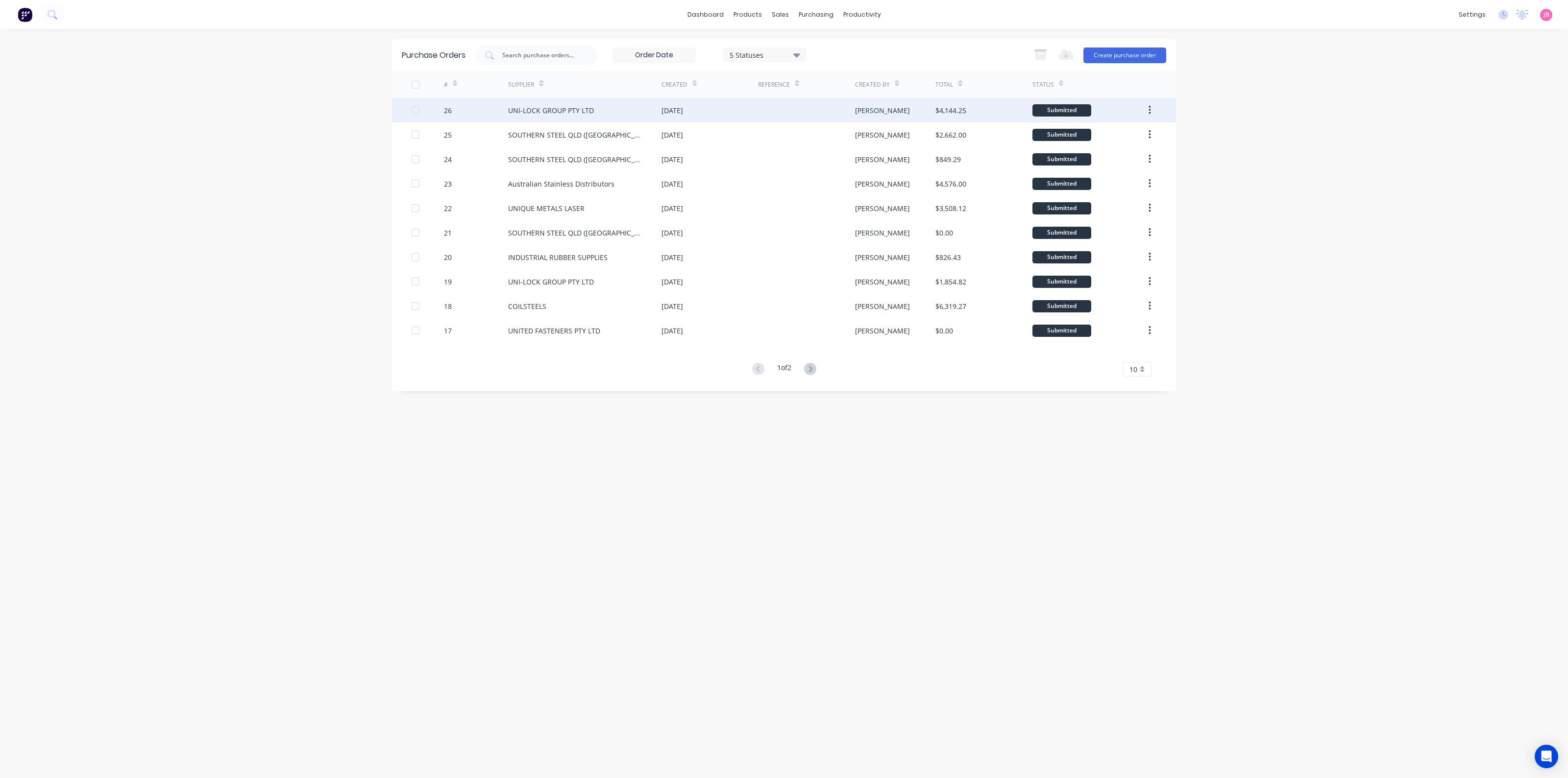
click at [1077, 111] on div "Submitted" at bounding box center [1061, 110] width 59 height 12
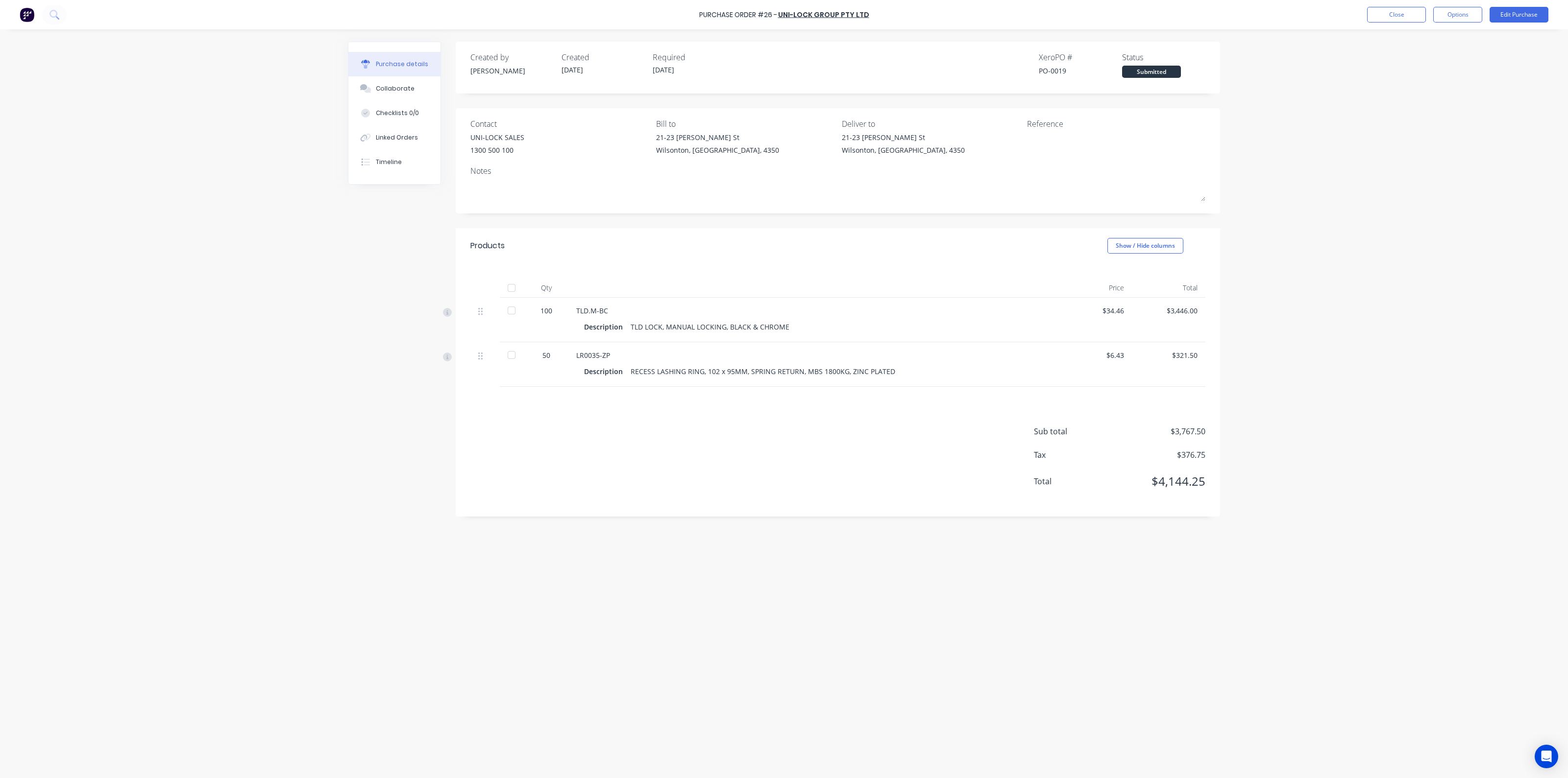
click at [1398, 153] on div "Purchase Order #26 - UNI-LOCK GROUP PTY LTD Close Options Edit Purchase Purchas…" at bounding box center [784, 389] width 1568 height 778
click at [195, 133] on div "Purchase Order #26 - UNI-LOCK GROUP PTY LTD Close Options Edit Purchase Purchas…" at bounding box center [784, 389] width 1568 height 778
click at [1379, 11] on button "Close" at bounding box center [1396, 14] width 59 height 16
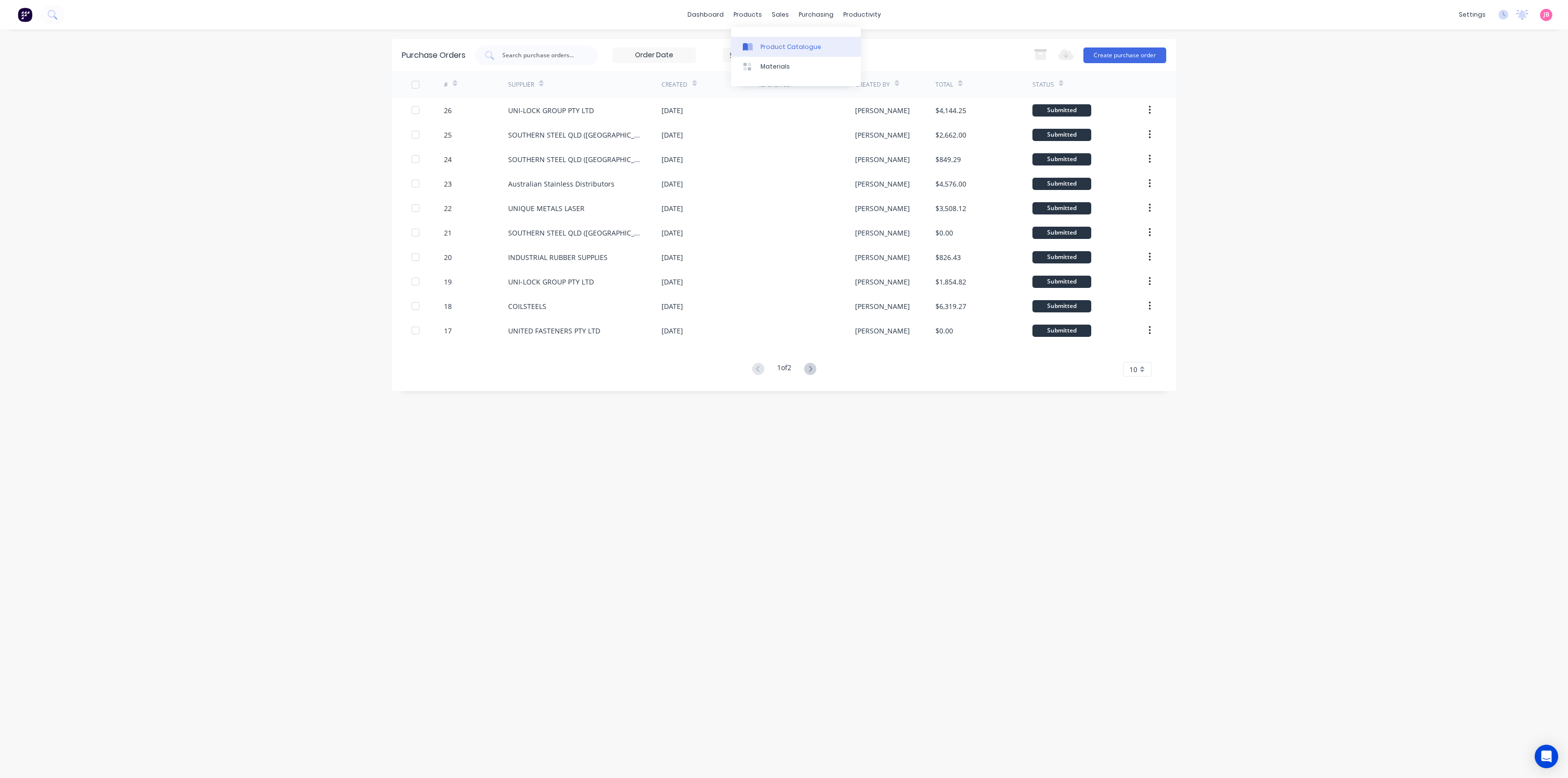
click at [772, 50] on div "Product Catalogue" at bounding box center [791, 47] width 61 height 9
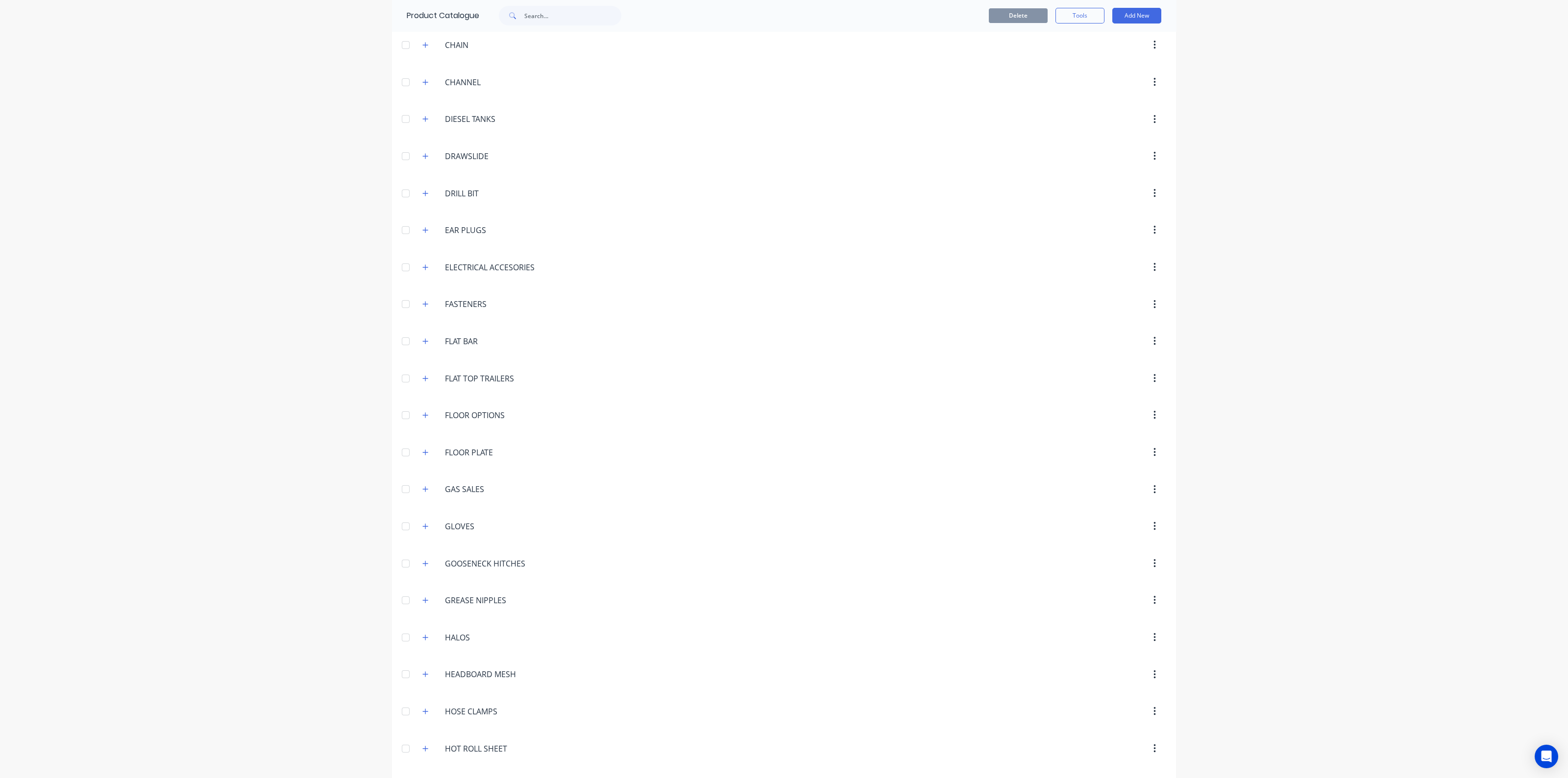
scroll to position [1041, 0]
click at [422, 335] on icon "button" at bounding box center [425, 339] width 6 height 7
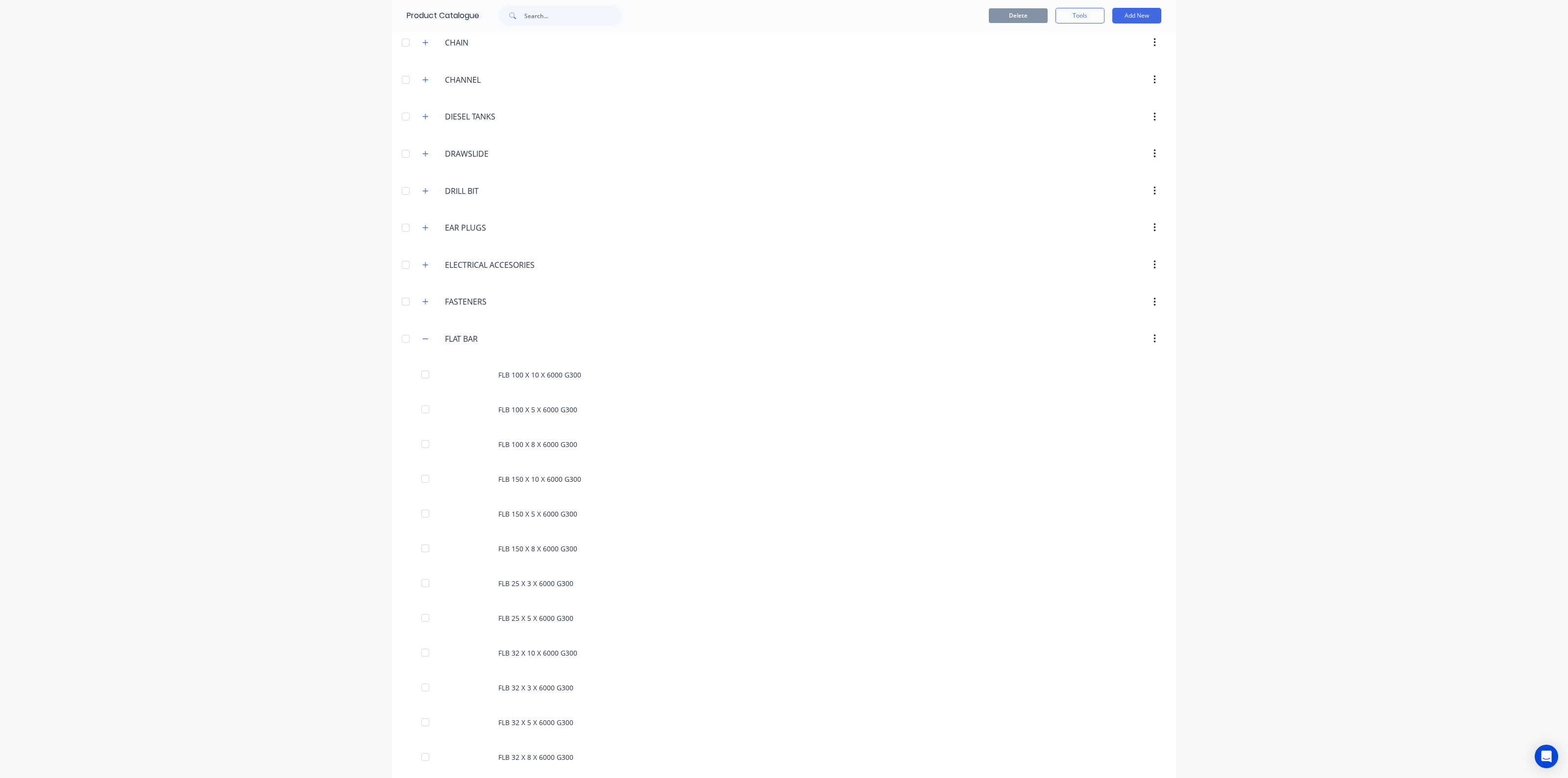
scroll to position [1347, 0]
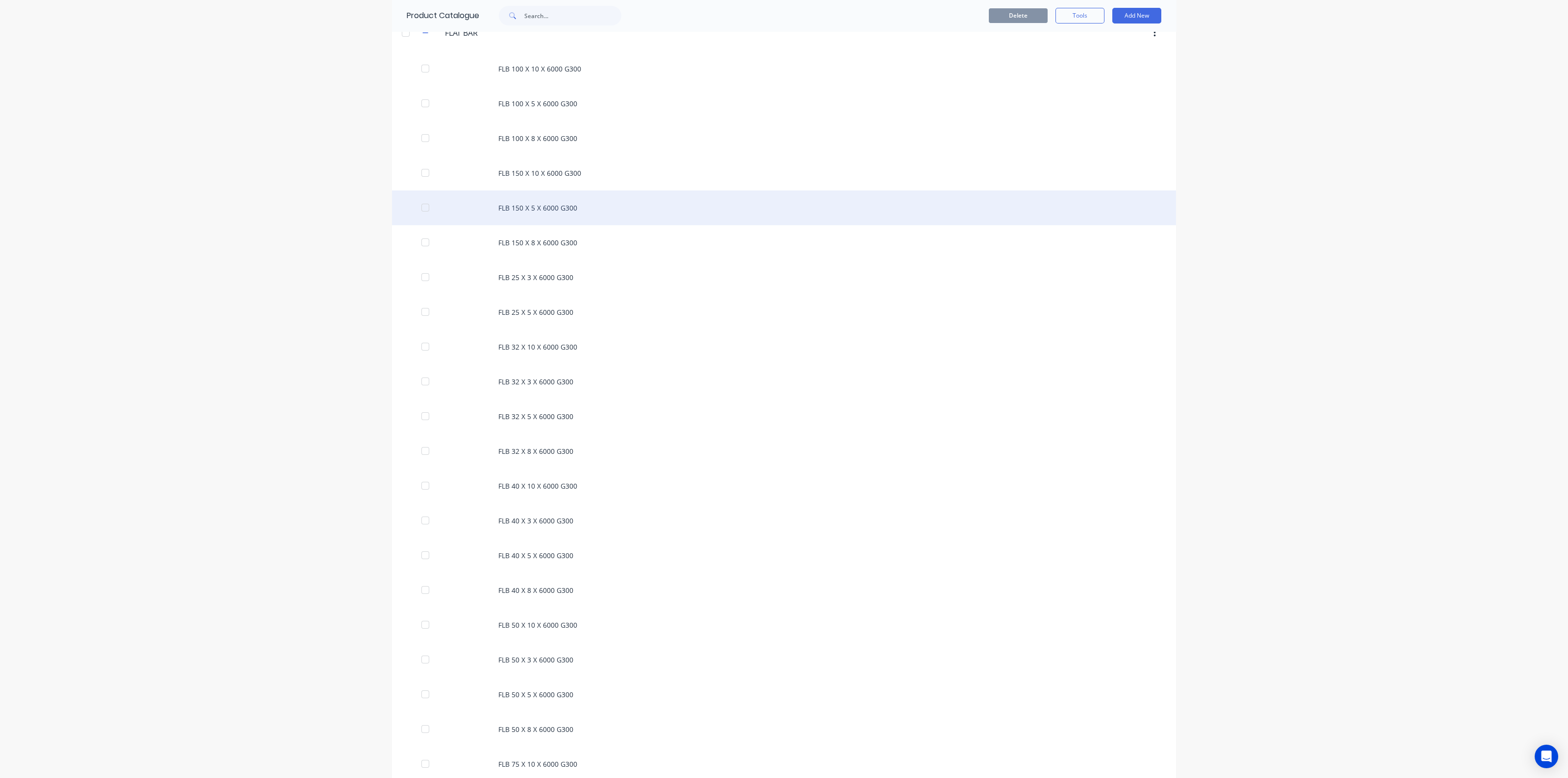
click at [531, 209] on div "FLB 150 X 5 X 6000 G300" at bounding box center [784, 208] width 784 height 34
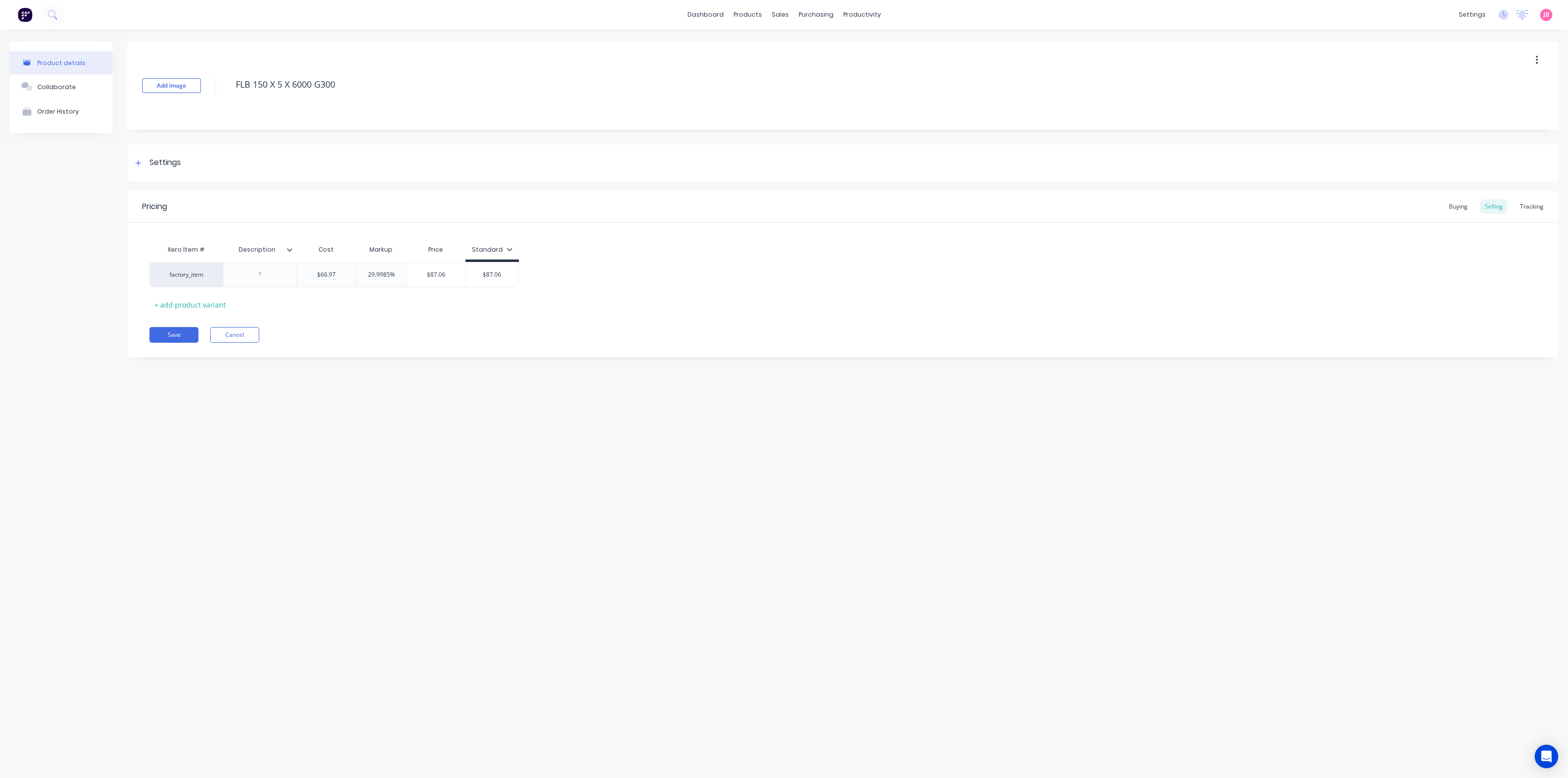
click at [393, 186] on div "Add image FLB 150 X 5 X 6000 G300 Settings Product Options I buy this item I se…" at bounding box center [843, 206] width 1431 height 330
click at [285, 134] on div "Add image FLB 150 X 5 X 6000 G300 Settings Product Options I buy this item I se…" at bounding box center [843, 206] width 1431 height 330
click at [588, 312] on div "Pricing Buying Selling Tracking Xero Item # Description Cost Markup Price Stand…" at bounding box center [843, 274] width 1431 height 166
type textarea "x"
